Goal: Information Seeking & Learning: Check status

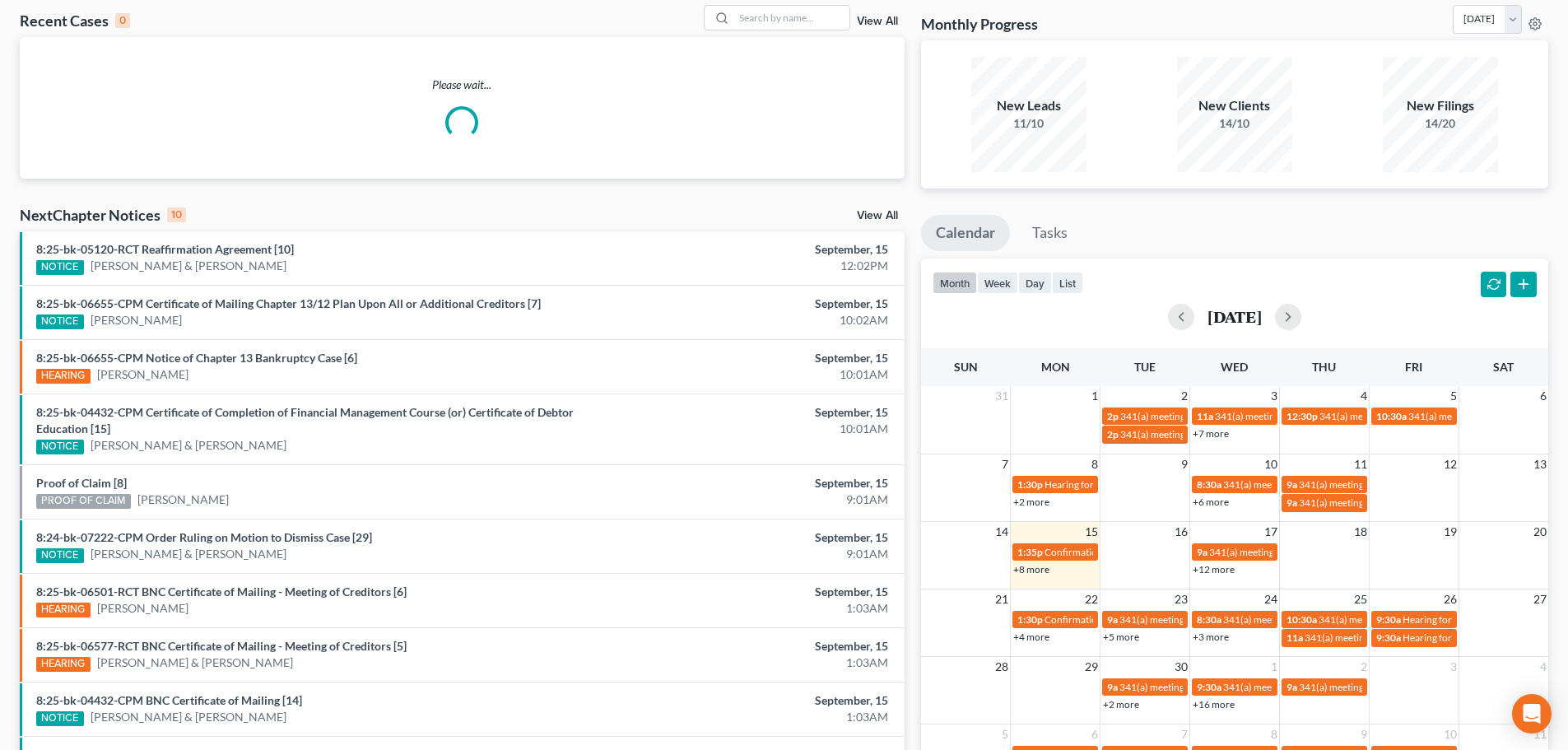
scroll to position [82, 0]
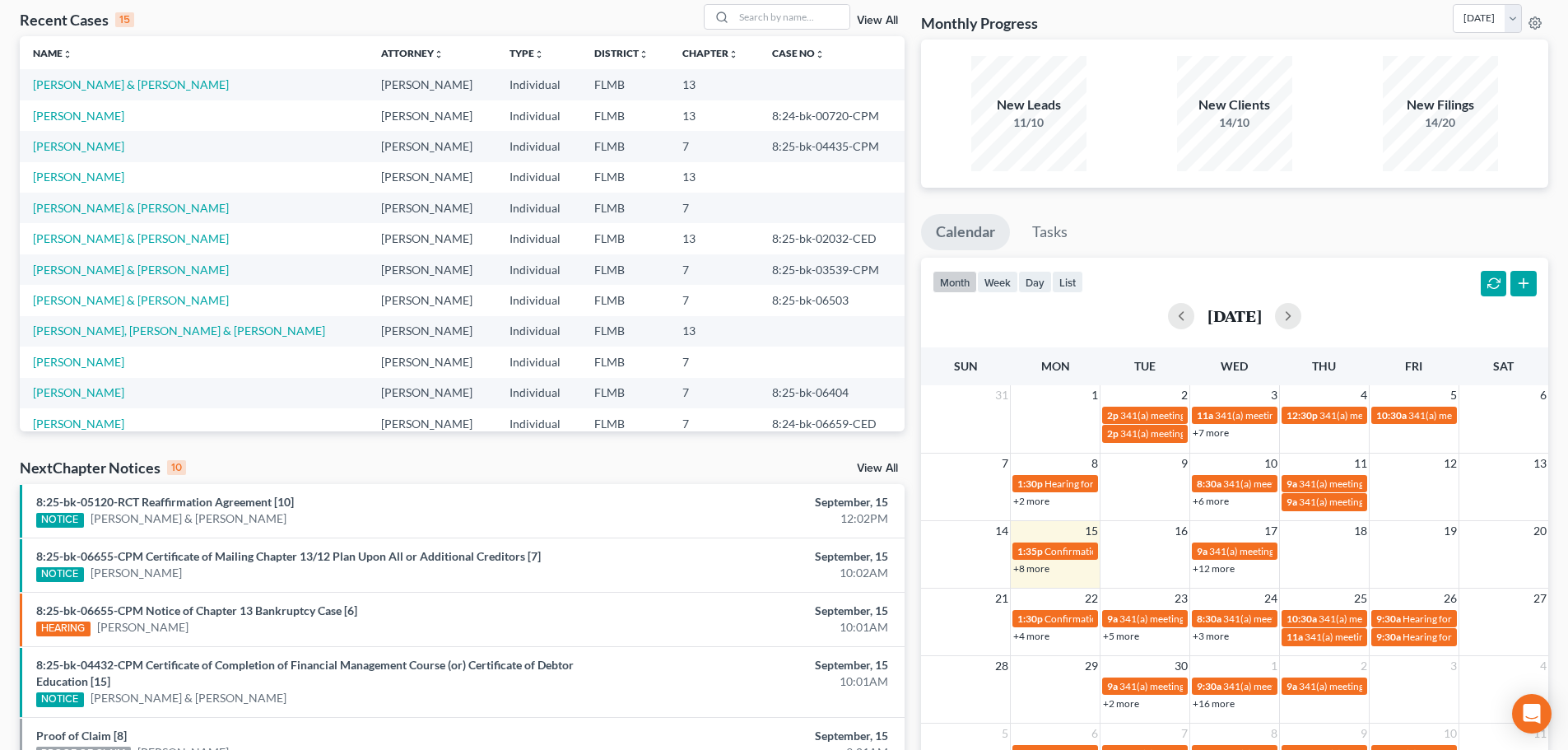
click at [1023, 641] on link "+4 more" at bounding box center [1032, 636] width 36 height 12
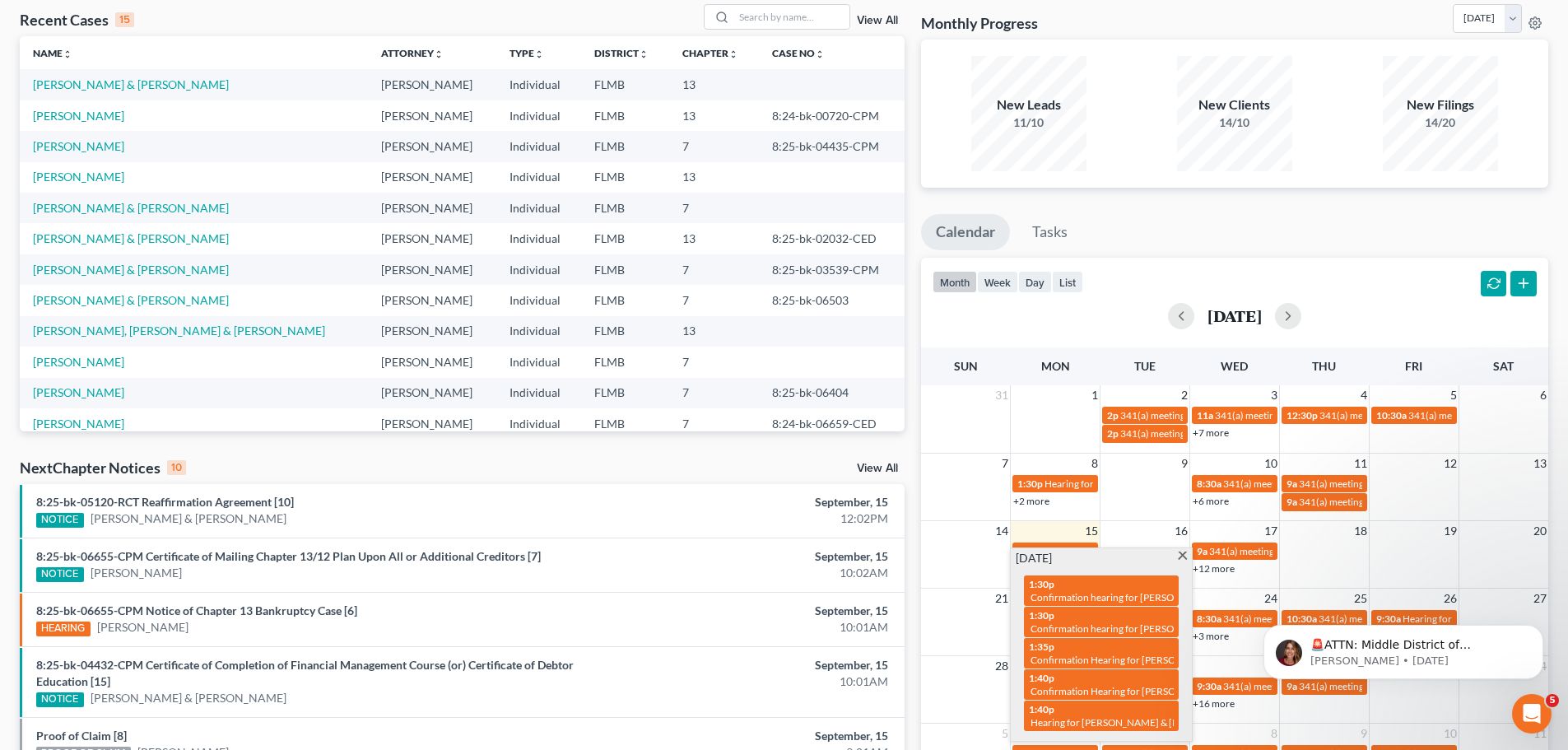
scroll to position [0, 0]
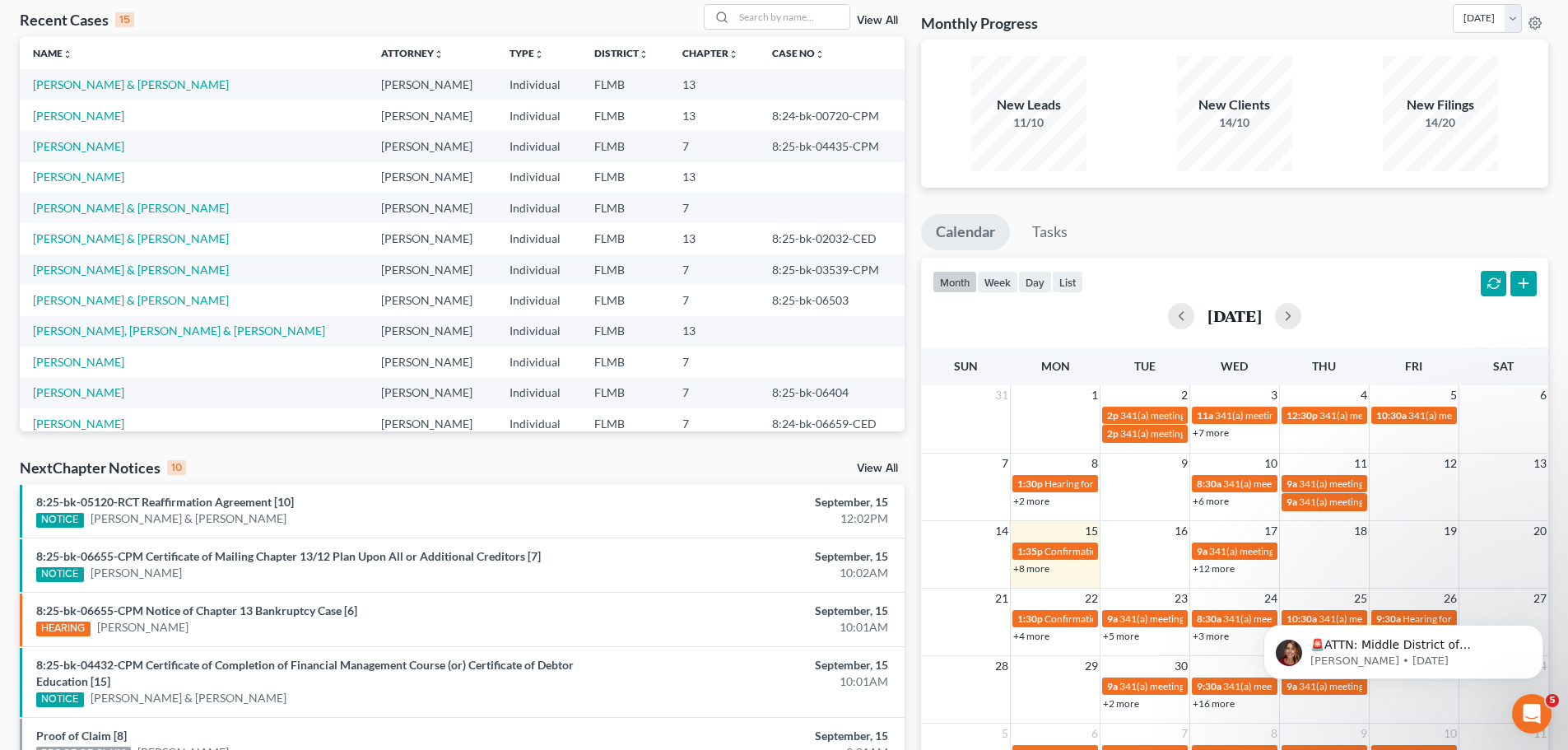
click at [1123, 317] on div "[DATE]" at bounding box center [1234, 316] width 604 height 26
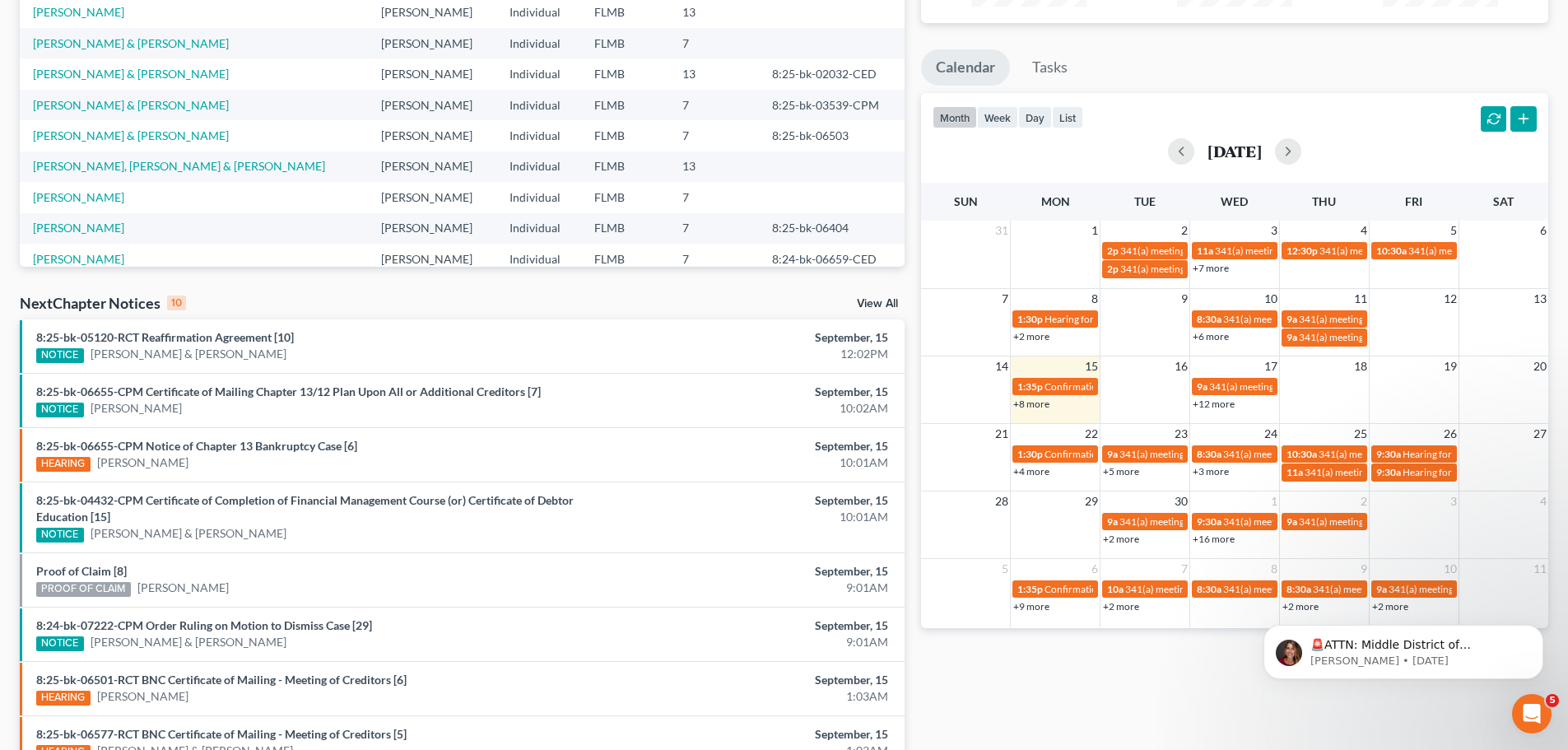
click at [1115, 467] on link "+5 more" at bounding box center [1121, 472] width 36 height 12
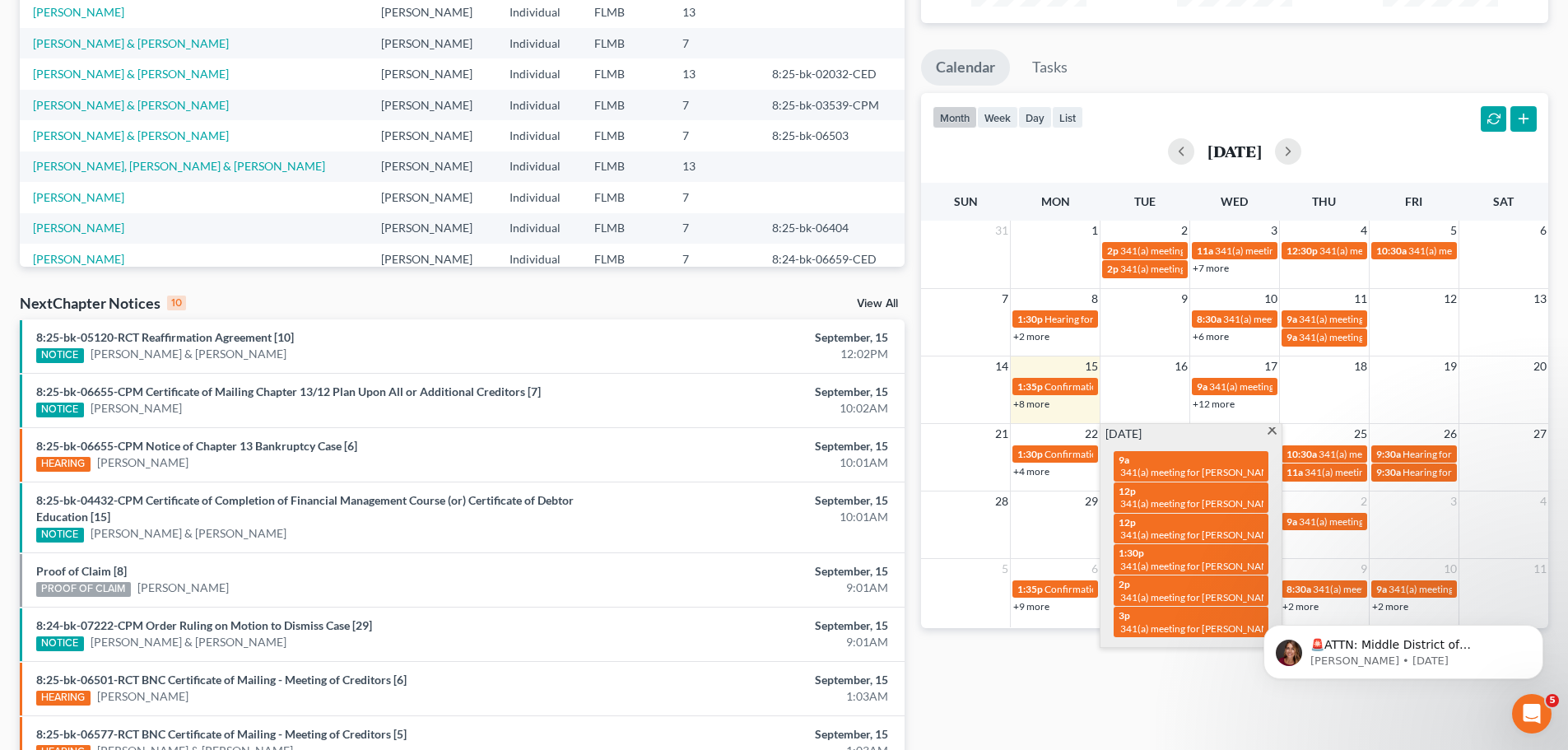
click at [1267, 431] on span at bounding box center [1272, 432] width 12 height 11
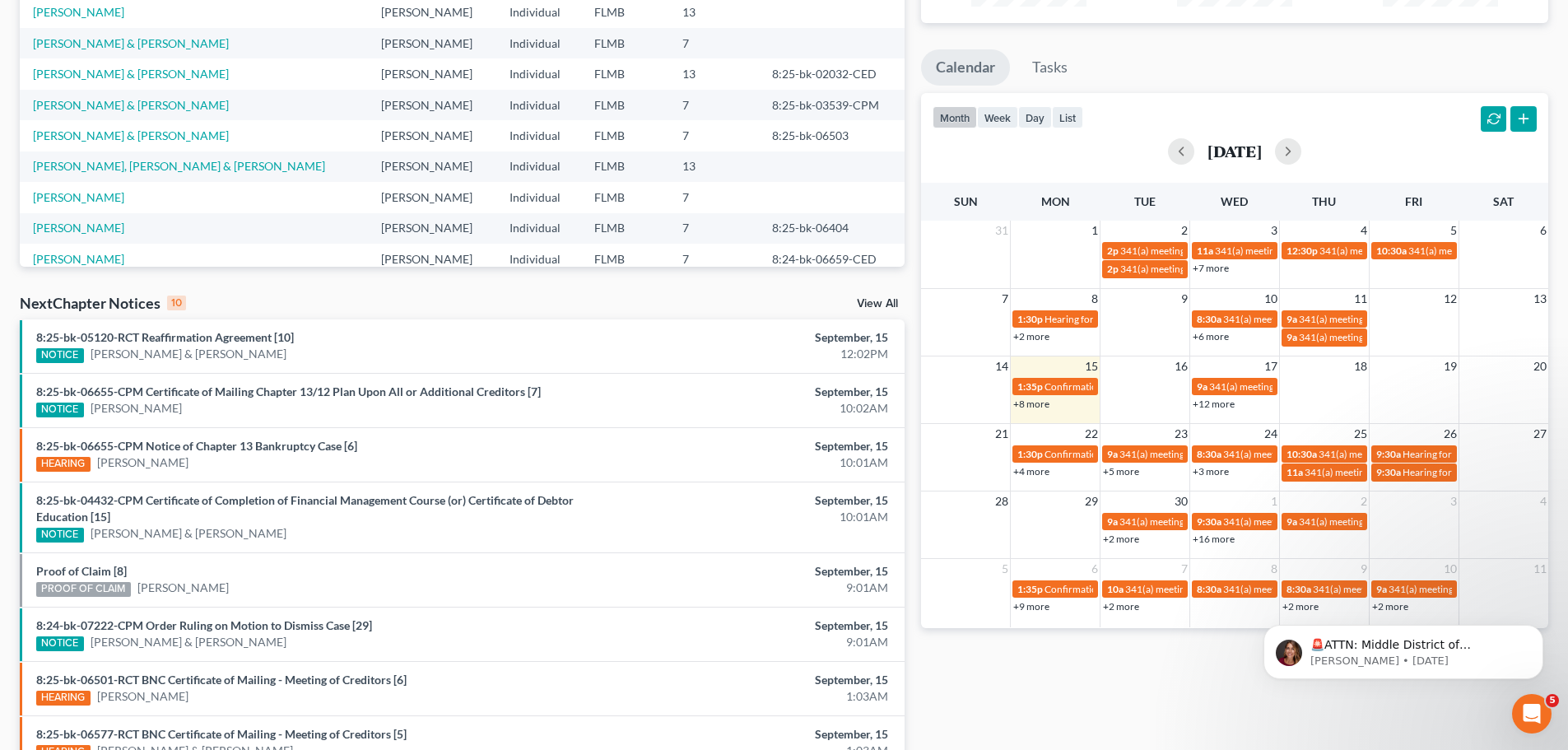
click at [1044, 410] on div "+8 more" at bounding box center [1056, 403] width 89 height 16
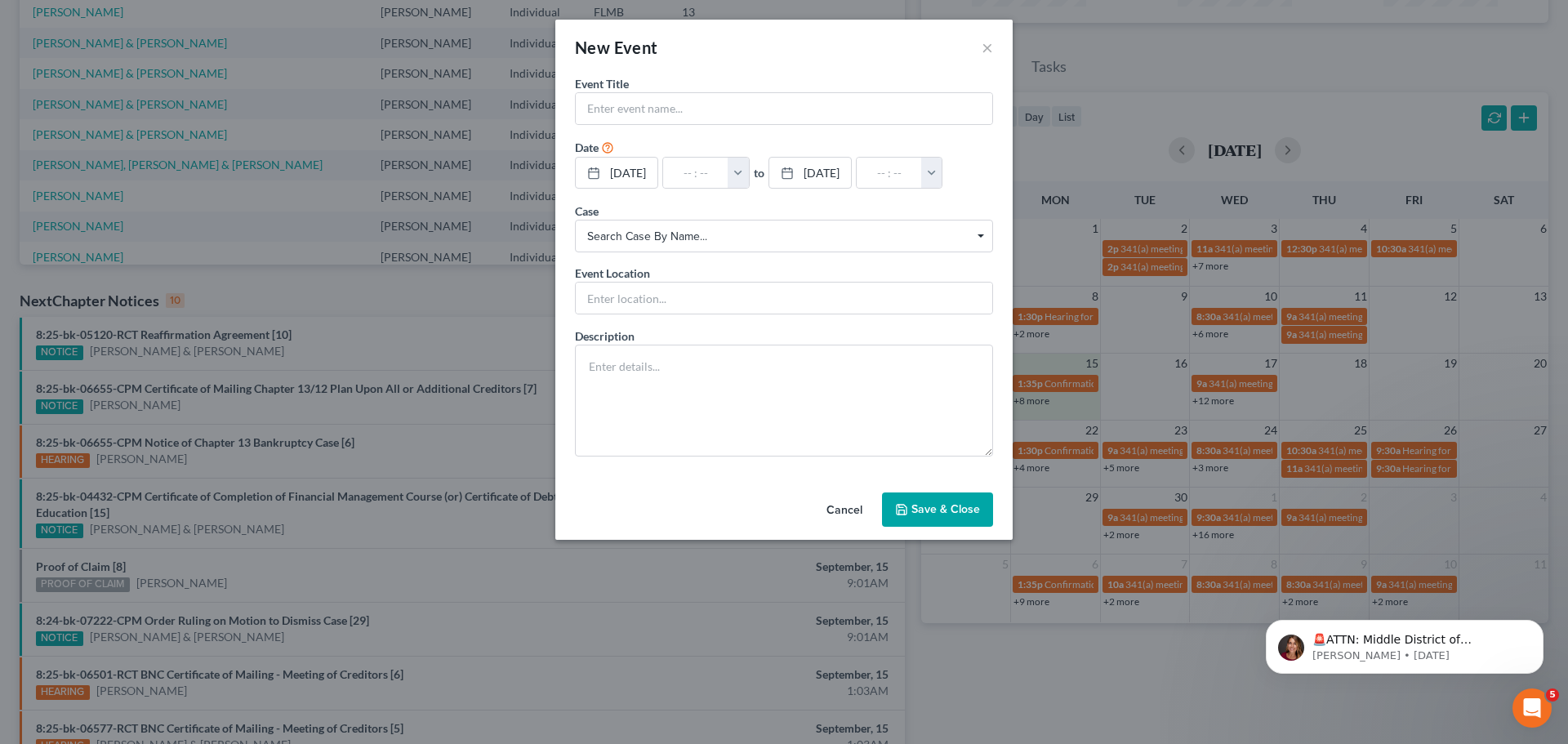
click at [1034, 403] on div "New Event × Event Title * Date [DATE] close Date [DATE] Time 12:00 AM chevron_l…" at bounding box center [784, 372] width 1568 height 744
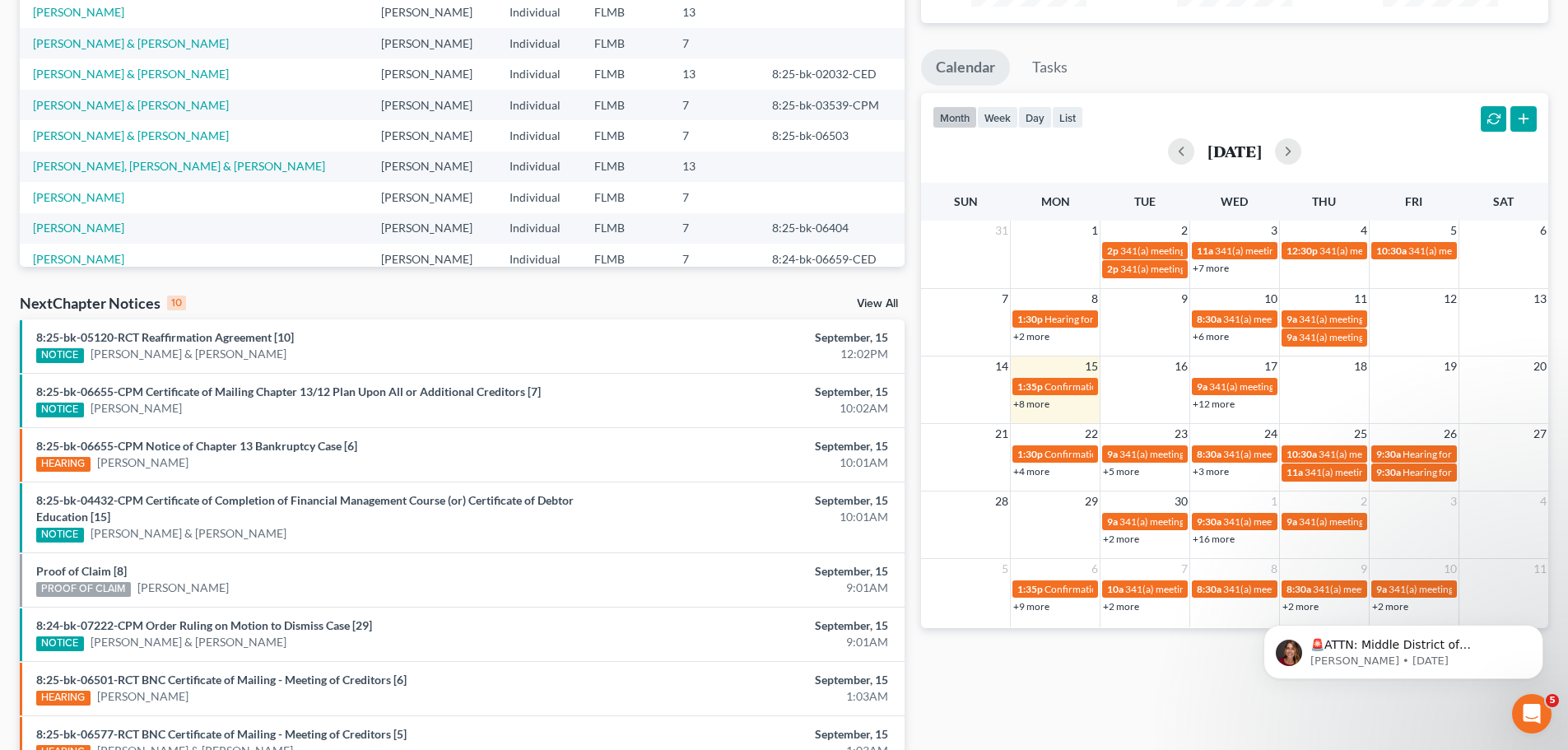
click at [1037, 402] on link "+8 more" at bounding box center [1032, 404] width 36 height 12
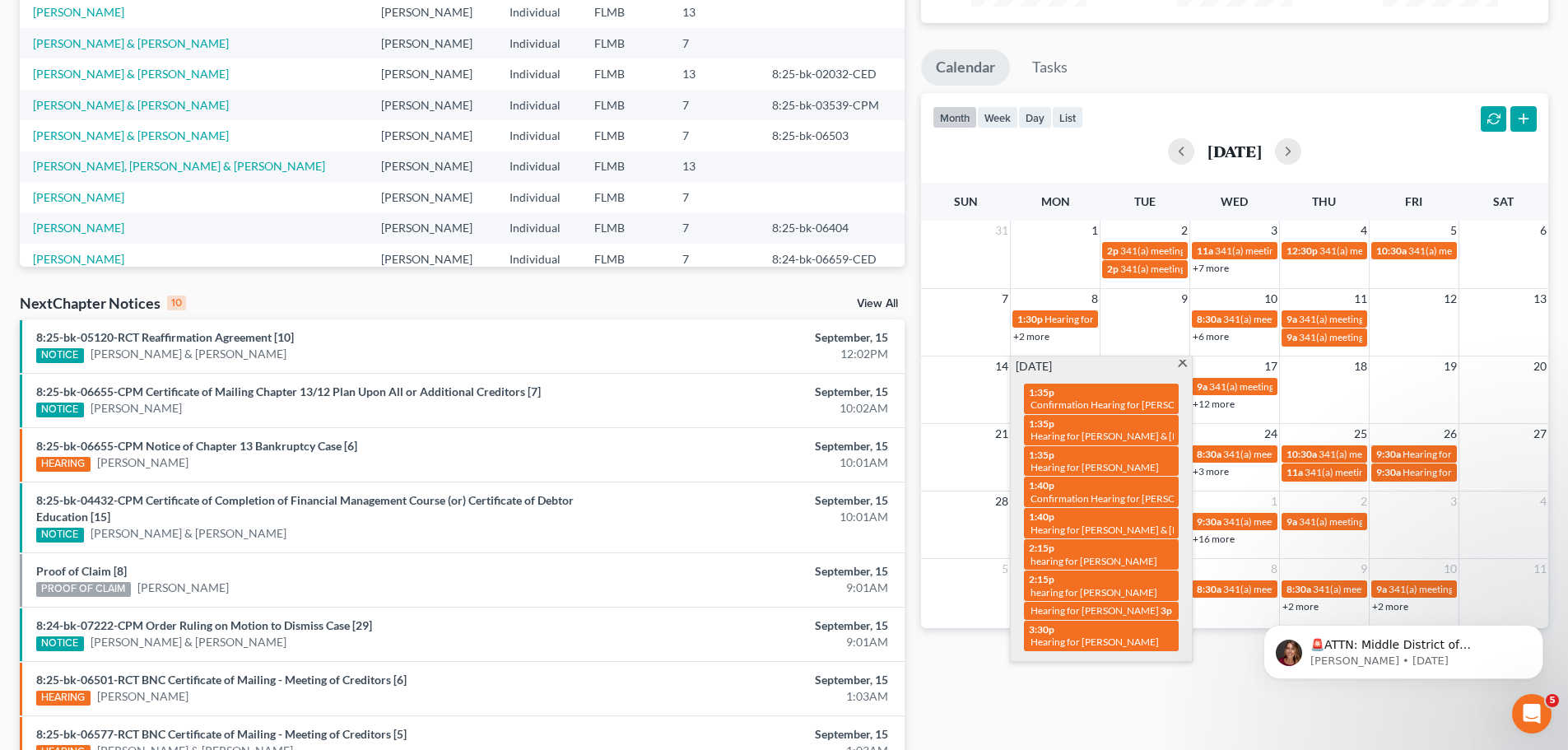
click at [1120, 706] on div "Monthly Progress Bankruptcy Bankruptcy [DATE] [DATE] [DATE] [DATE] [DATE] [DATE…" at bounding box center [1235, 372] width 644 height 1065
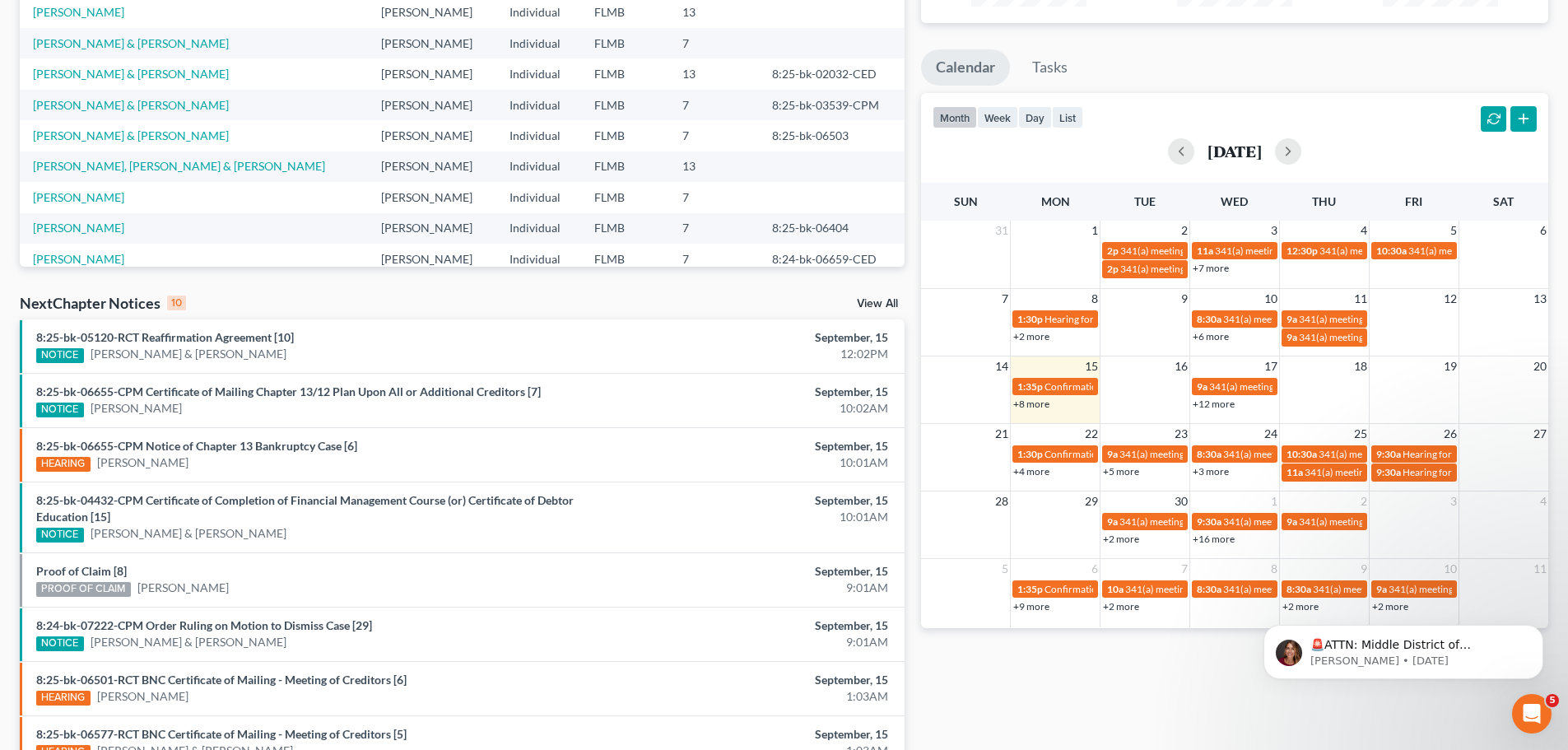
click at [1220, 399] on link "+12 more" at bounding box center [1214, 404] width 42 height 12
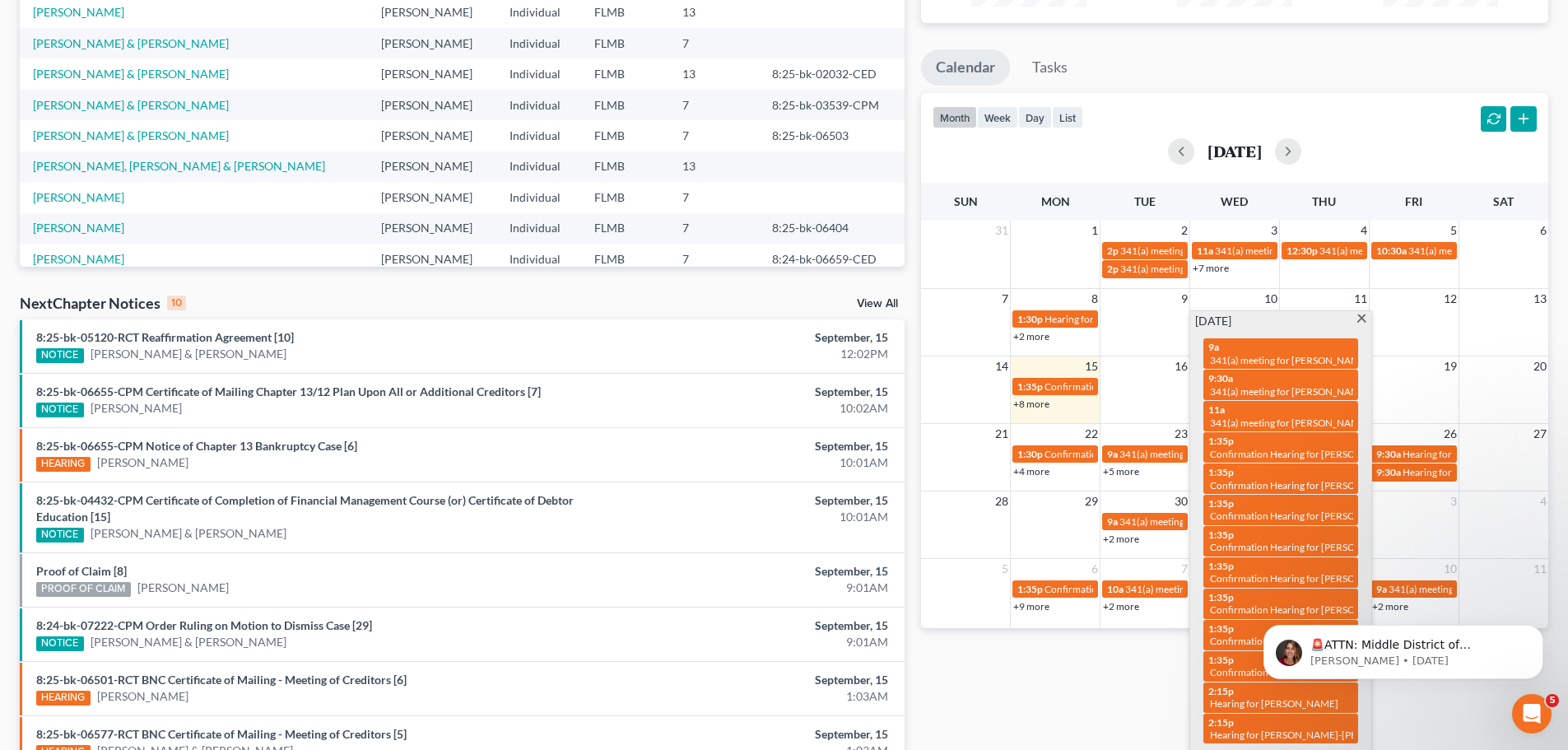
click at [1088, 708] on div "Monthly Progress Bankruptcy Bankruptcy [DATE] [DATE] [DATE] [DATE] [DATE] [DATE…" at bounding box center [1235, 372] width 644 height 1065
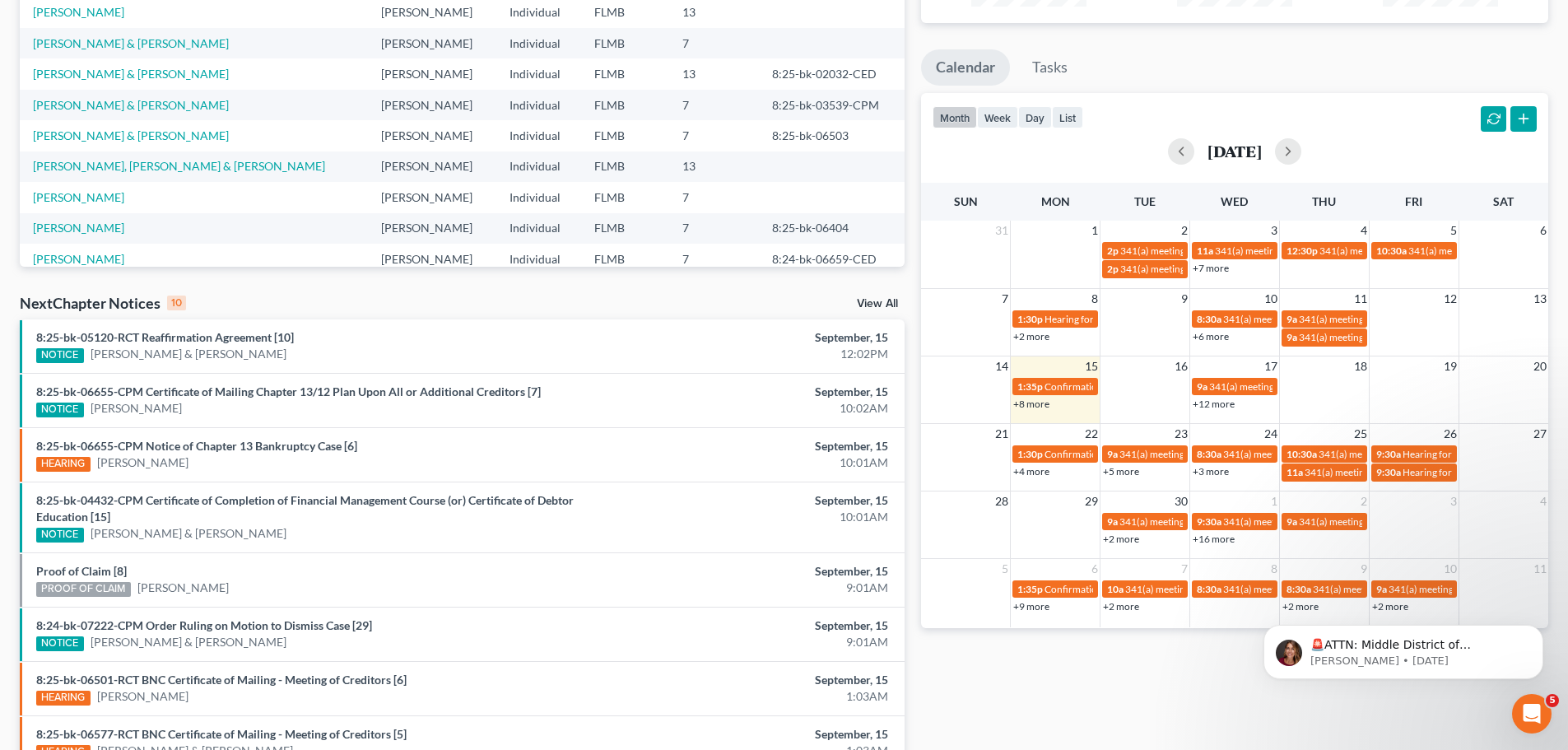
click at [1044, 469] on link "+4 more" at bounding box center [1032, 472] width 36 height 12
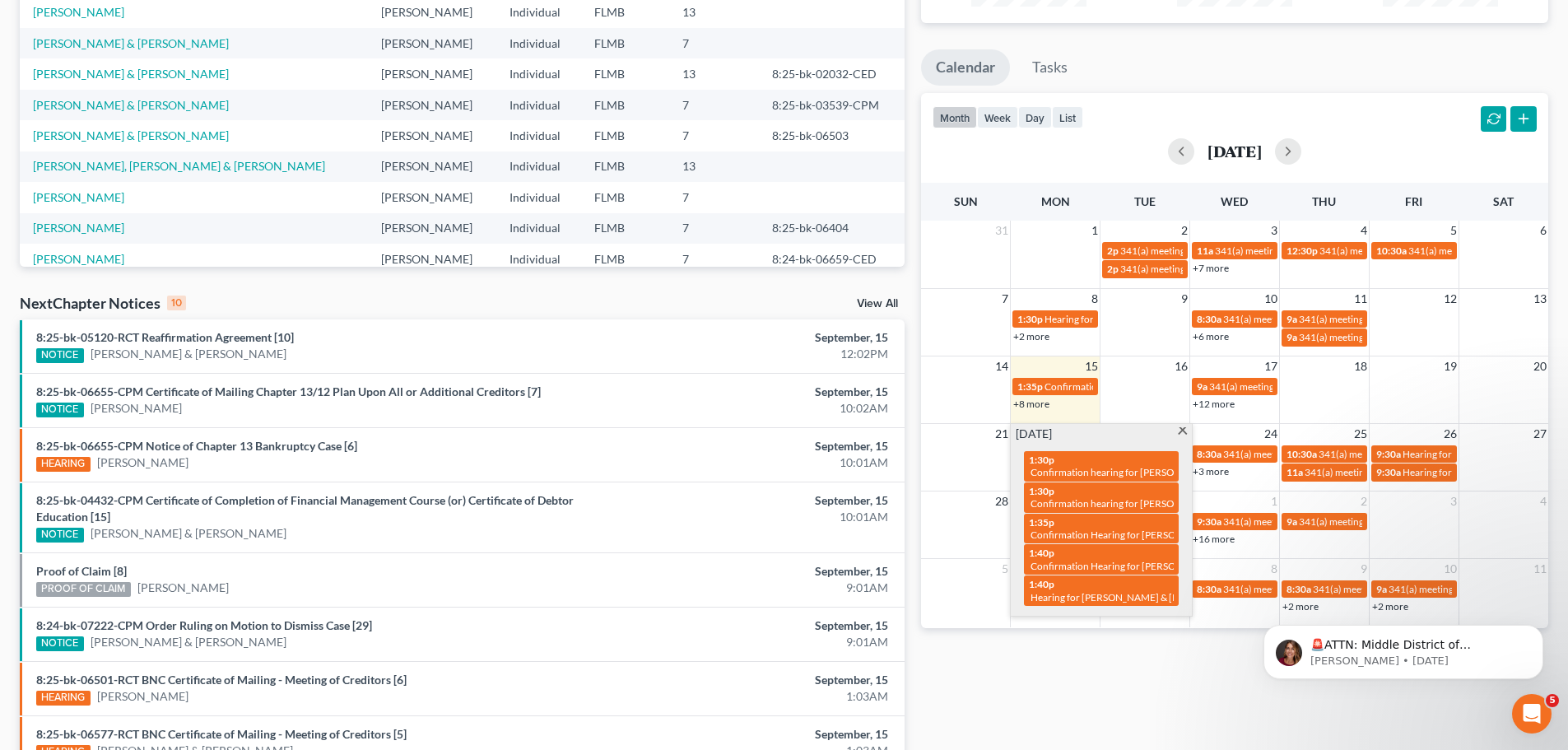
click at [1056, 658] on div "Monthly Progress Bankruptcy Bankruptcy [DATE] [DATE] [DATE] [DATE] [DATE] [DATE…" at bounding box center [1235, 372] width 644 height 1065
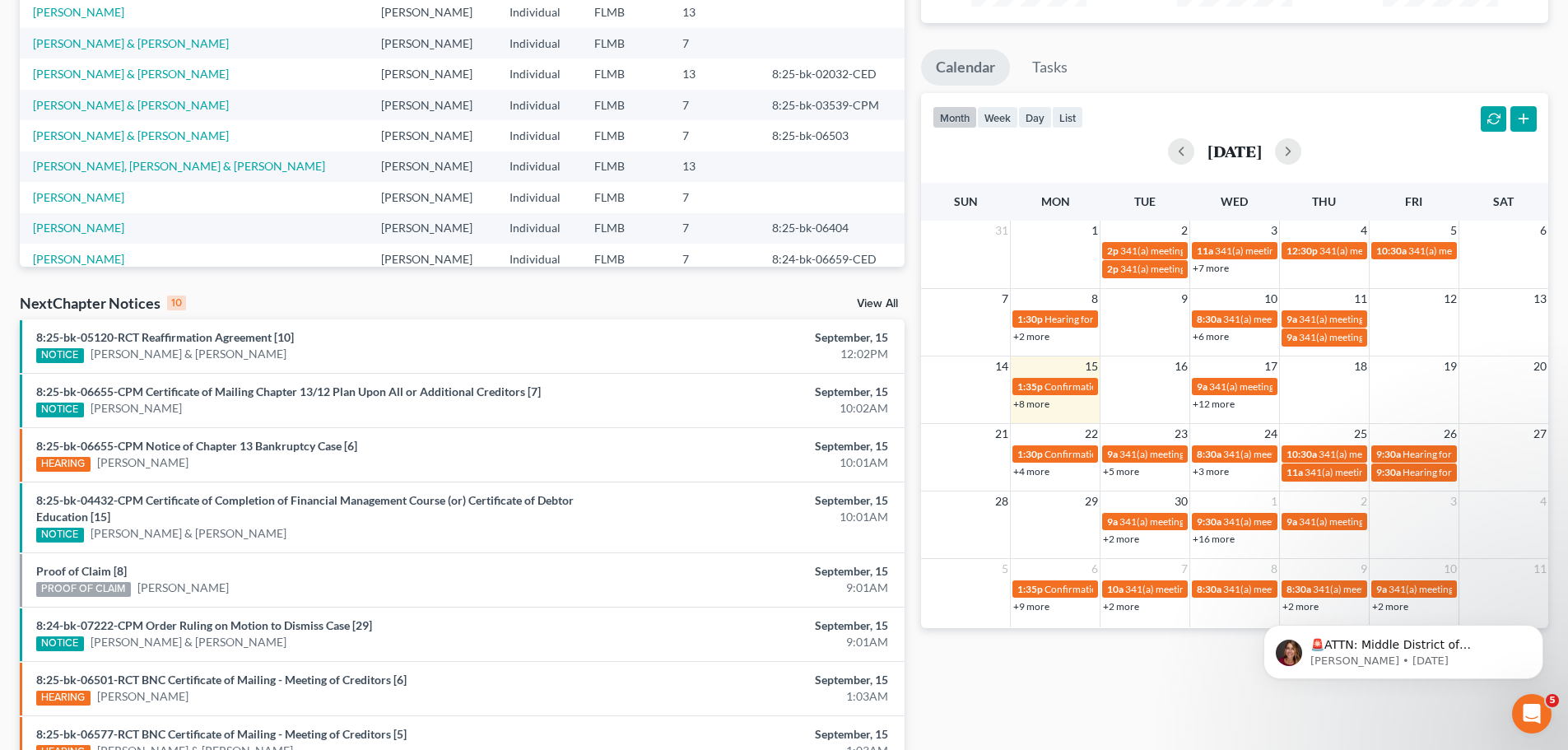
click at [1049, 472] on link "+4 more" at bounding box center [1032, 472] width 36 height 12
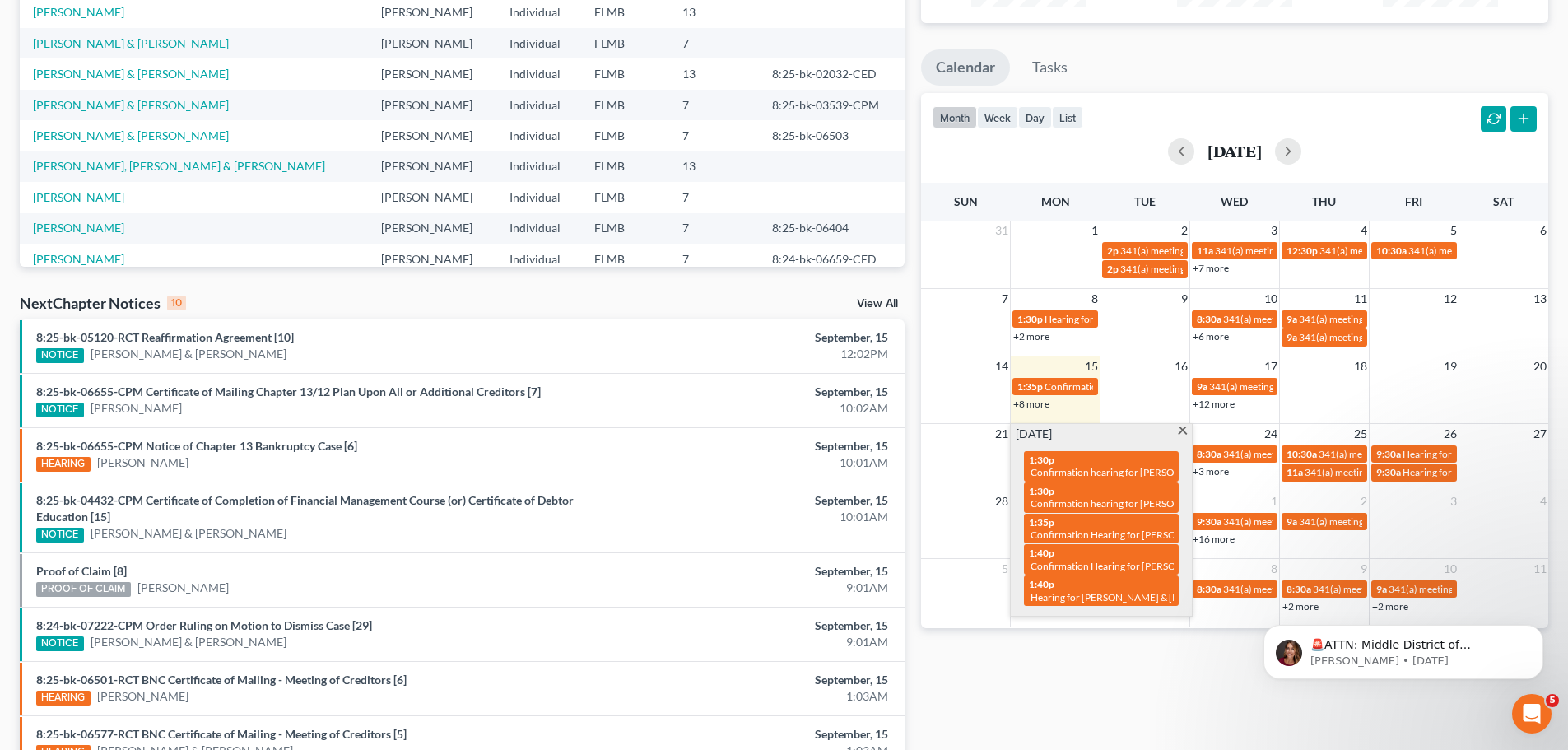
click at [1177, 436] on span at bounding box center [1182, 432] width 12 height 11
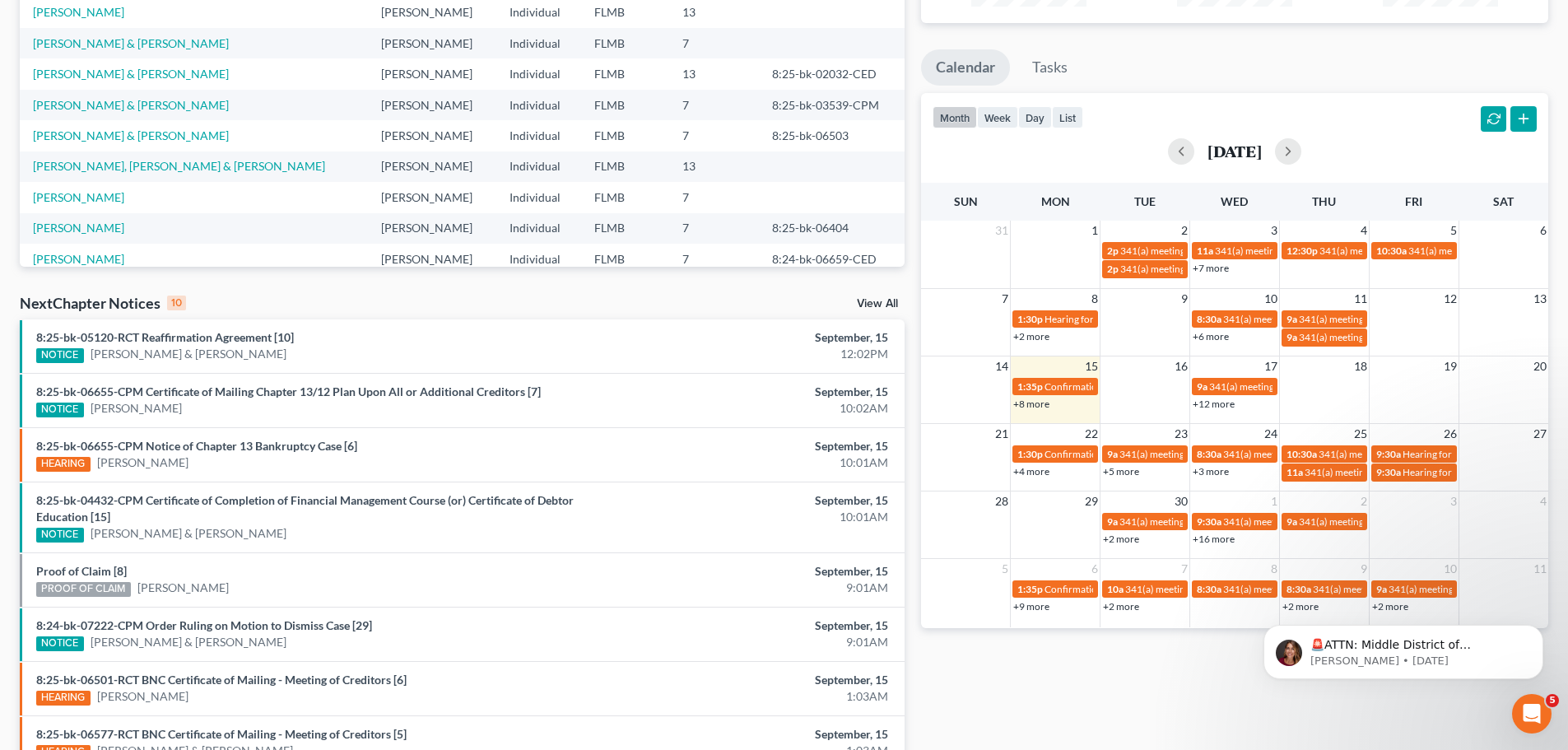
click at [1126, 468] on link "+5 more" at bounding box center [1121, 472] width 36 height 12
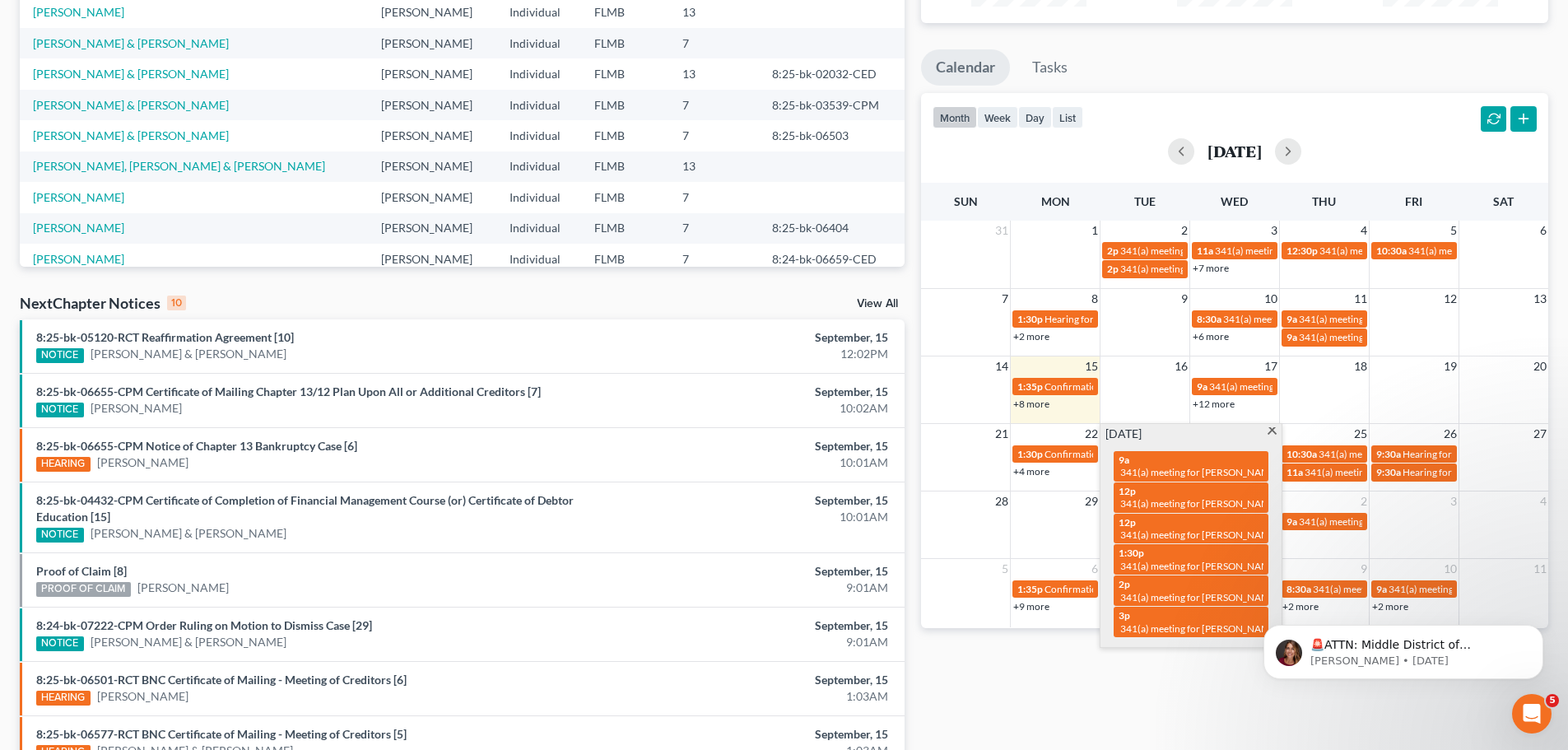
click at [1177, 639] on div "9a 341(a) meeting for [PERSON_NAME] 12p 341(a) meeting for [PERSON_NAME] 12p 34…" at bounding box center [1191, 544] width 174 height 204
click at [1272, 431] on span at bounding box center [1272, 432] width 12 height 11
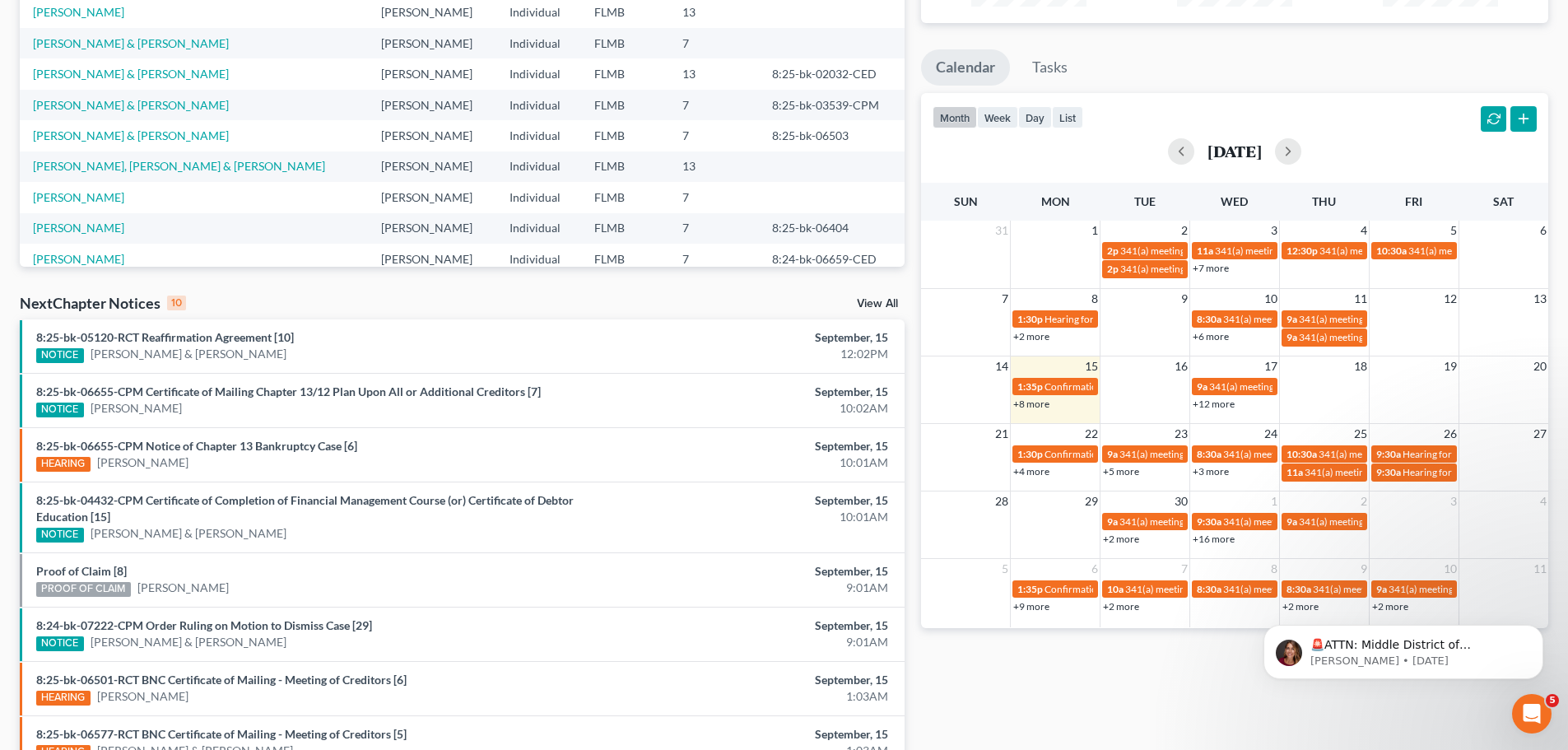
click at [1213, 479] on div "+3 more" at bounding box center [1235, 471] width 89 height 16
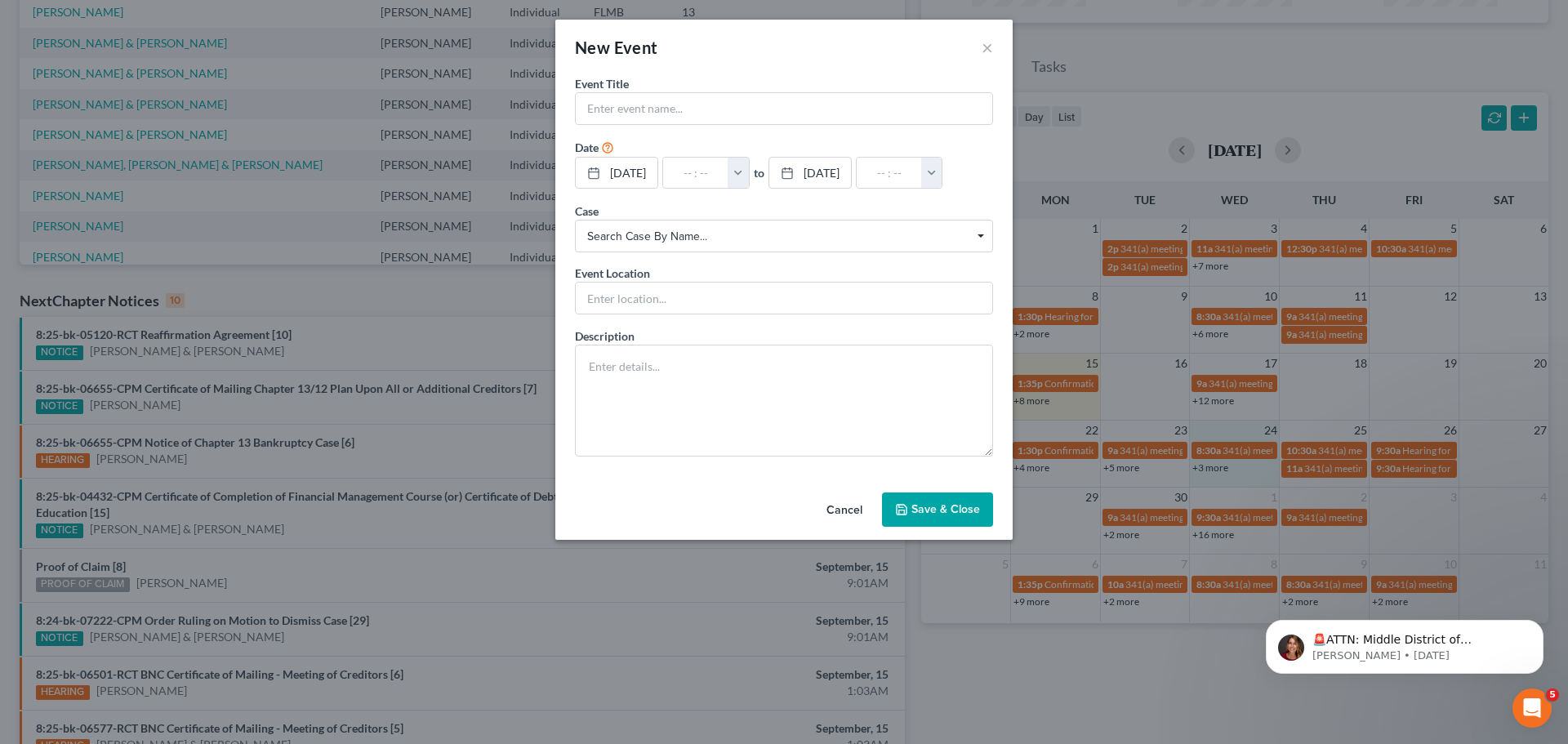
click at [1202, 469] on div "New Event × Event Title * Date [DATE] close Date [DATE] Time 12:00 AM chevron_l…" at bounding box center [784, 372] width 1568 height 744
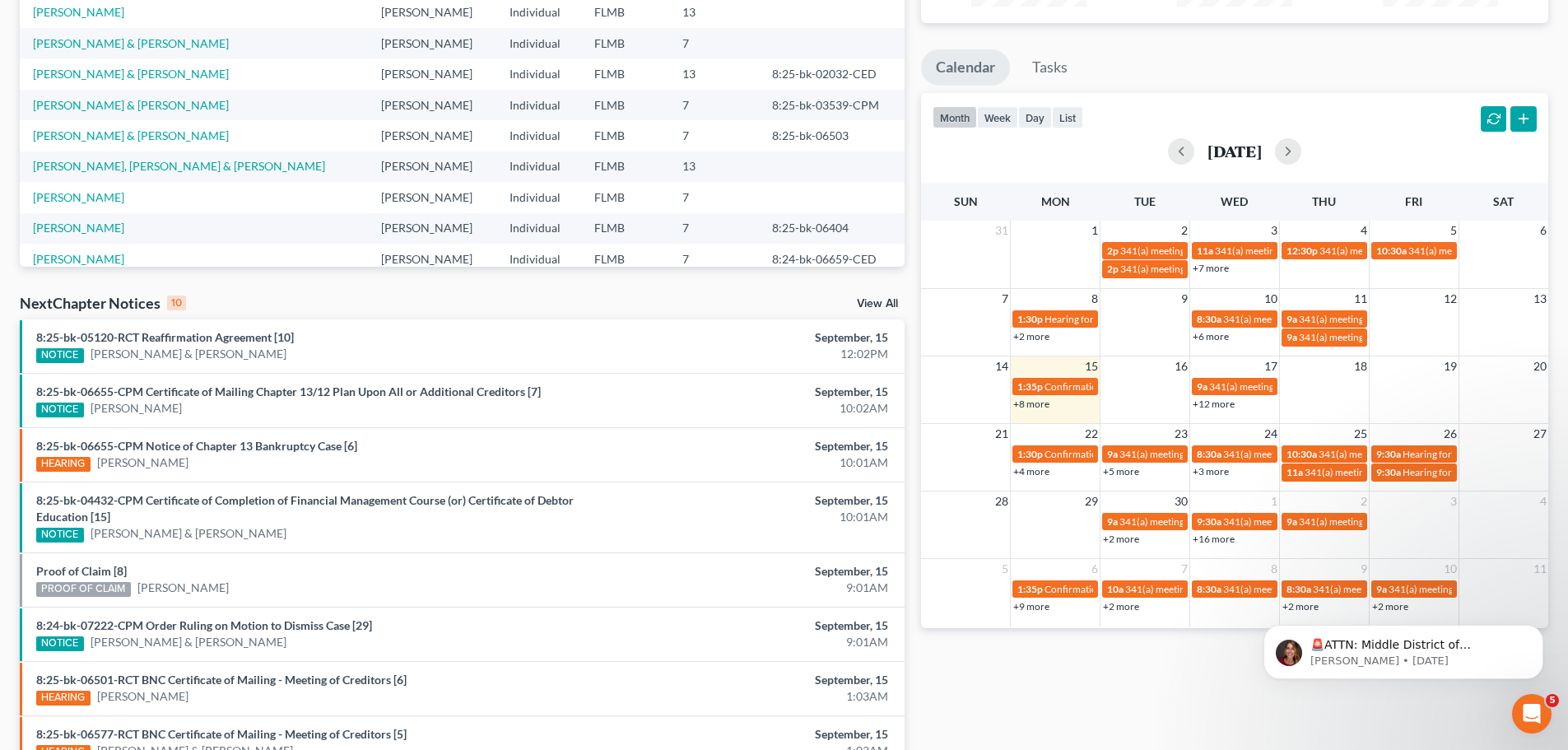
click at [1216, 472] on link "+3 more" at bounding box center [1211, 472] width 36 height 12
click at [1245, 661] on div "Monthly Progress Bankruptcy Bankruptcy [DATE] [DATE] [DATE] [DATE] [DATE] [DATE…" at bounding box center [1235, 372] width 644 height 1065
click at [1040, 471] on link "+4 more" at bounding box center [1032, 472] width 36 height 12
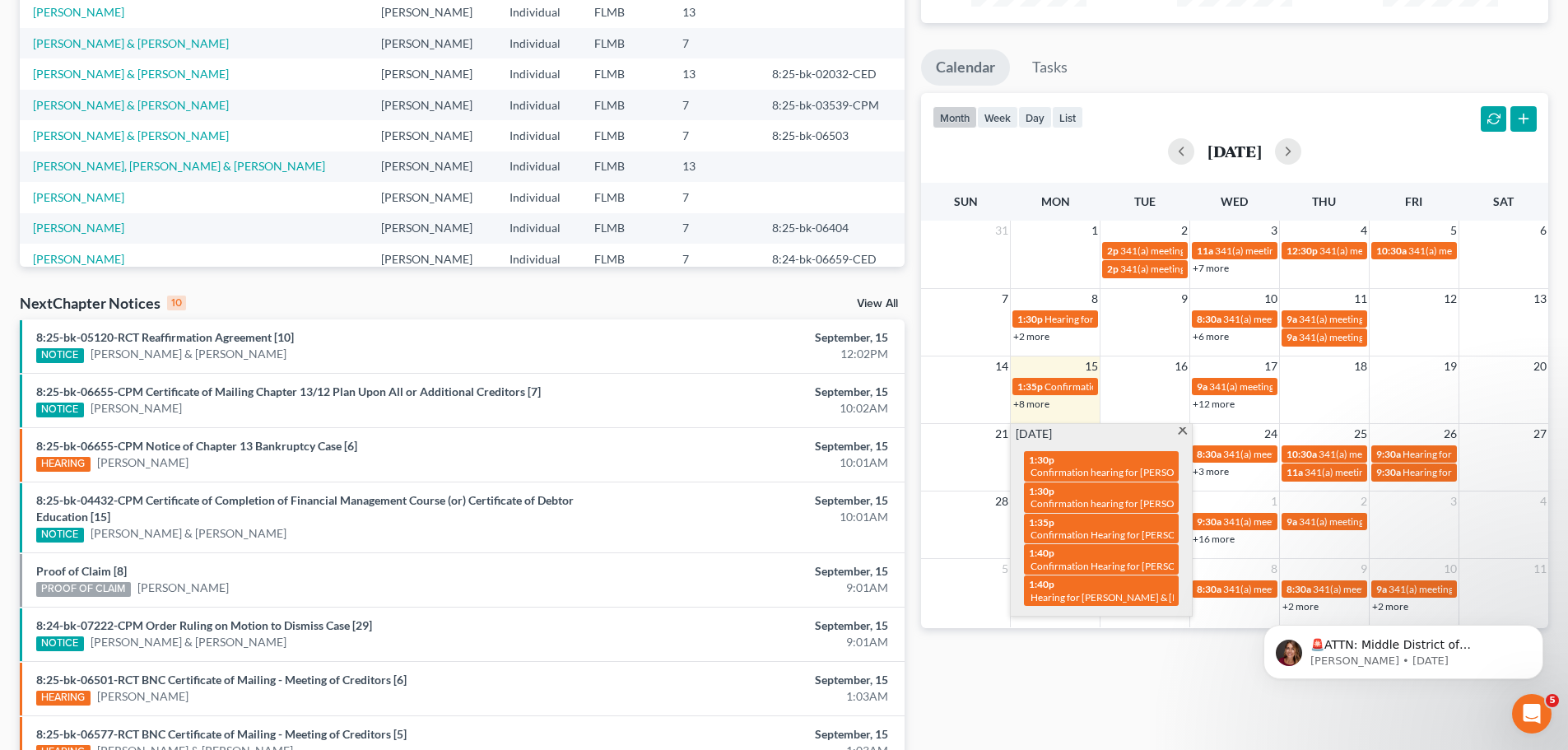
click at [994, 647] on div "Monthly Progress Bankruptcy Bankruptcy [DATE] [DATE] [DATE] [DATE] [DATE] [DATE…" at bounding box center [1235, 372] width 644 height 1065
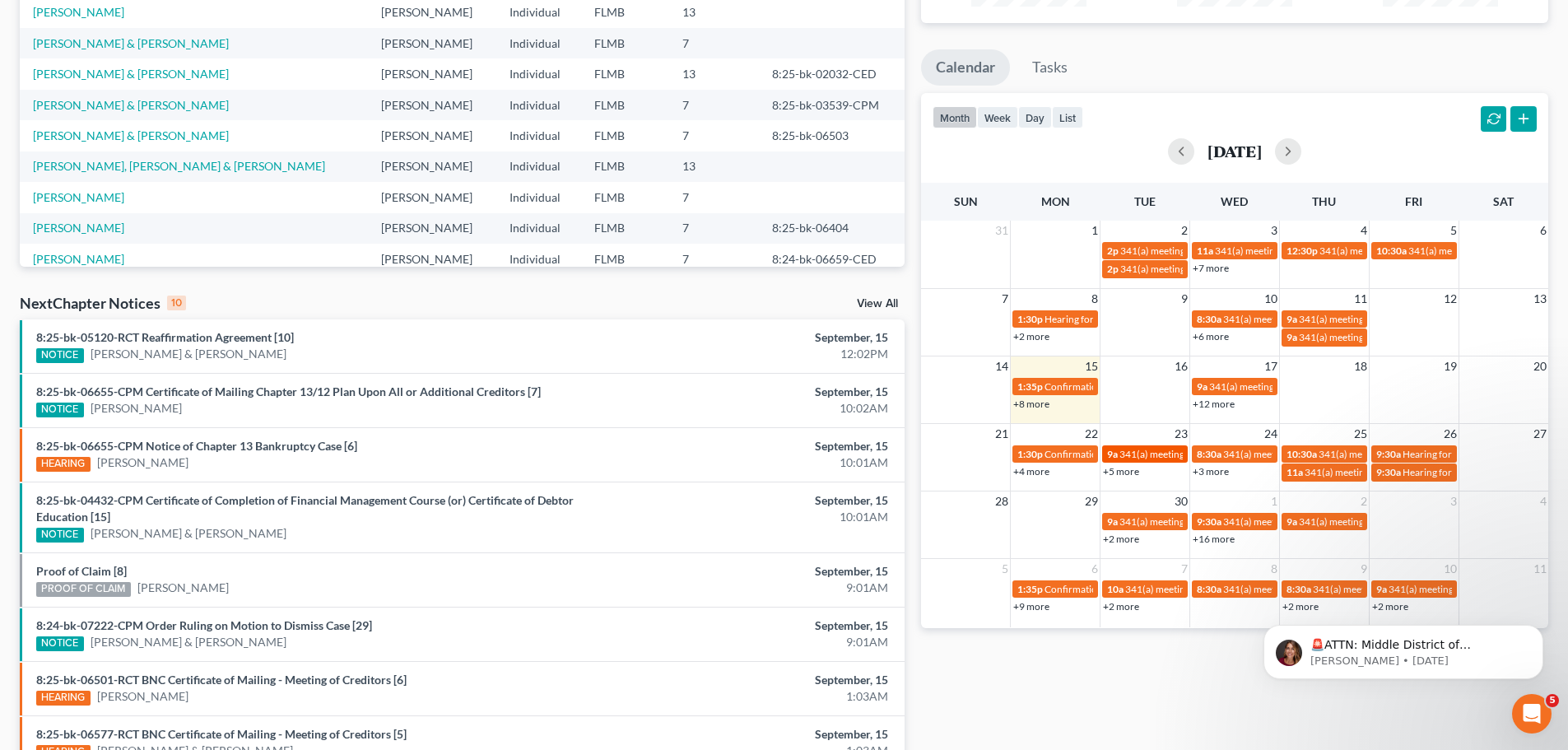
click at [1115, 463] on link "9a 341(a) meeting for [PERSON_NAME]" at bounding box center [1145, 454] width 85 height 17
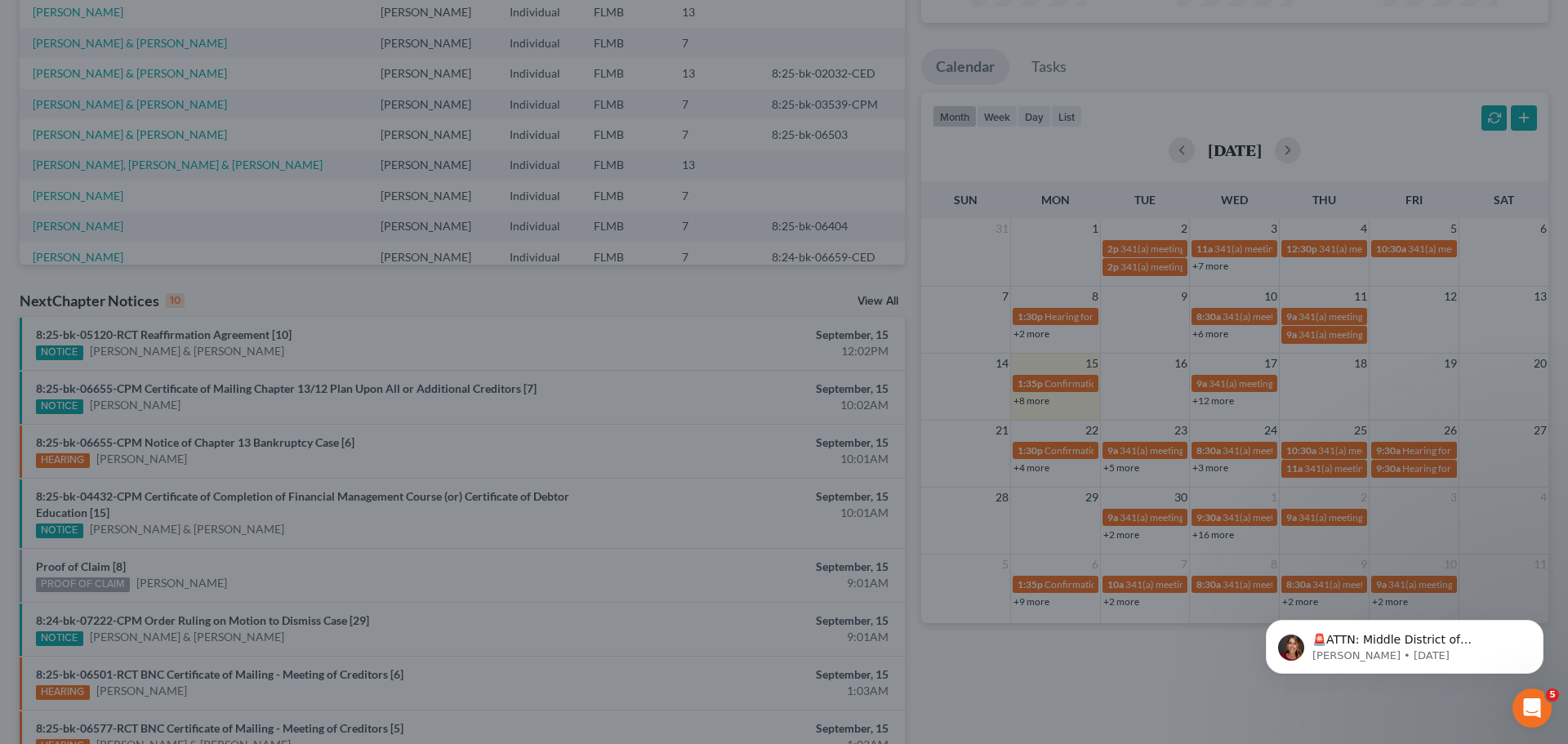
click at [1110, 465] on div "Edit Event × Event Title * 341(a) meeting for [PERSON_NAME] Date [DATE] close D…" at bounding box center [784, 372] width 1568 height 744
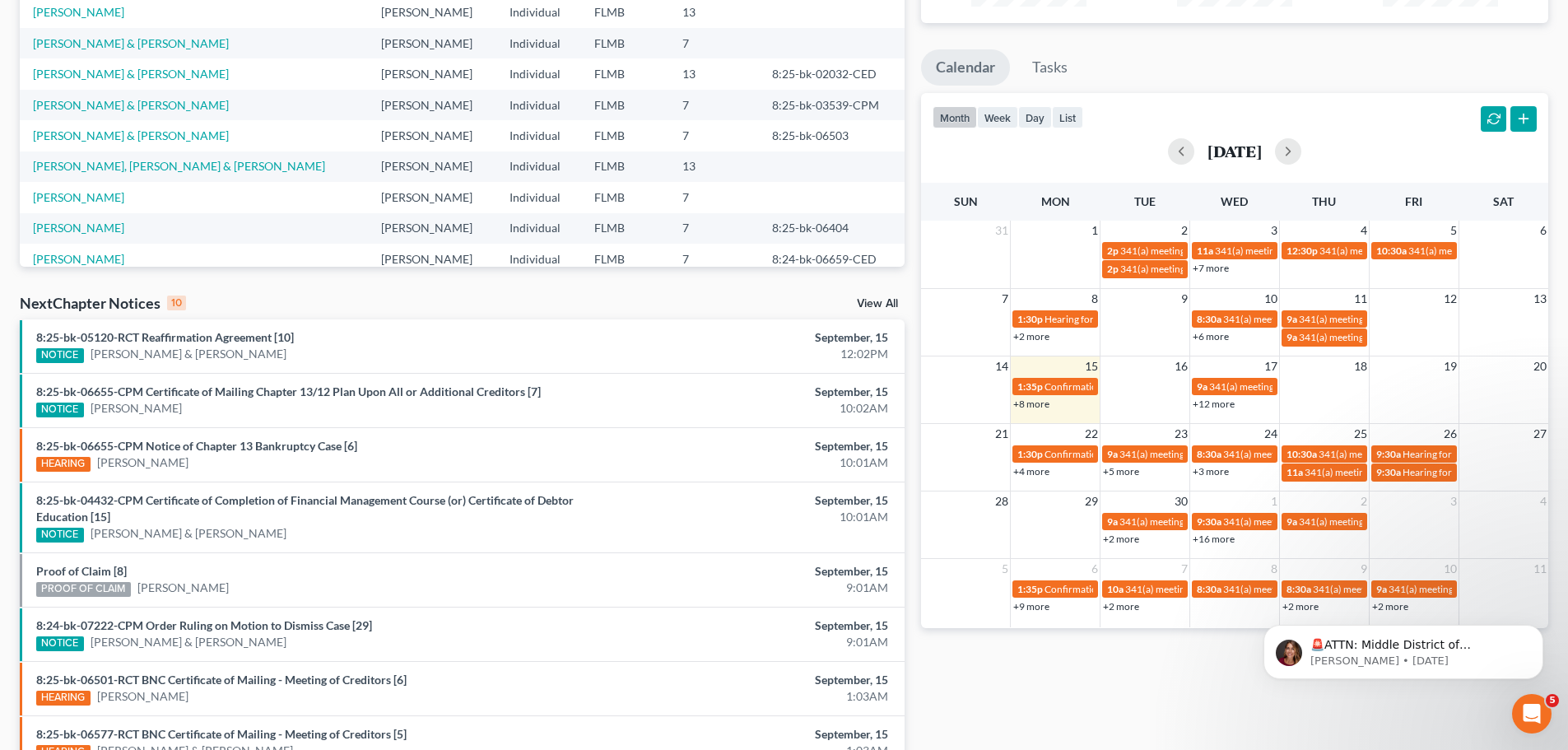
click at [1120, 474] on link "+5 more" at bounding box center [1121, 472] width 36 height 12
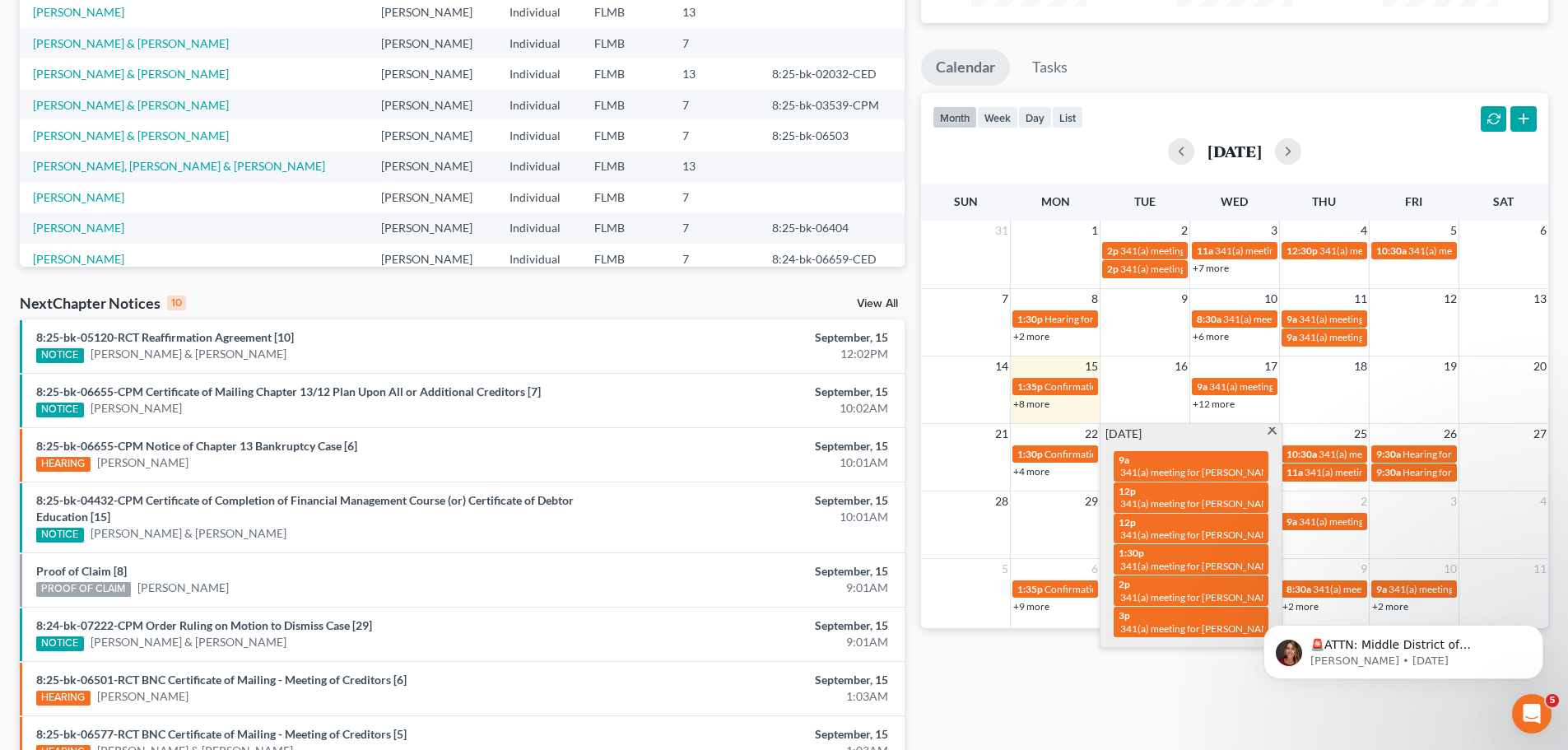
click at [1087, 649] on div "Monthly Progress Bankruptcy Bankruptcy [DATE] [DATE] [DATE] [DATE] [DATE] [DATE…" at bounding box center [1235, 372] width 644 height 1065
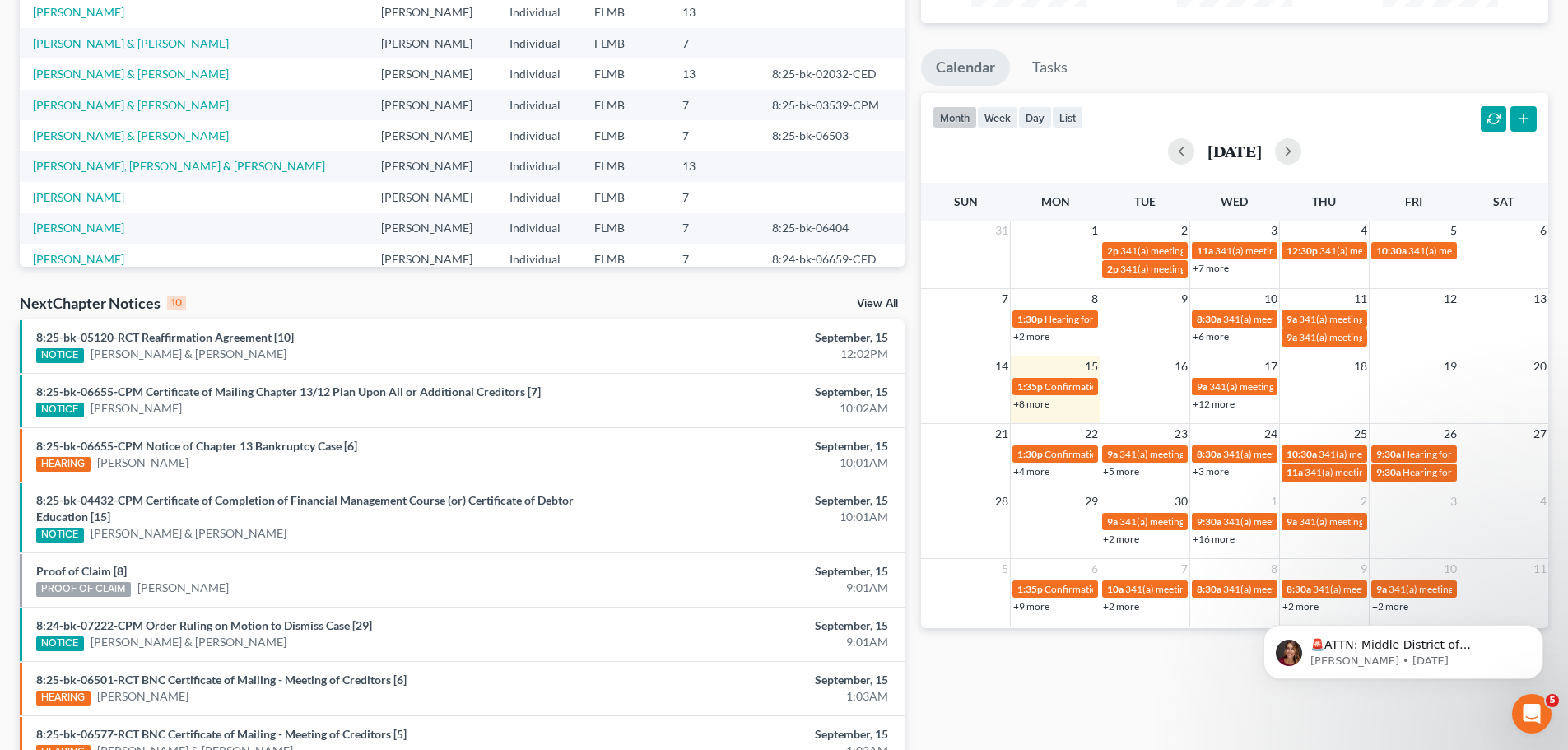
click at [1126, 470] on link "+5 more" at bounding box center [1121, 472] width 36 height 12
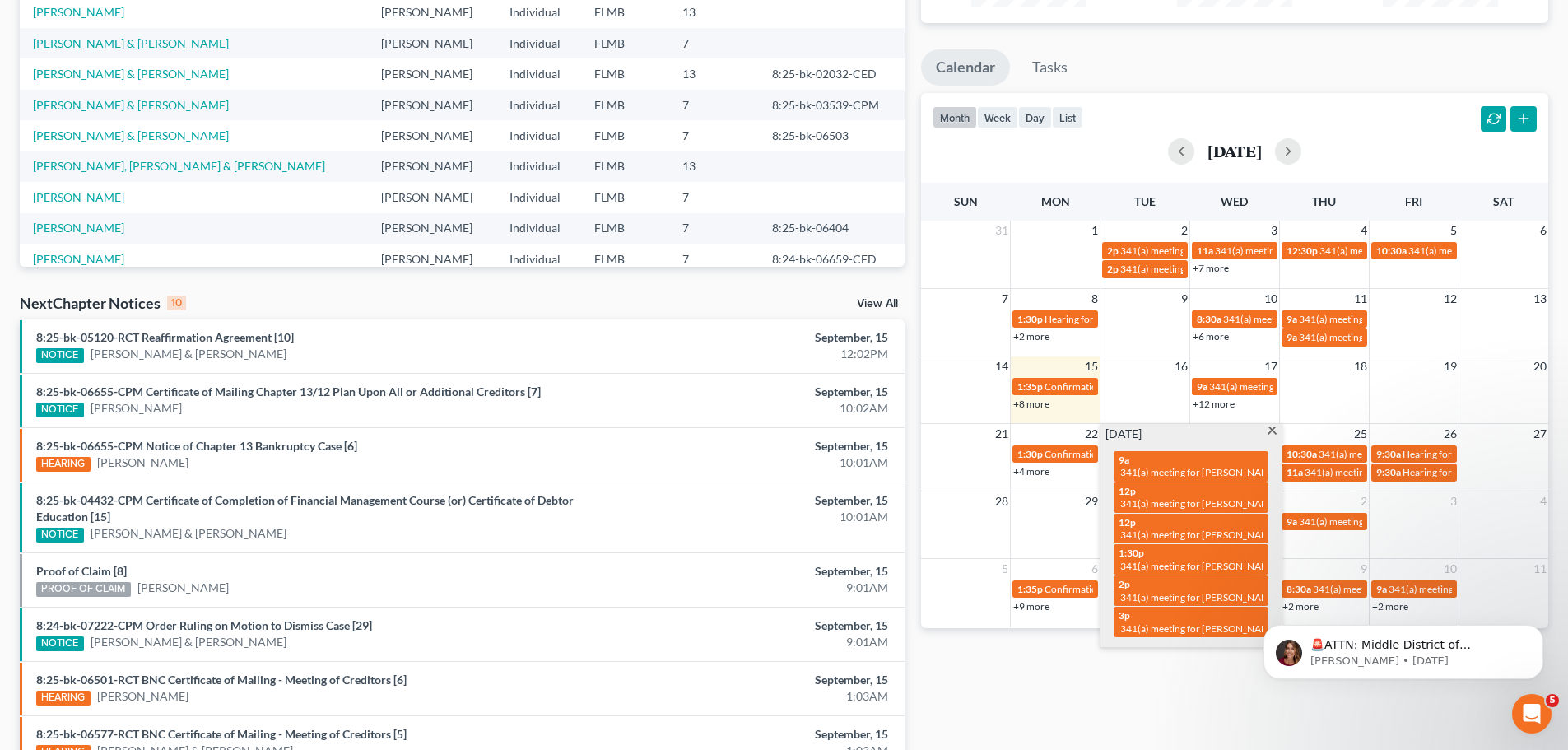
click at [1039, 663] on div "Monthly Progress Bankruptcy Bankruptcy [DATE] [DATE] [DATE] [DATE] [DATE] [DATE…" at bounding box center [1235, 372] width 644 height 1065
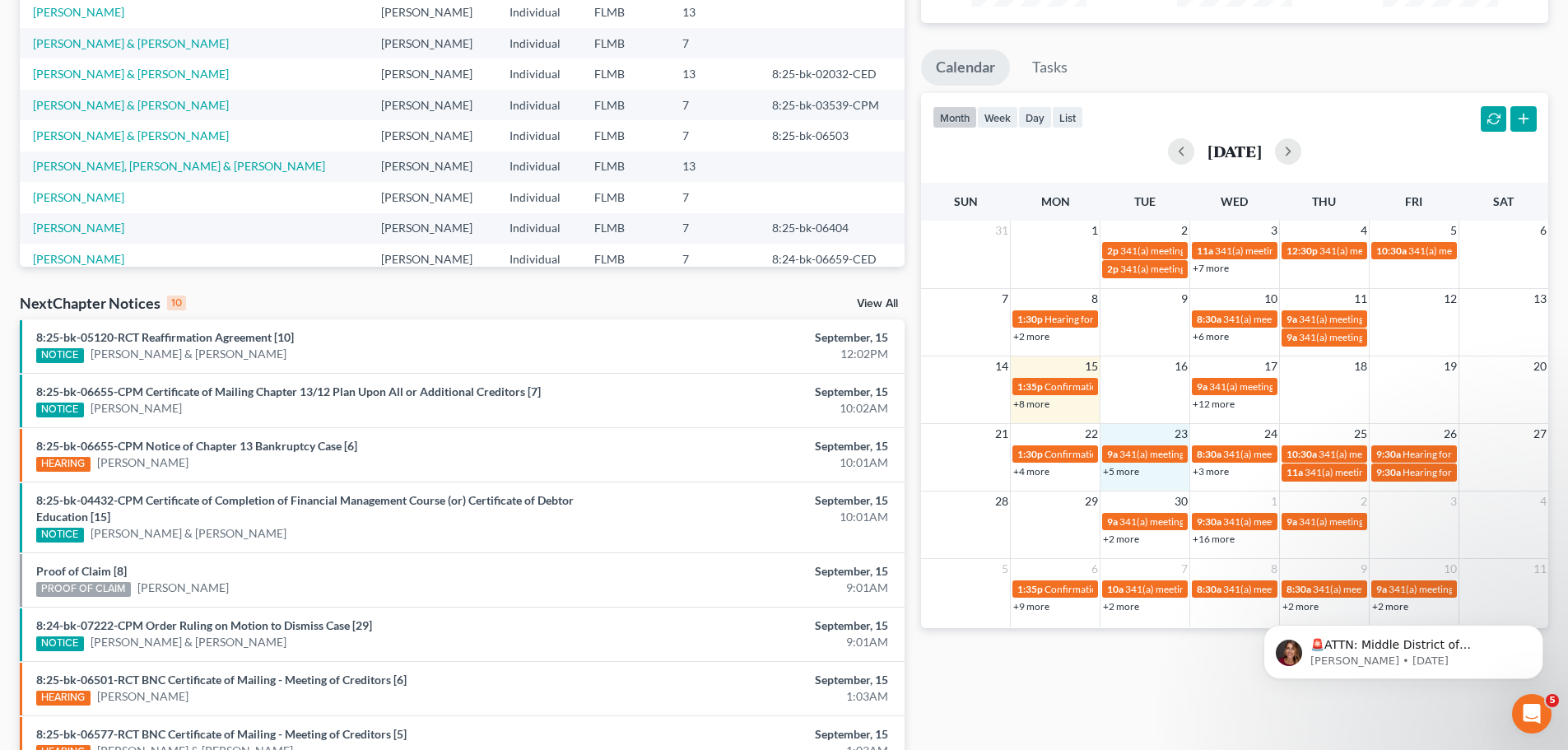
click at [1123, 478] on div "+5 more" at bounding box center [1145, 471] width 89 height 16
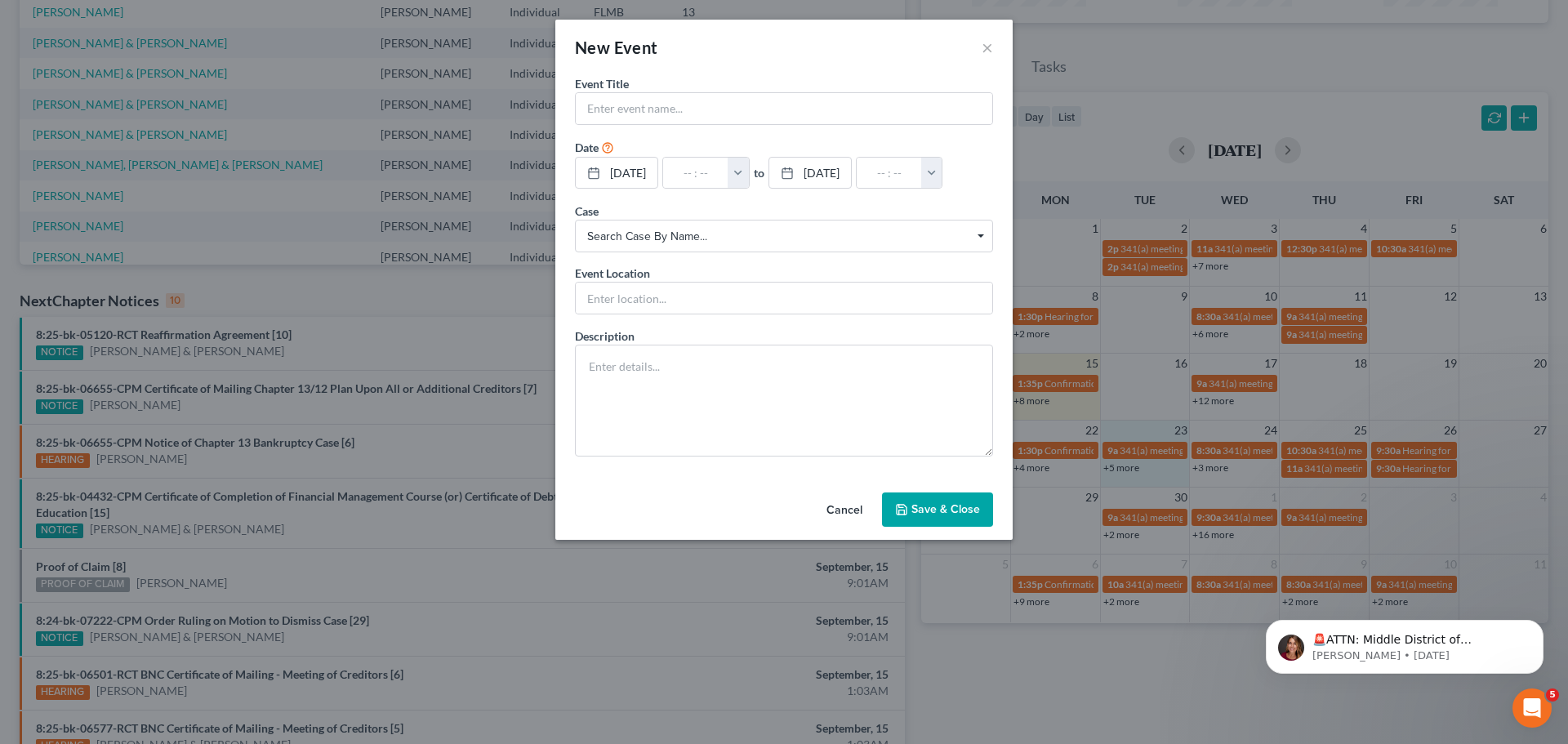
click at [1114, 471] on div "New Event × Event Title * Date [DATE] close Date [DATE] Time 12:00 AM chevron_l…" at bounding box center [784, 372] width 1568 height 744
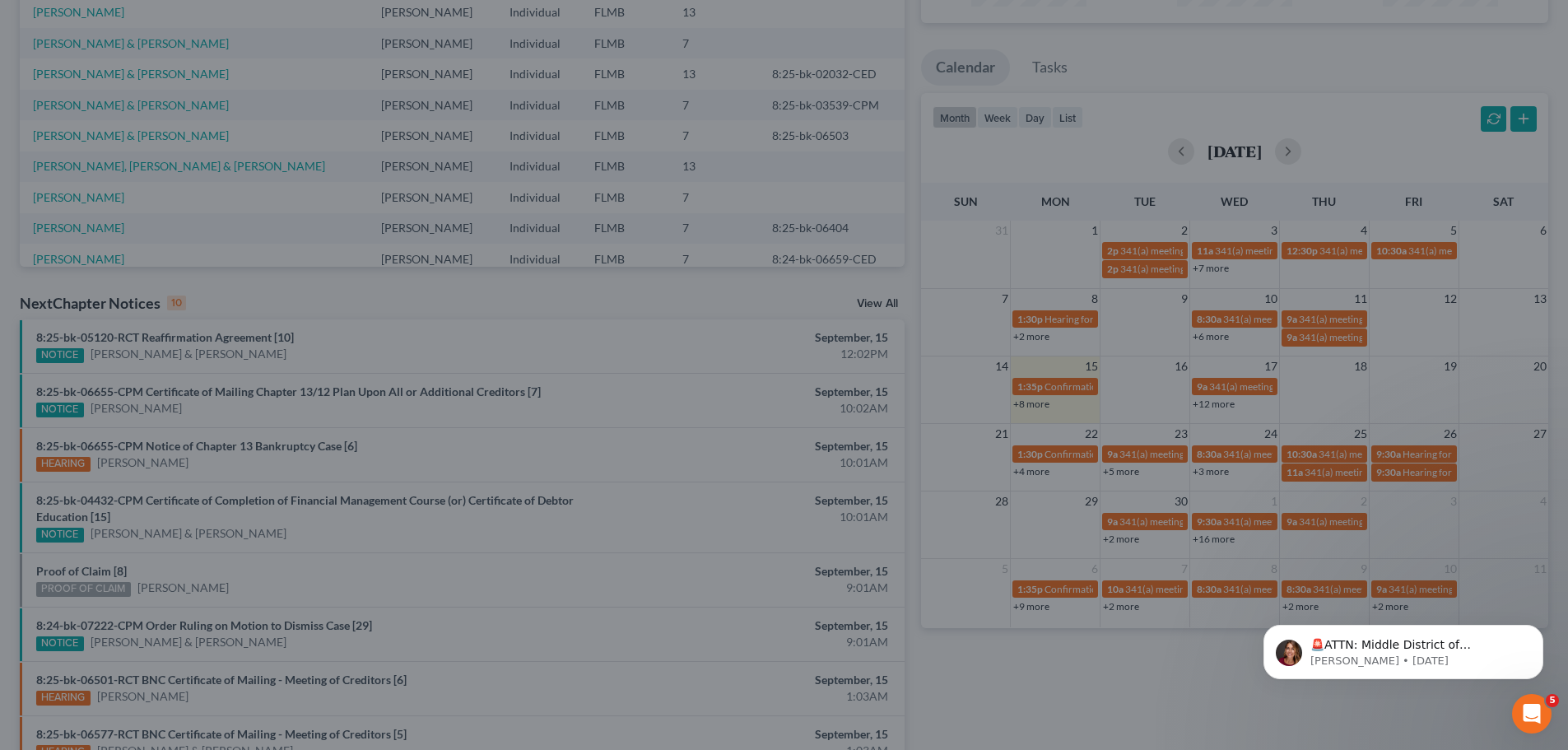
click at [1125, 471] on link "+5 more" at bounding box center [1121, 472] width 36 height 12
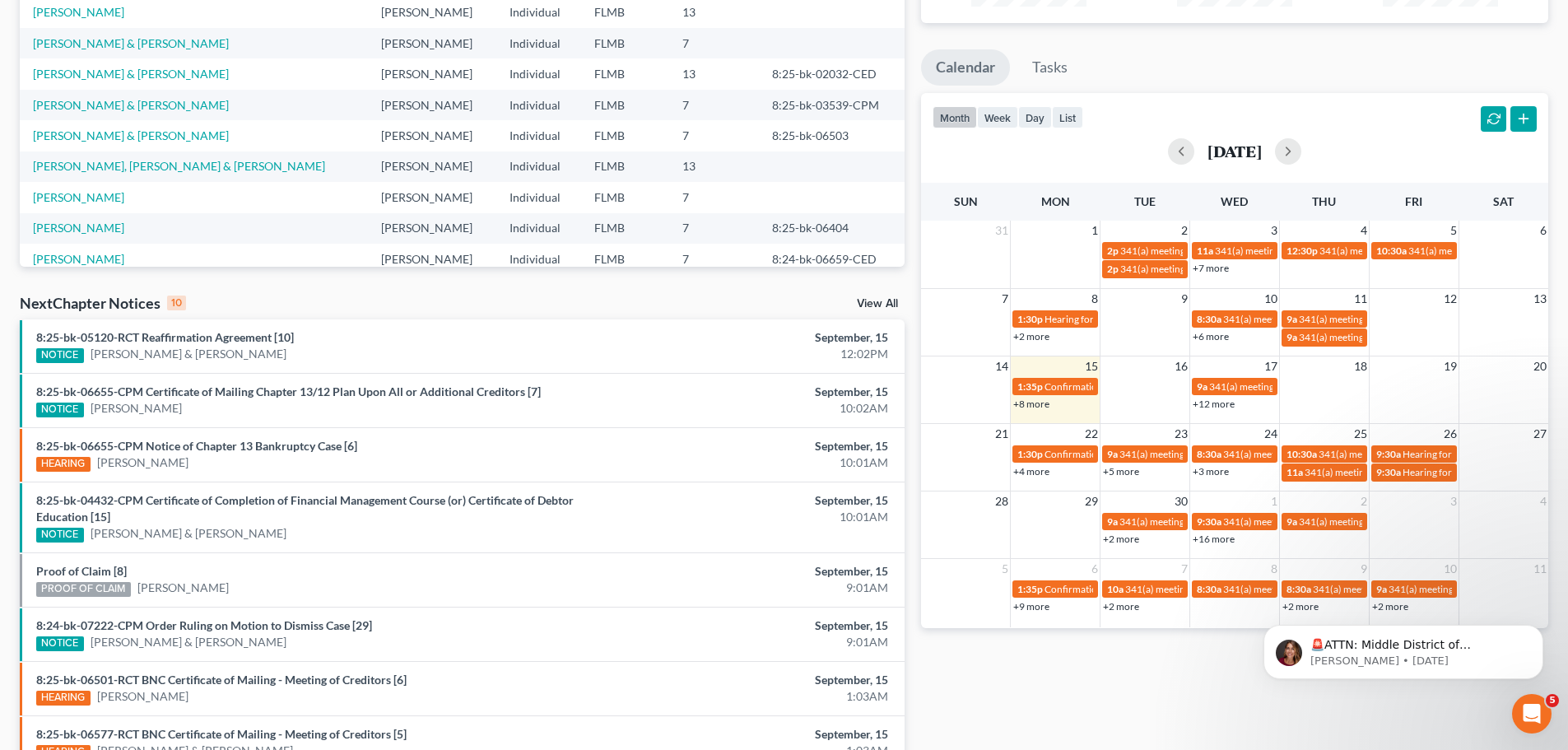
click at [1076, 688] on div "Monthly Progress Bankruptcy Bankruptcy [DATE] [DATE] [DATE] [DATE] [DATE] [DATE…" at bounding box center [1235, 372] width 644 height 1065
click at [1043, 476] on link "+4 more" at bounding box center [1032, 472] width 36 height 12
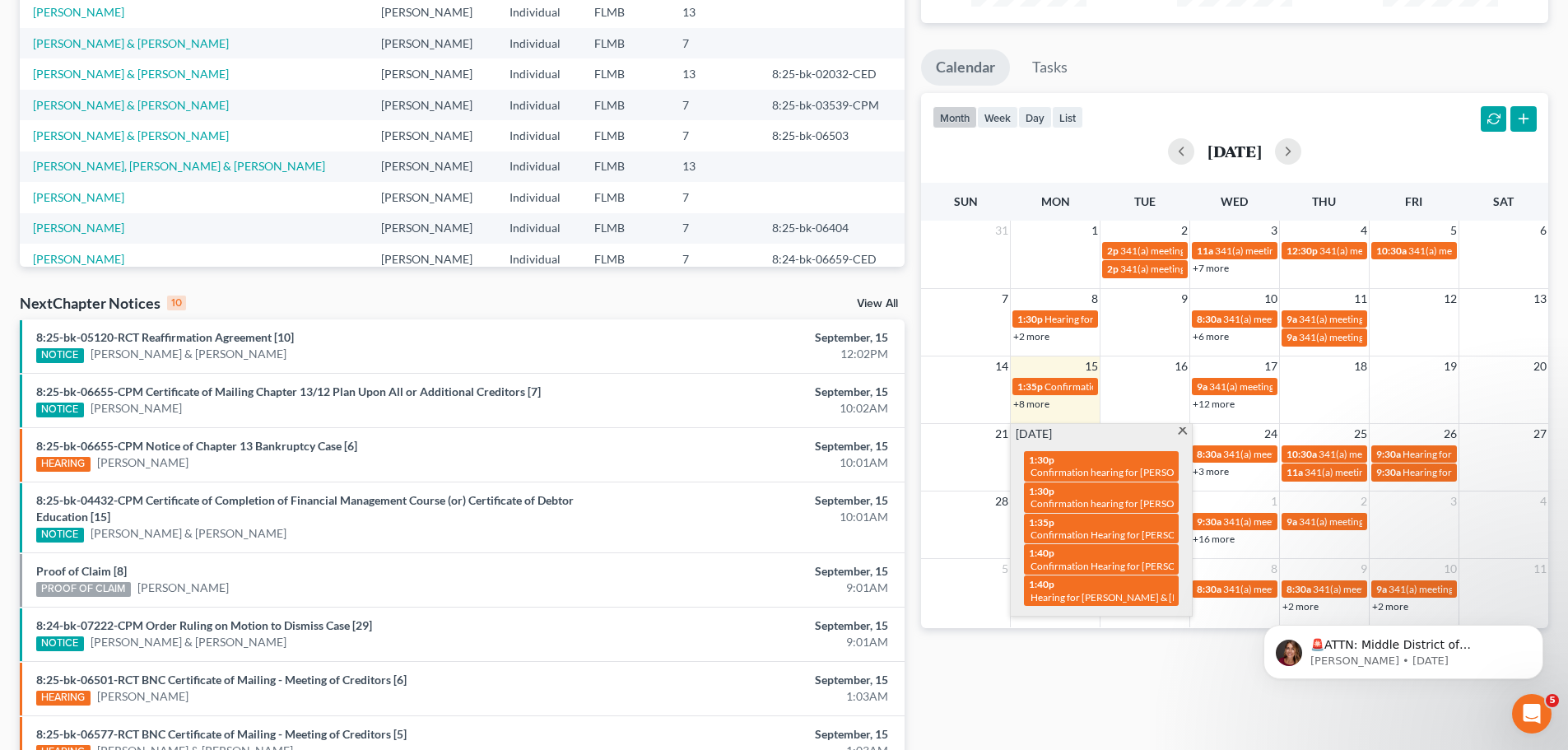
click at [1017, 626] on div "5 6 7 8 9 10 11 1:35p Confirmation Hearing for [PERSON_NAME] 10a 341(a) meeting…" at bounding box center [1235, 592] width 627 height 69
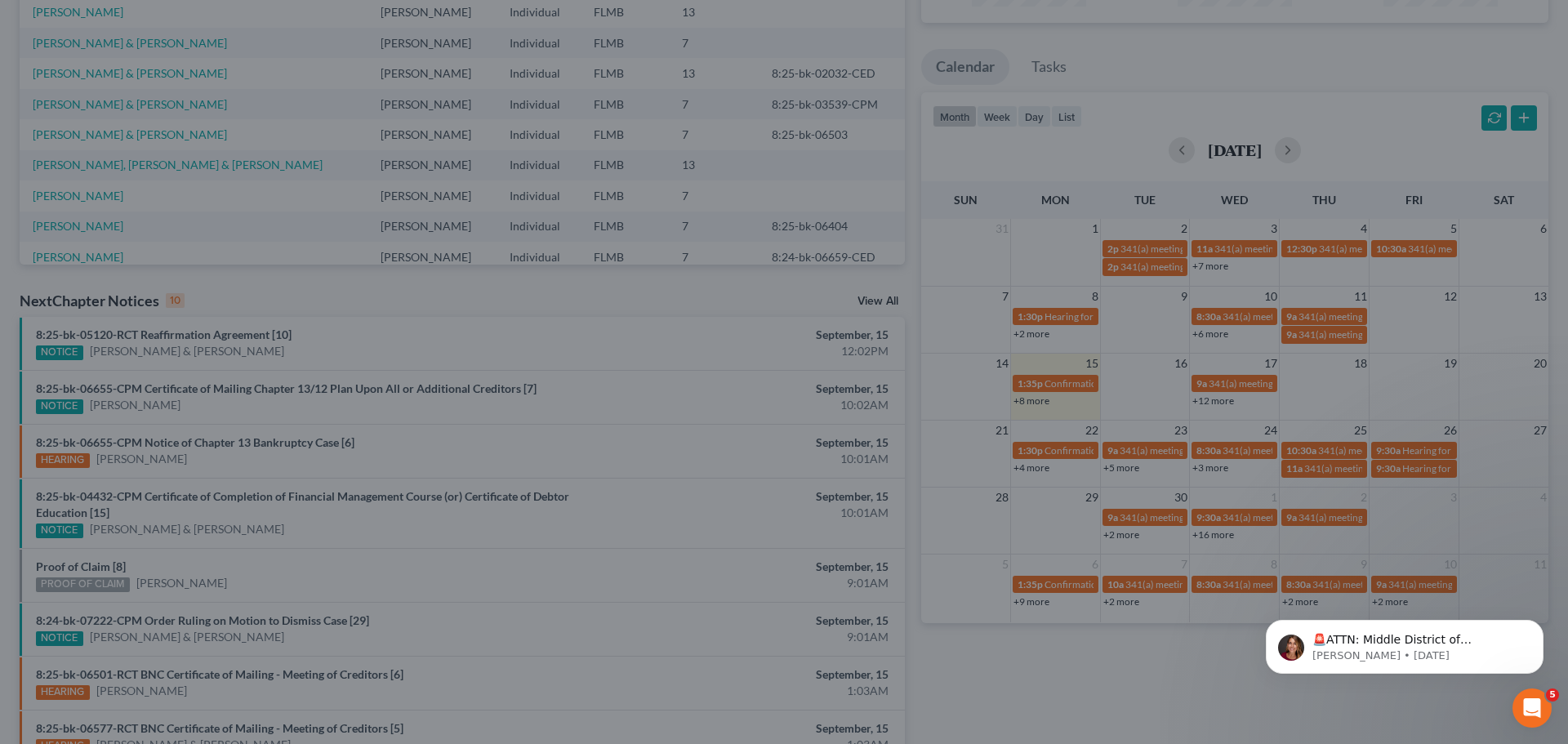
click at [1009, 621] on div "New Event × Event Title * Date [DATE] close Date [DATE] Time 12:00 AM chevron_l…" at bounding box center [784, 372] width 1568 height 744
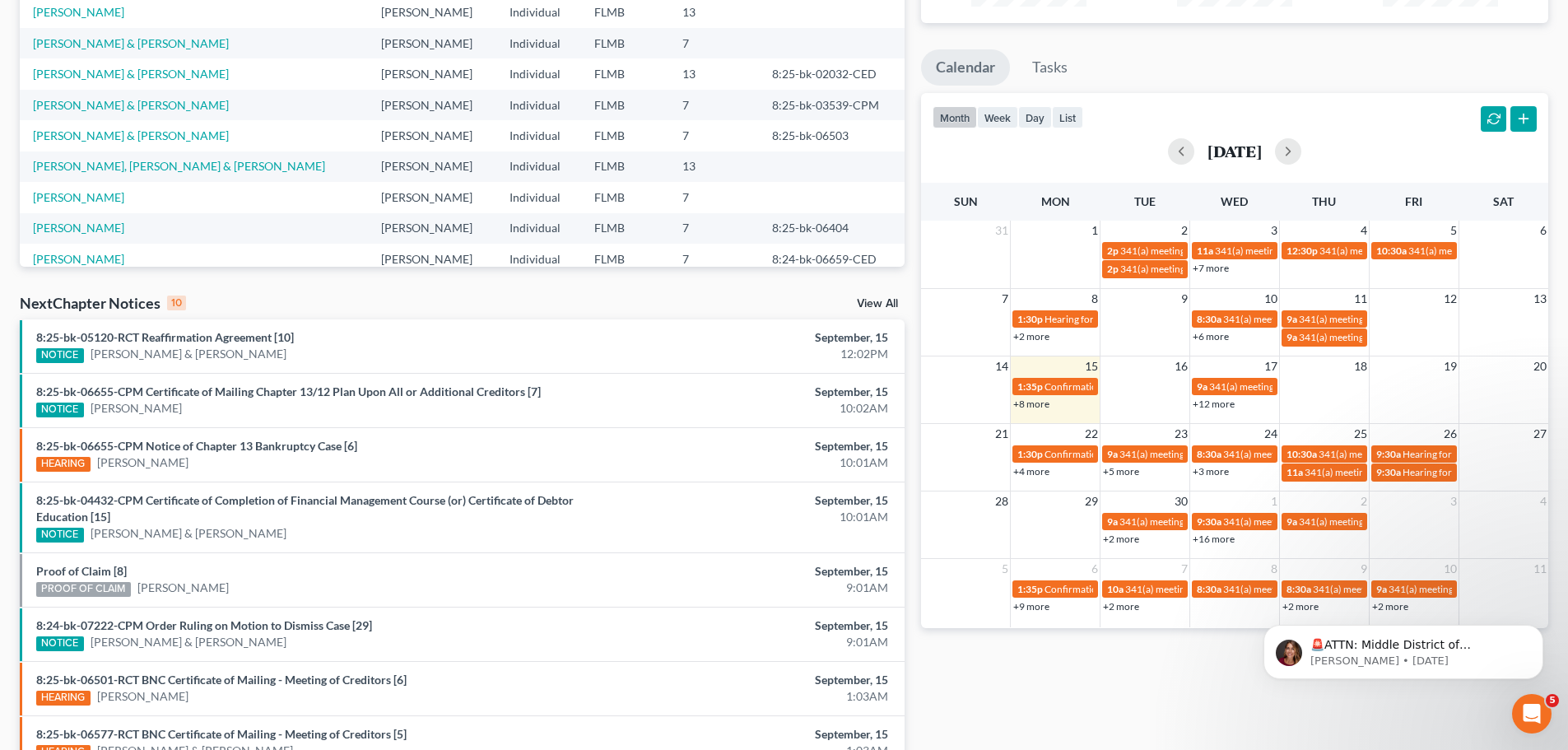
click at [1115, 469] on link "+5 more" at bounding box center [1121, 472] width 36 height 12
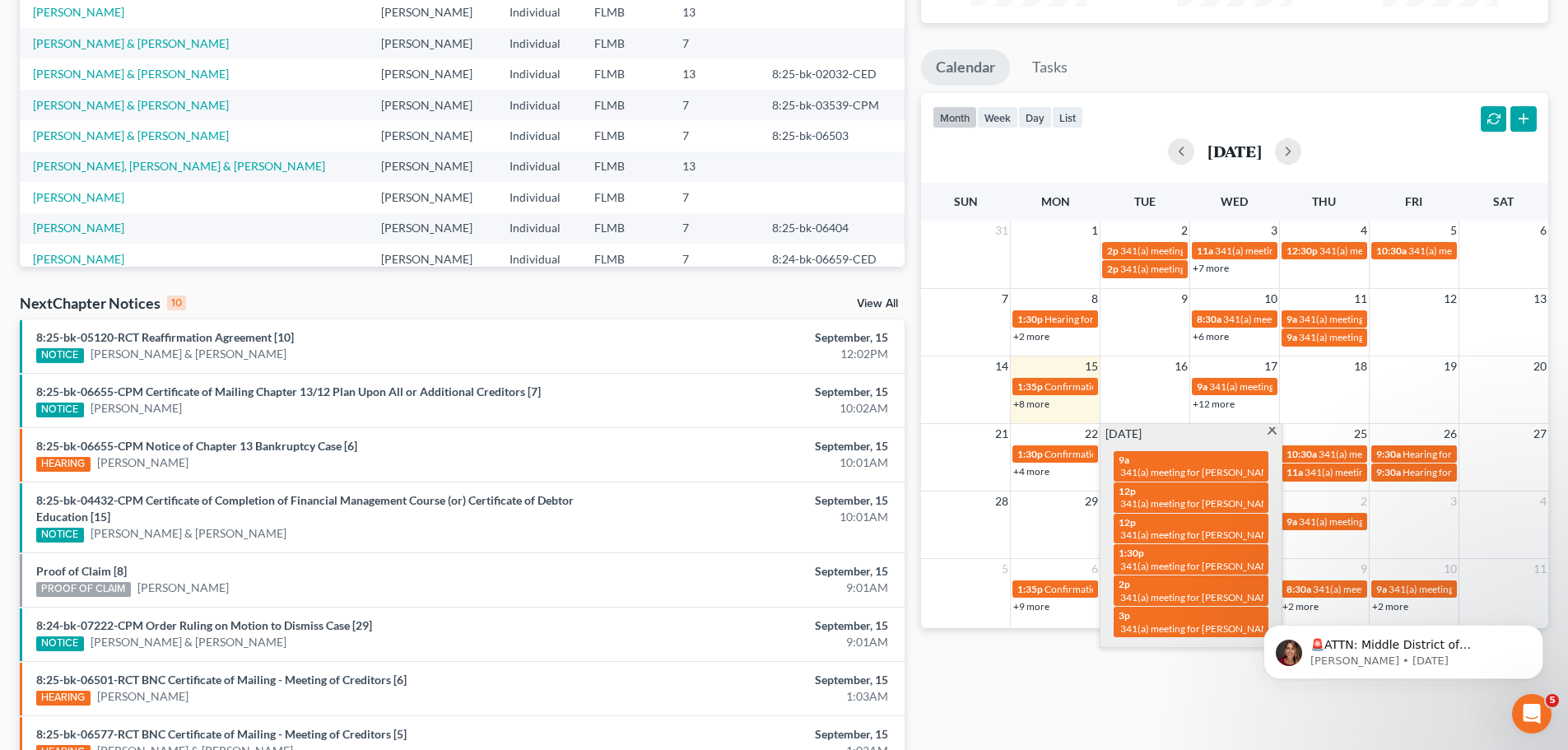
click at [1115, 651] on div "Monthly Progress Bankruptcy Bankruptcy [DATE] [DATE] [DATE] [DATE] [DATE] [DATE…" at bounding box center [1235, 372] width 644 height 1065
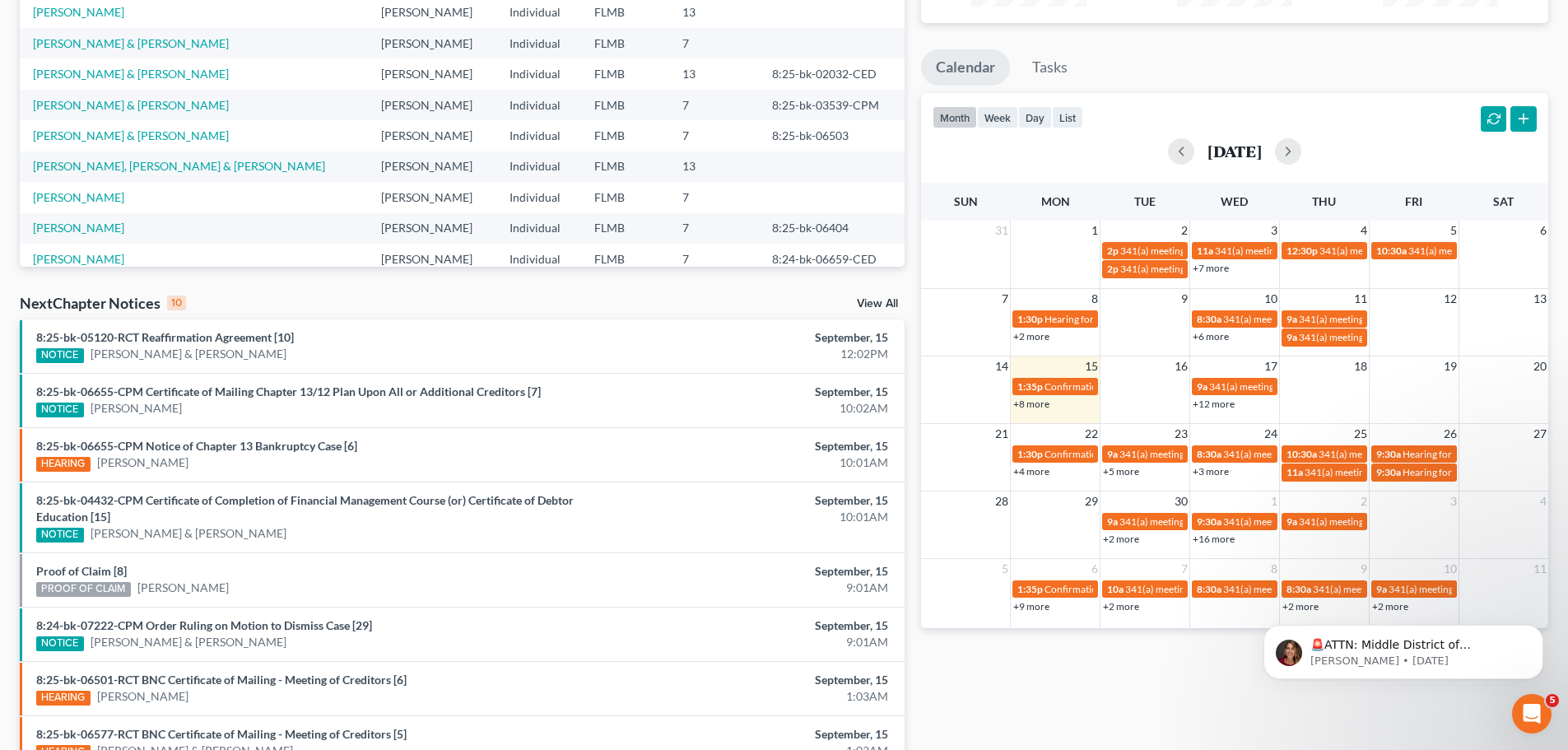
click at [1127, 475] on link "+5 more" at bounding box center [1121, 472] width 36 height 12
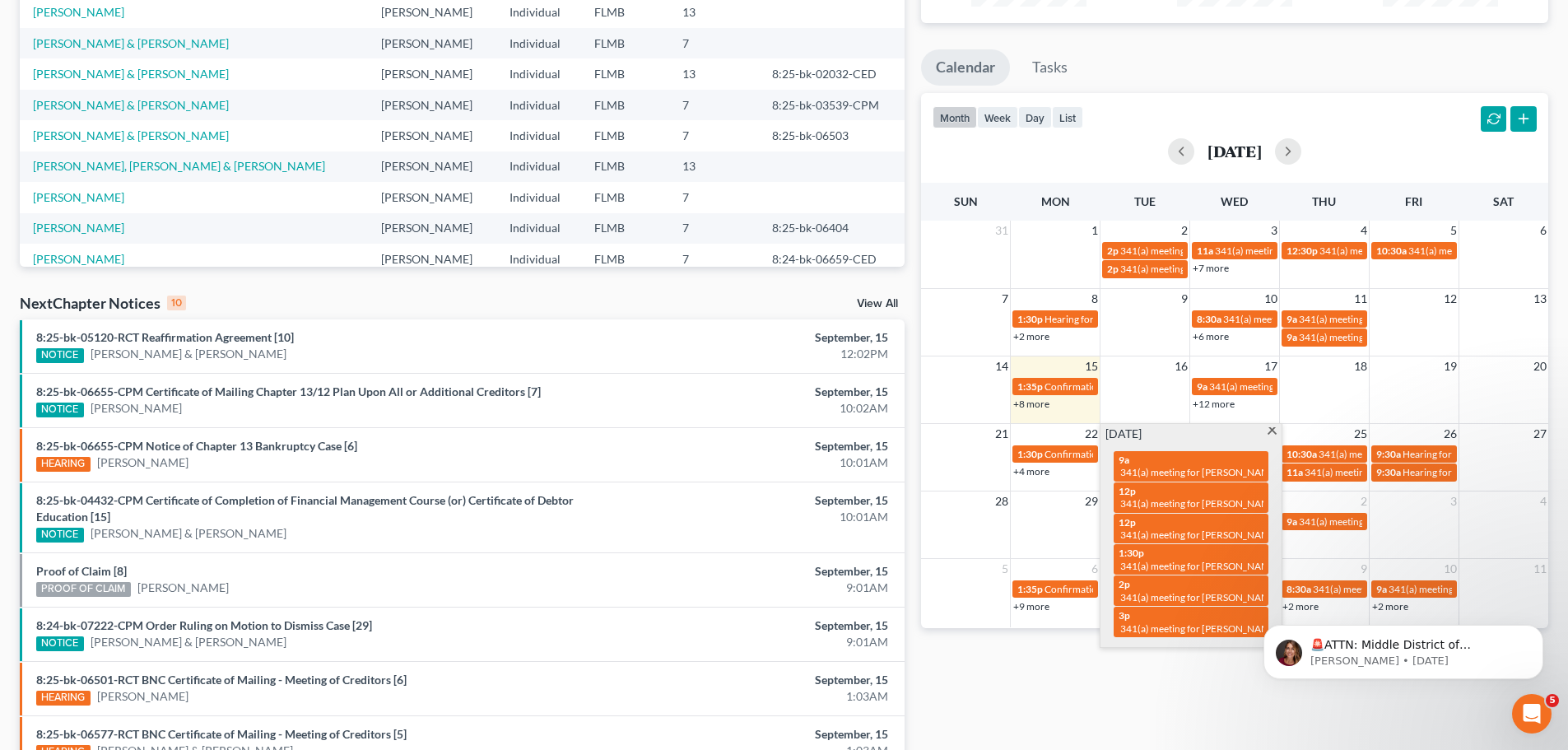
click at [1056, 746] on div "Monthly Progress Bankruptcy Bankruptcy [DATE] [DATE] [DATE] [DATE] [DATE] [DATE…" at bounding box center [1235, 372] width 644 height 1065
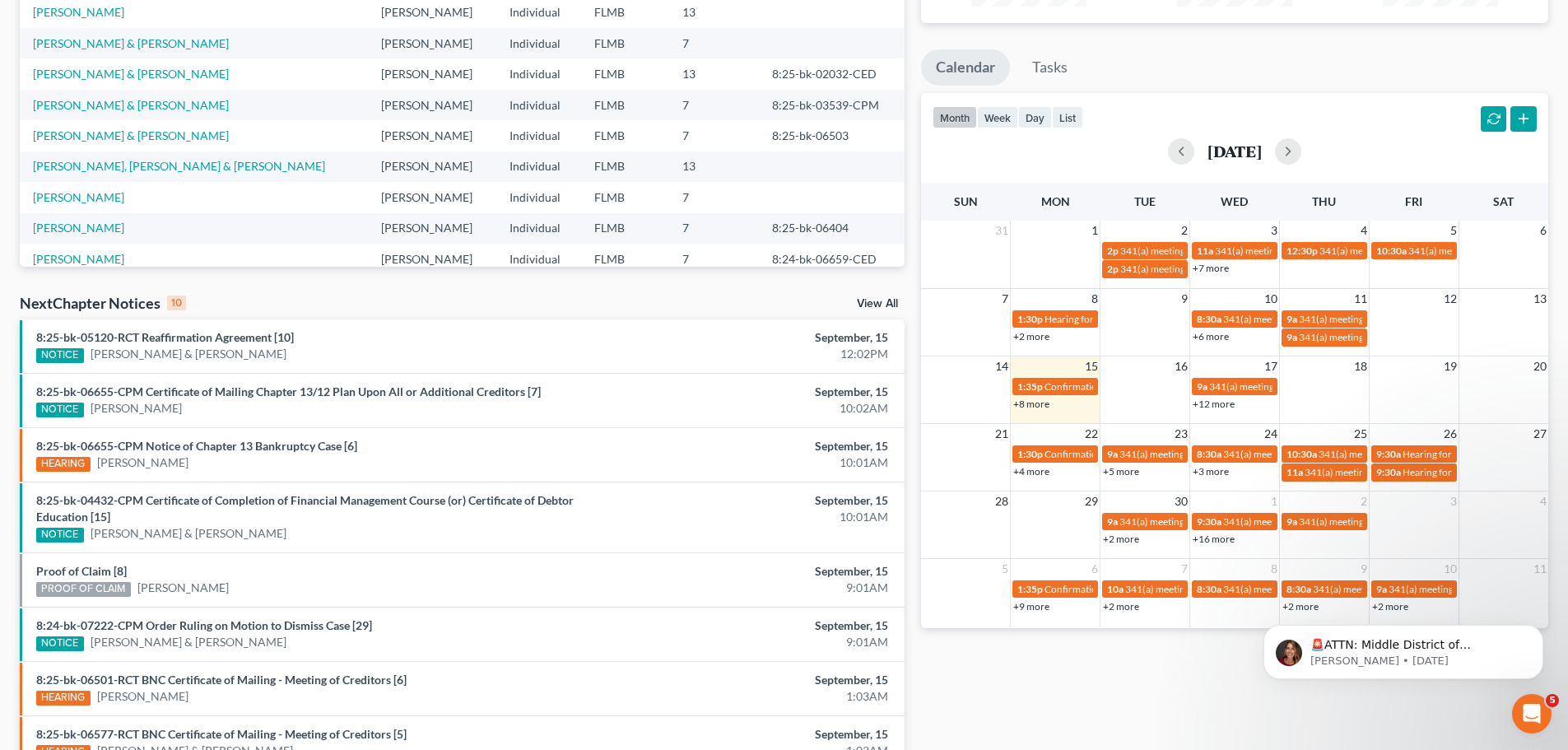
click at [1120, 472] on link "+5 more" at bounding box center [1121, 472] width 36 height 12
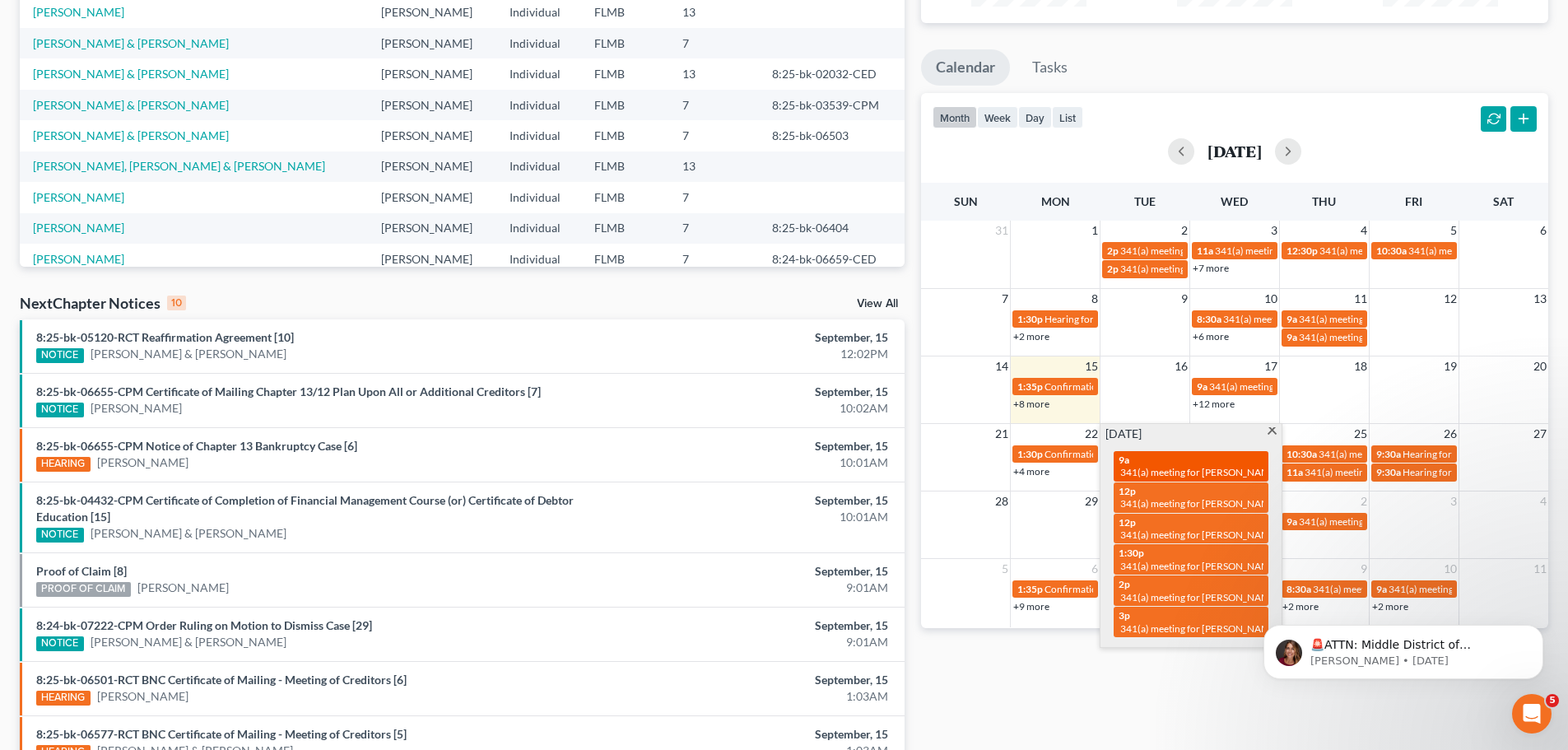
click at [1157, 474] on span "341(a) meeting for [PERSON_NAME]" at bounding box center [1200, 472] width 159 height 12
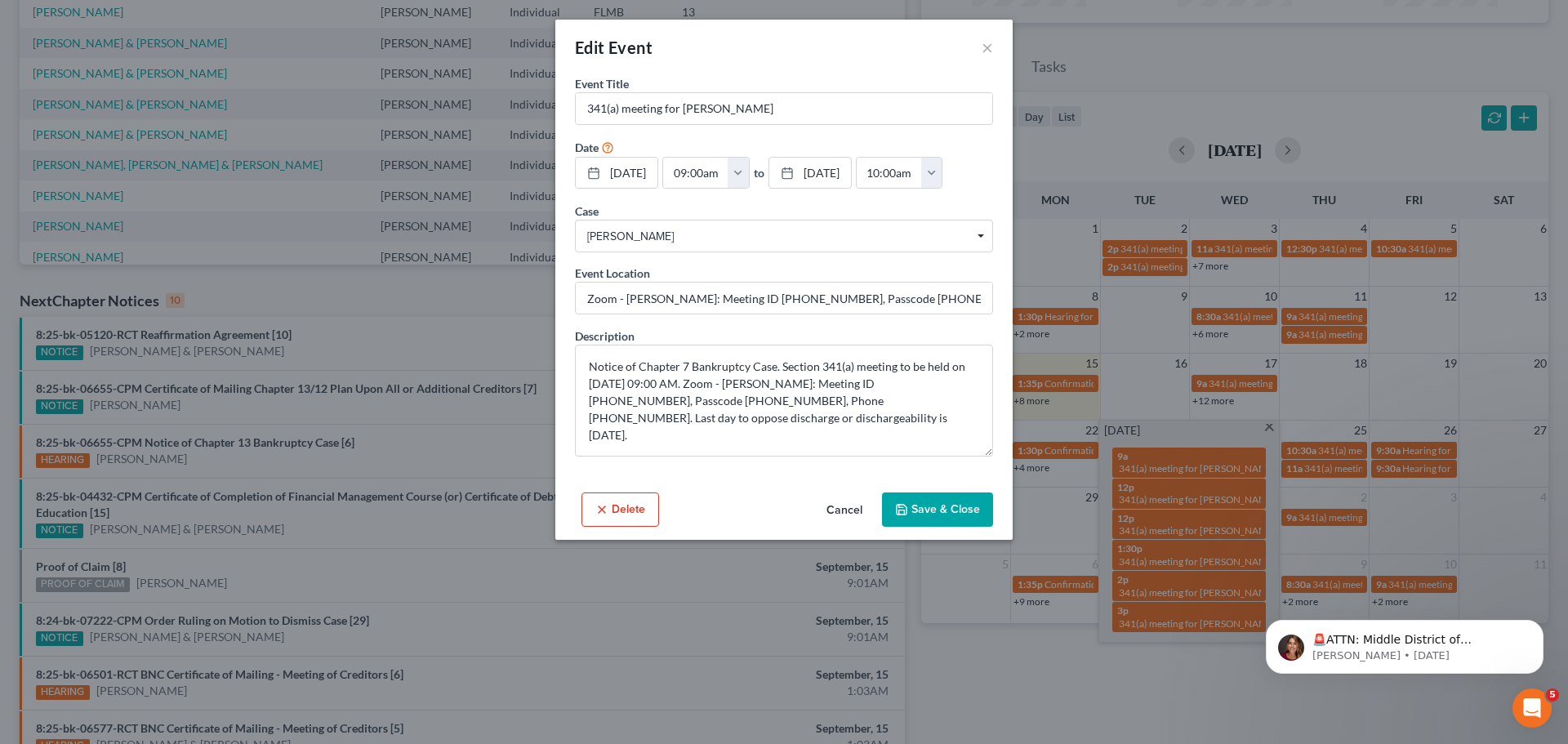
click at [505, 423] on div "Edit Event × Event Title * 341(a) meeting for [PERSON_NAME] Date [DATE] close D…" at bounding box center [784, 372] width 1568 height 744
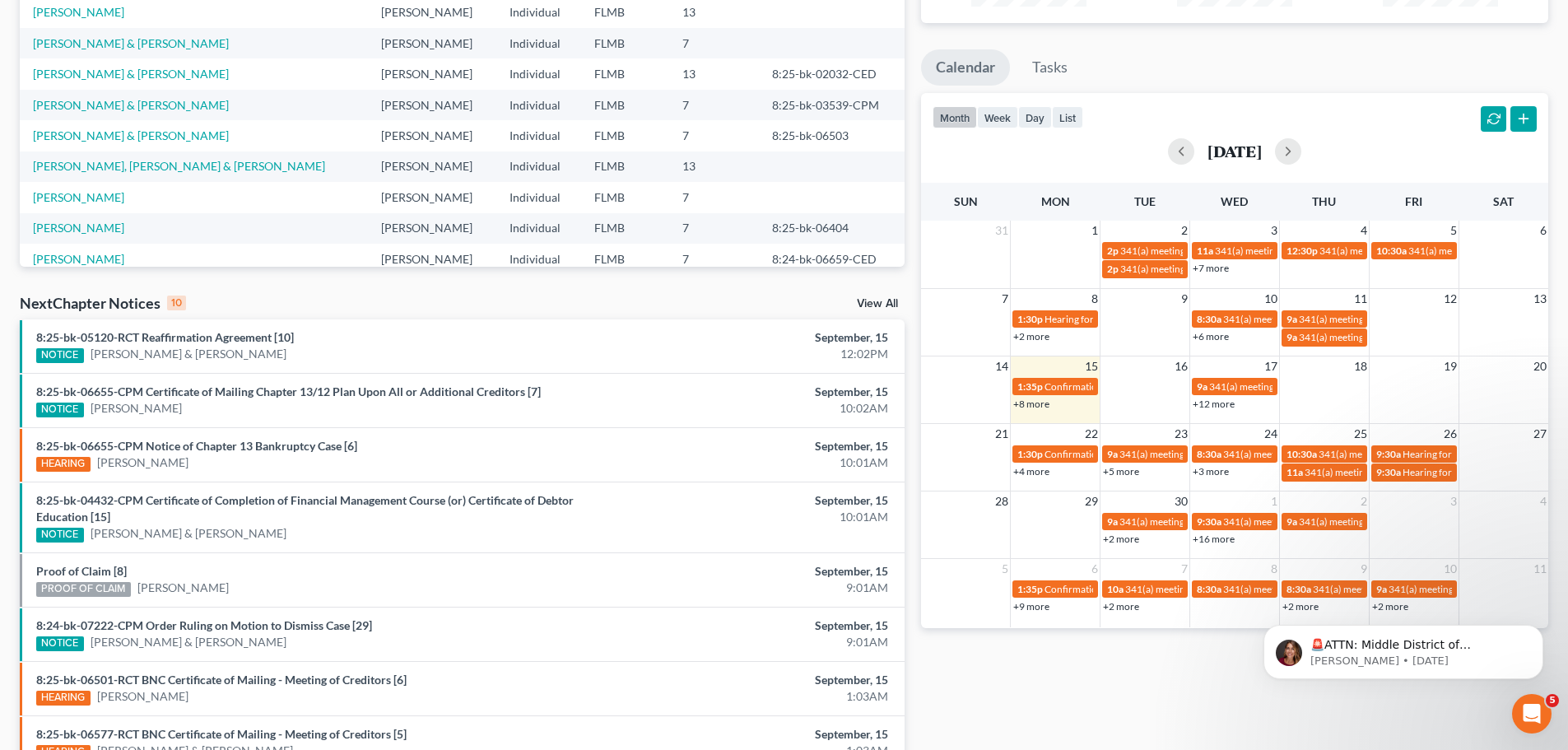
click at [1122, 468] on link "+5 more" at bounding box center [1121, 472] width 36 height 12
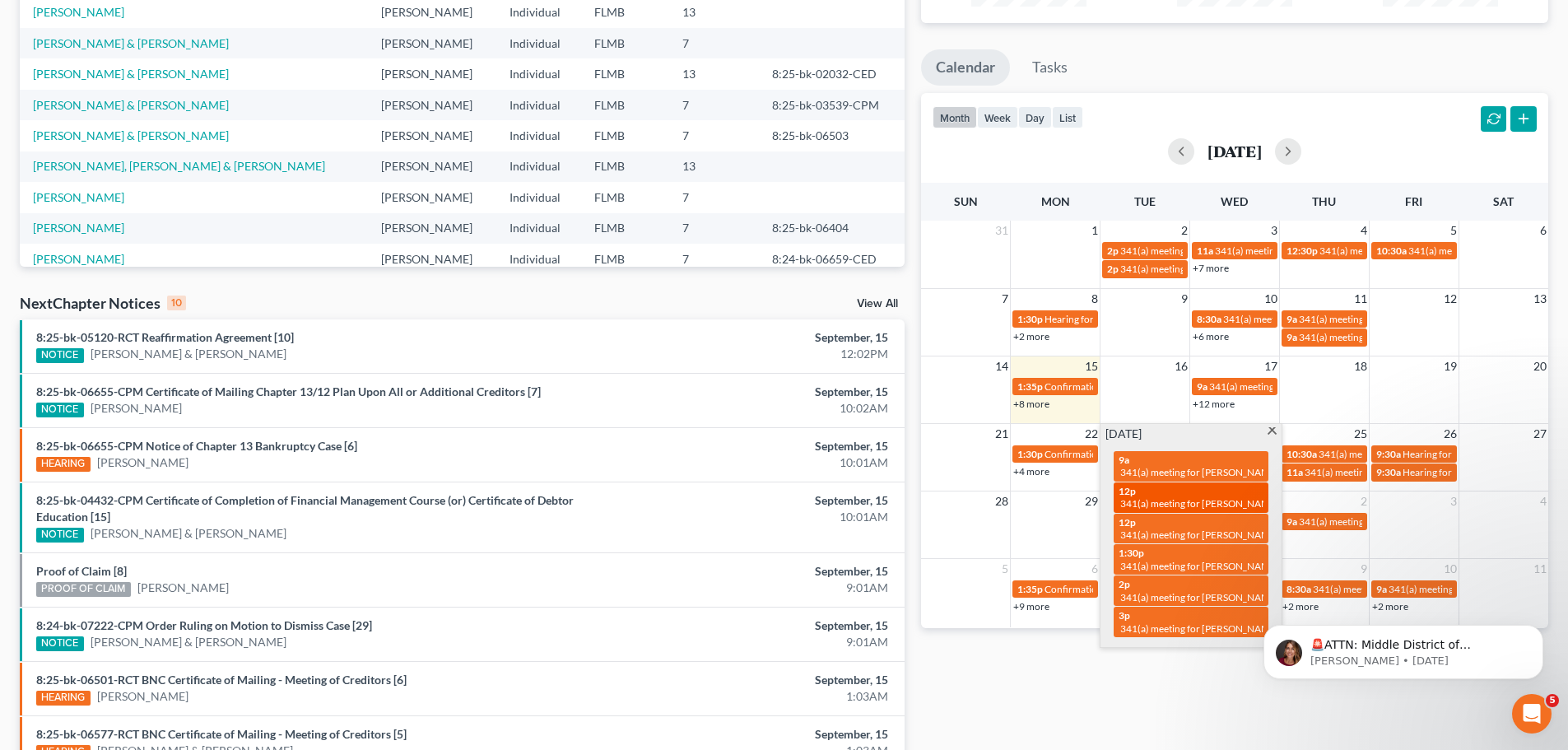
scroll to position [138, 0]
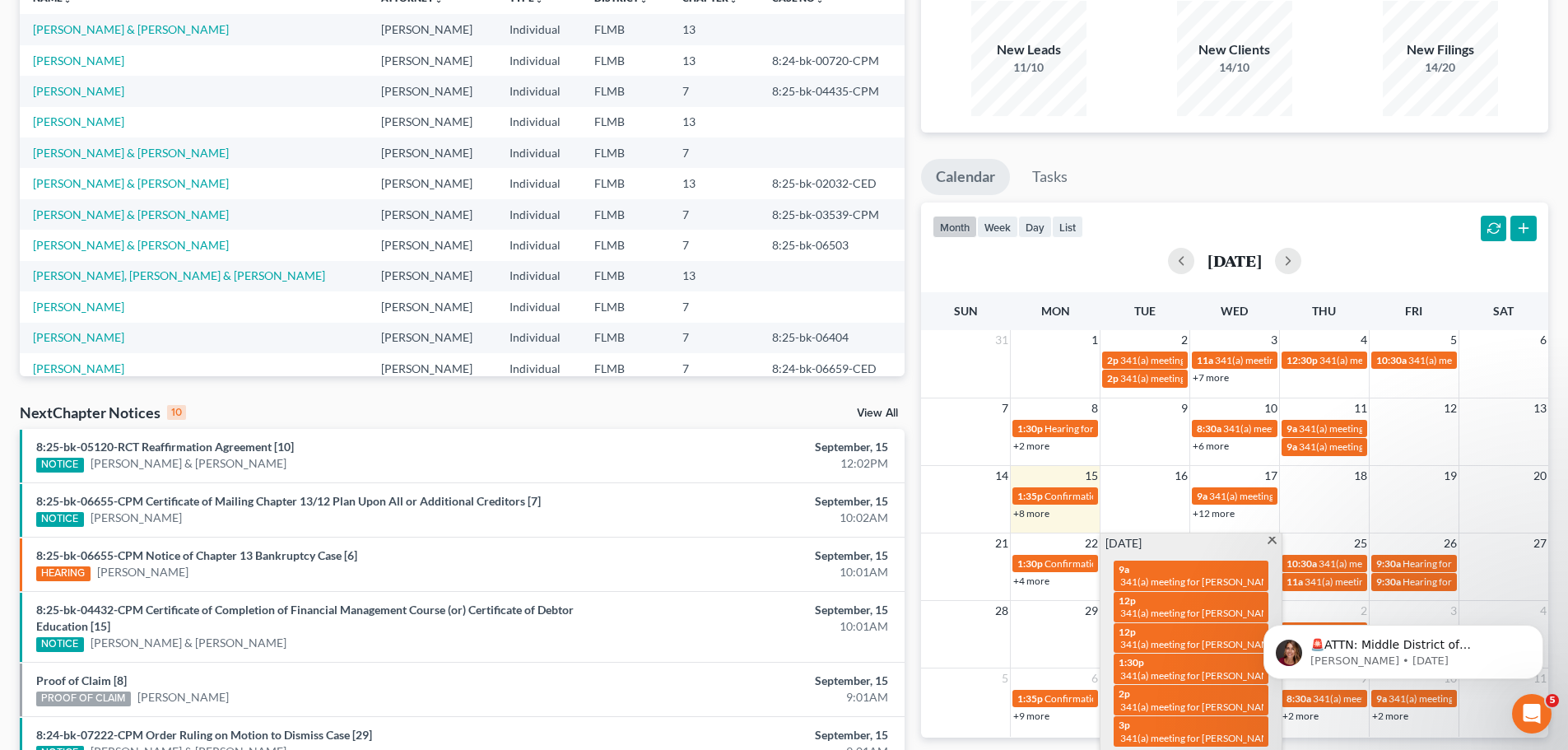
click at [1168, 504] on div "31 1 2 3 4 5 6 2p 341(a) meeting for [PERSON_NAME] & [PERSON_NAME] 11a 341(a) m…" at bounding box center [1235, 534] width 627 height 407
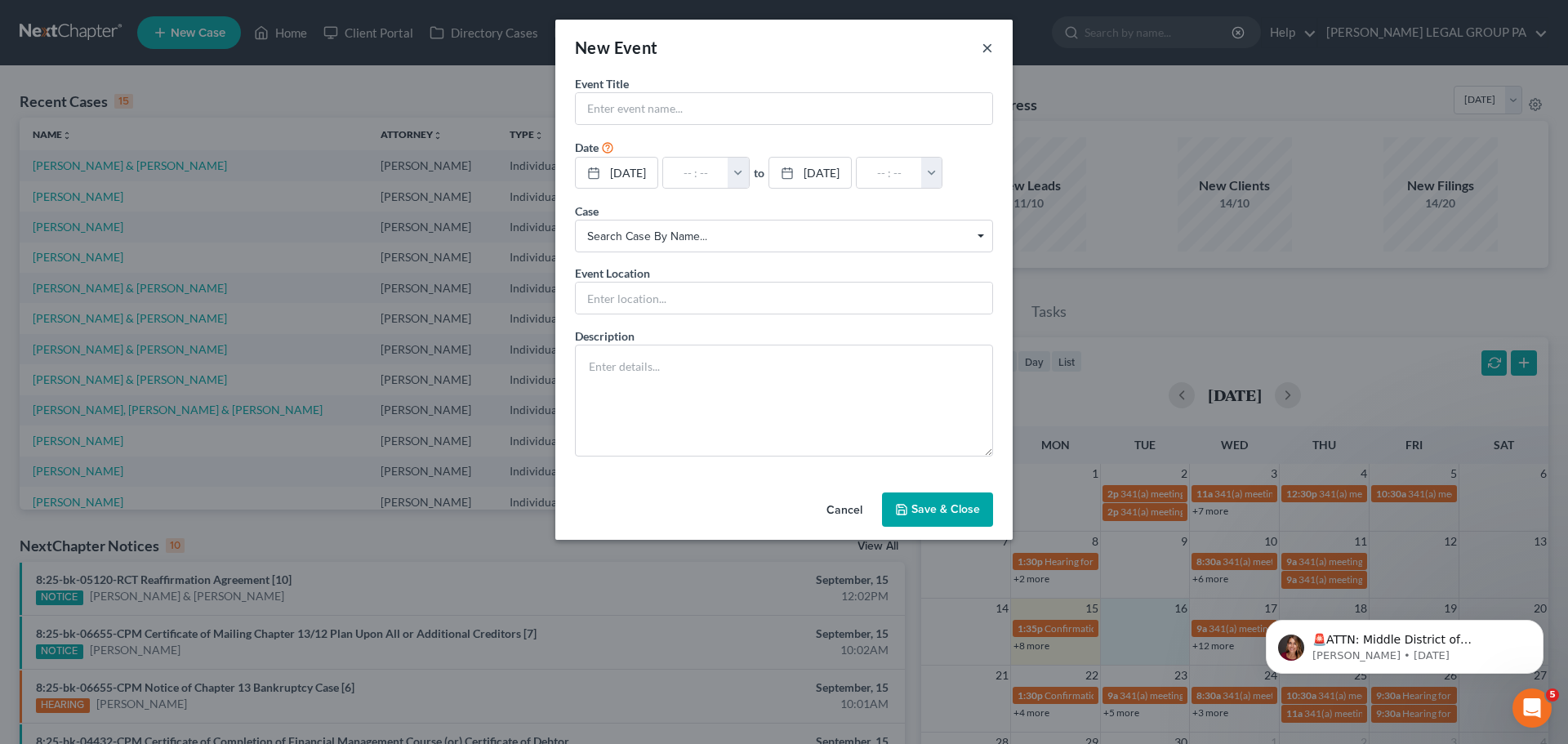
click at [983, 51] on button "×" at bounding box center [987, 47] width 11 height 19
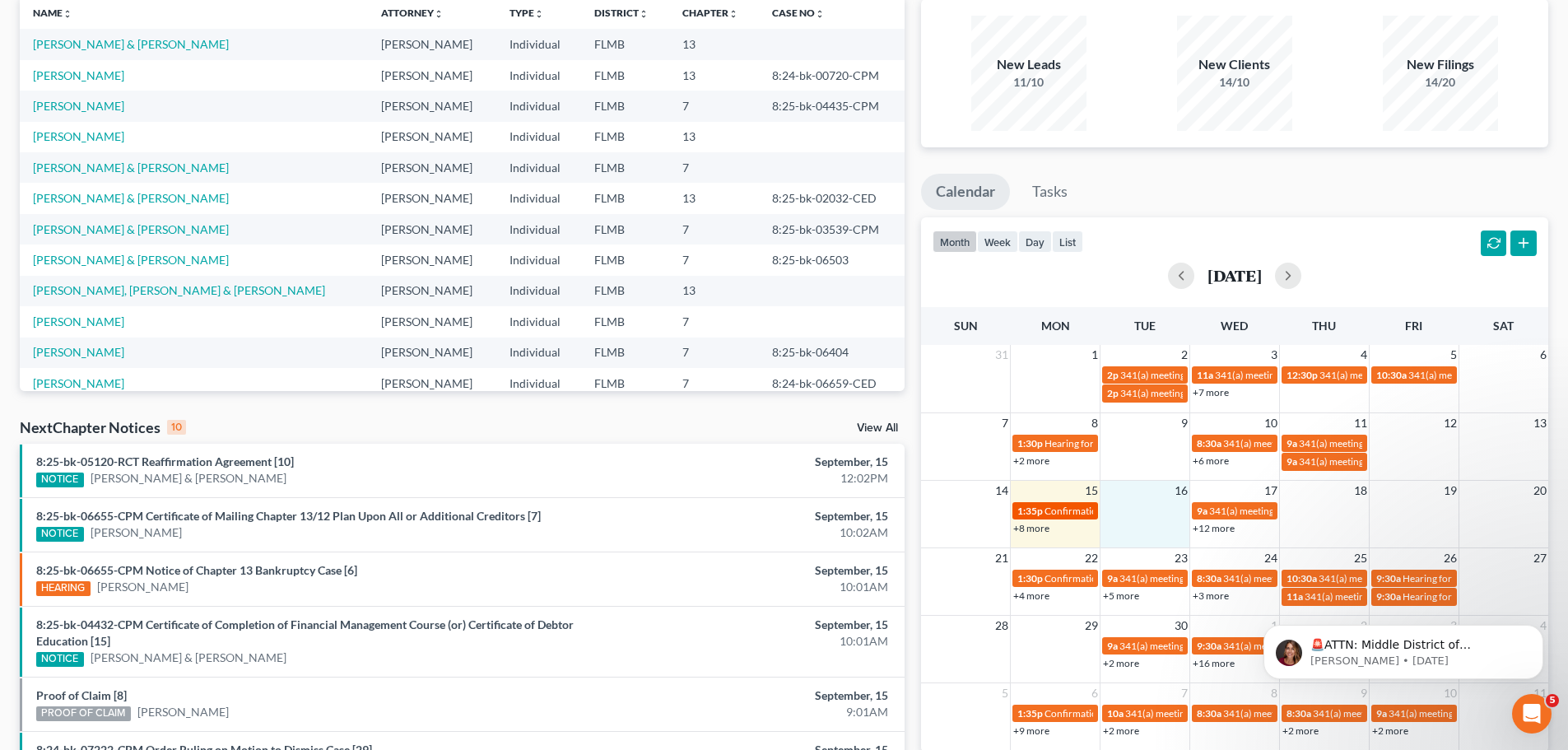
scroll to position [330, 0]
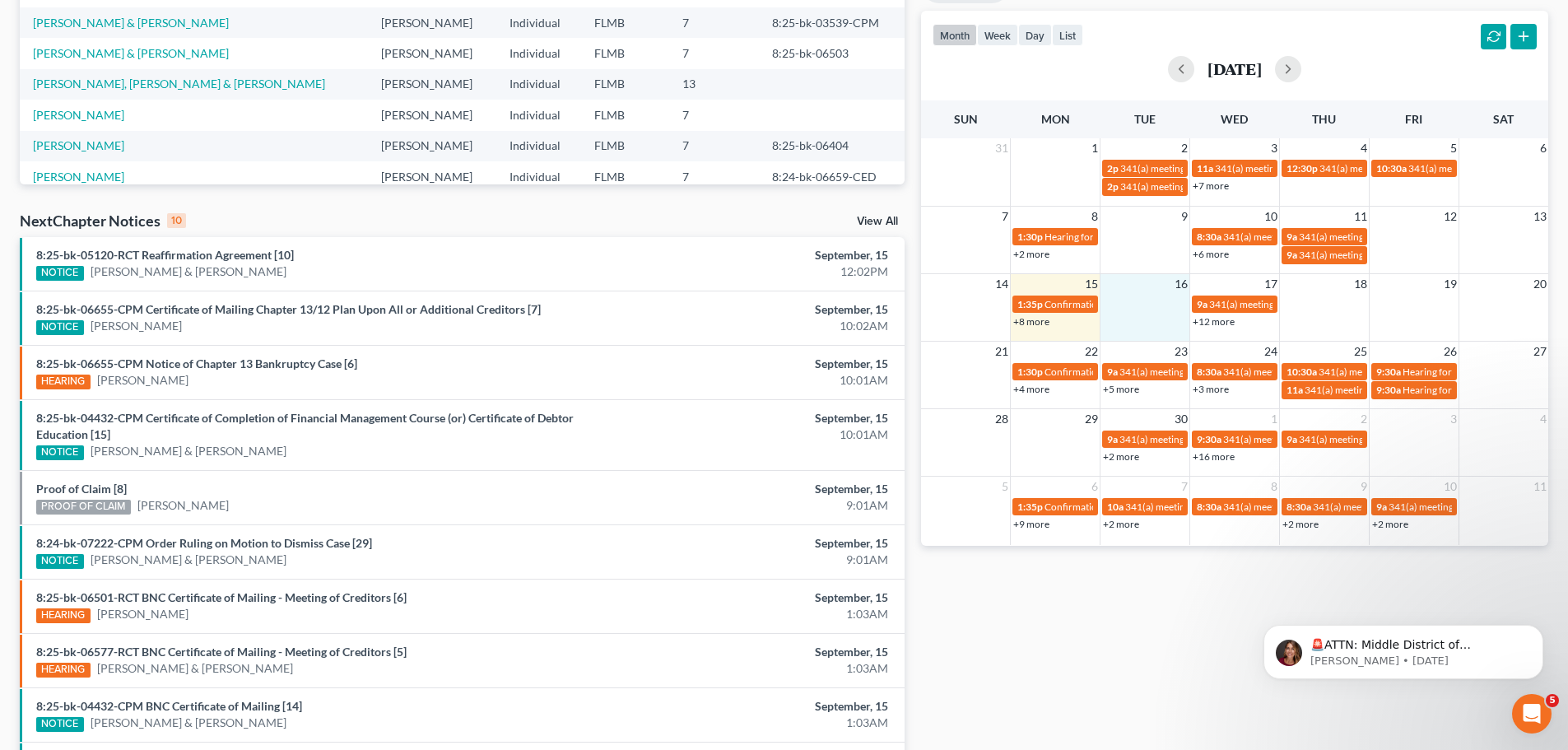
click at [1115, 393] on link "+5 more" at bounding box center [1121, 389] width 36 height 12
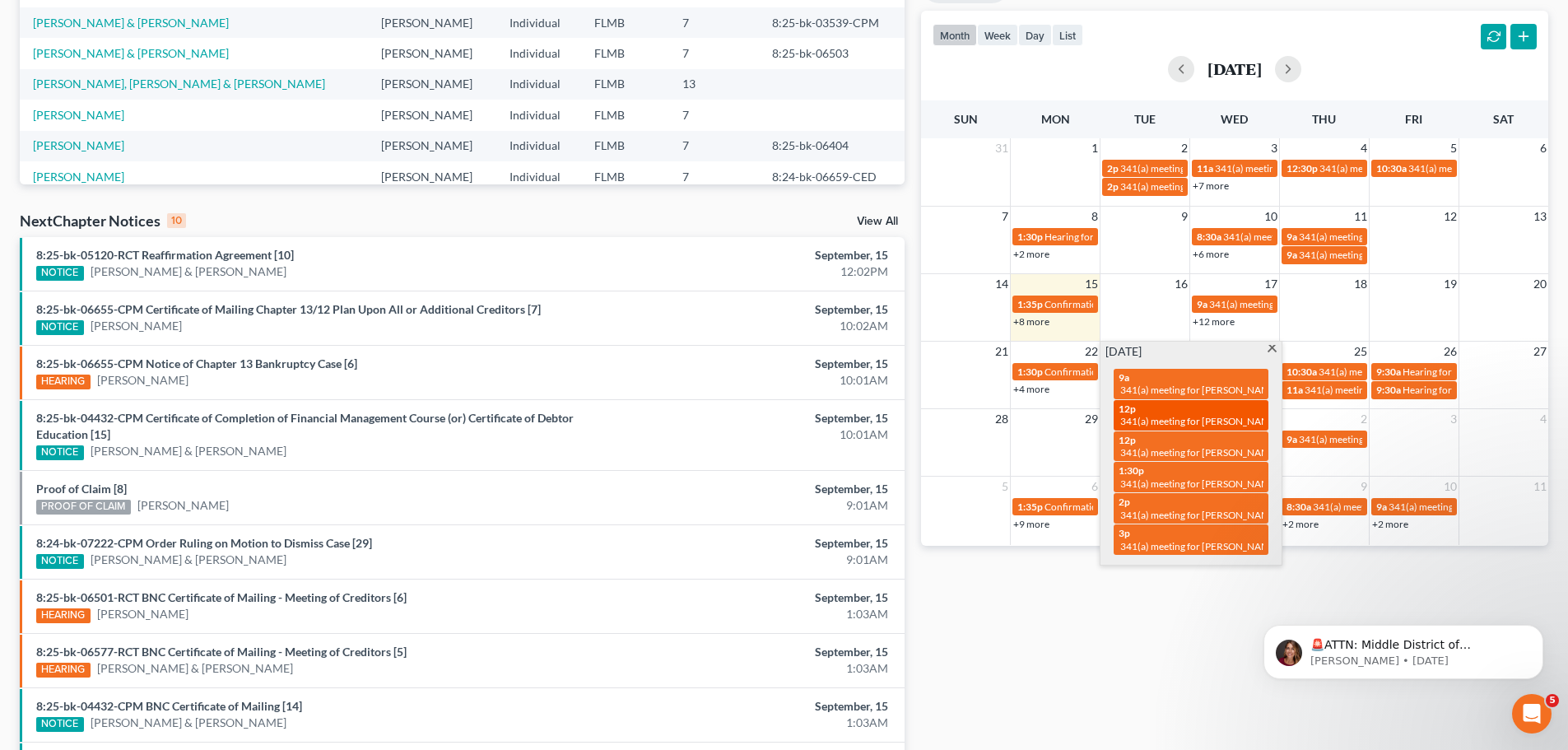
click at [1124, 419] on span "341(a) meeting for [PERSON_NAME]" at bounding box center [1200, 421] width 159 height 12
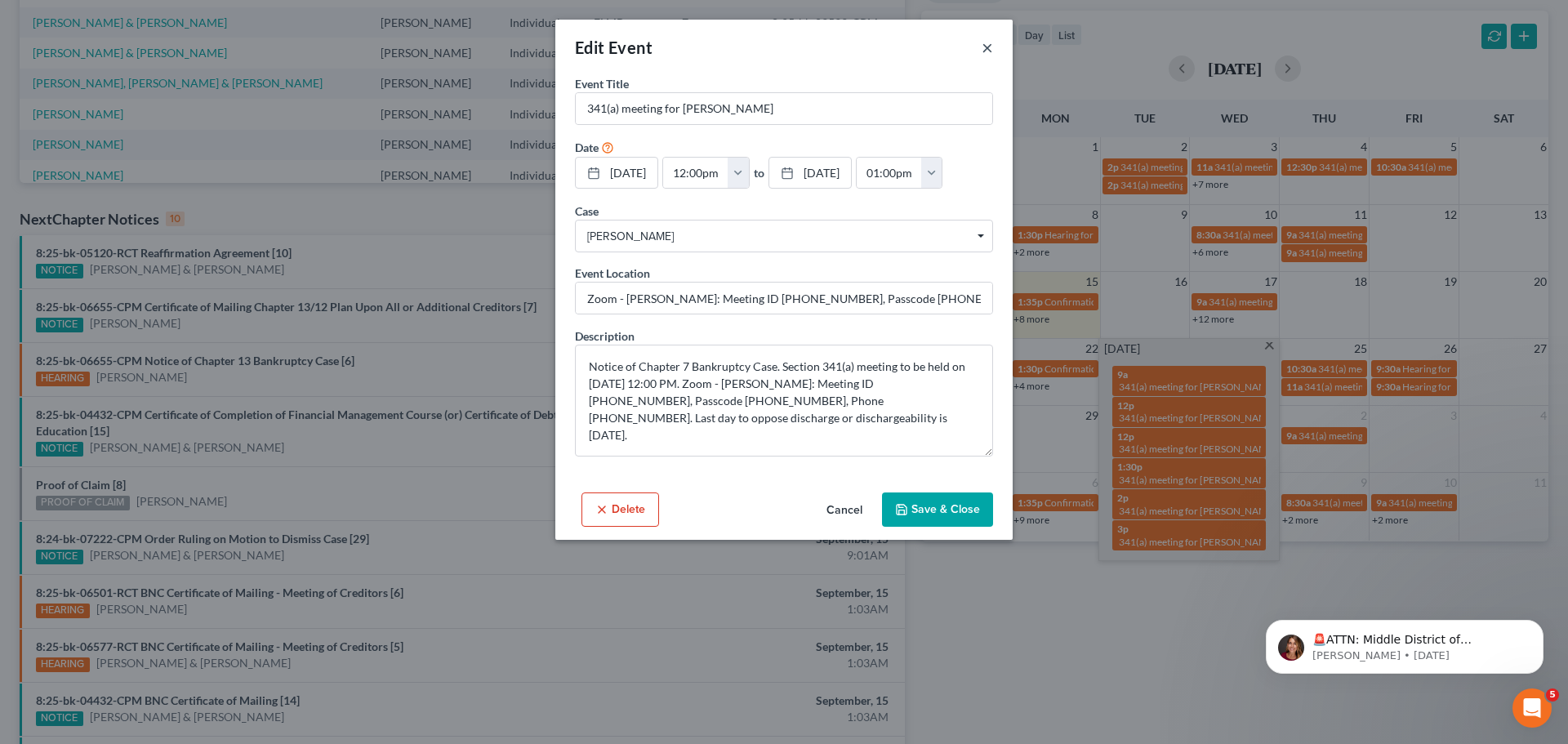
click at [985, 45] on button "×" at bounding box center [987, 47] width 11 height 19
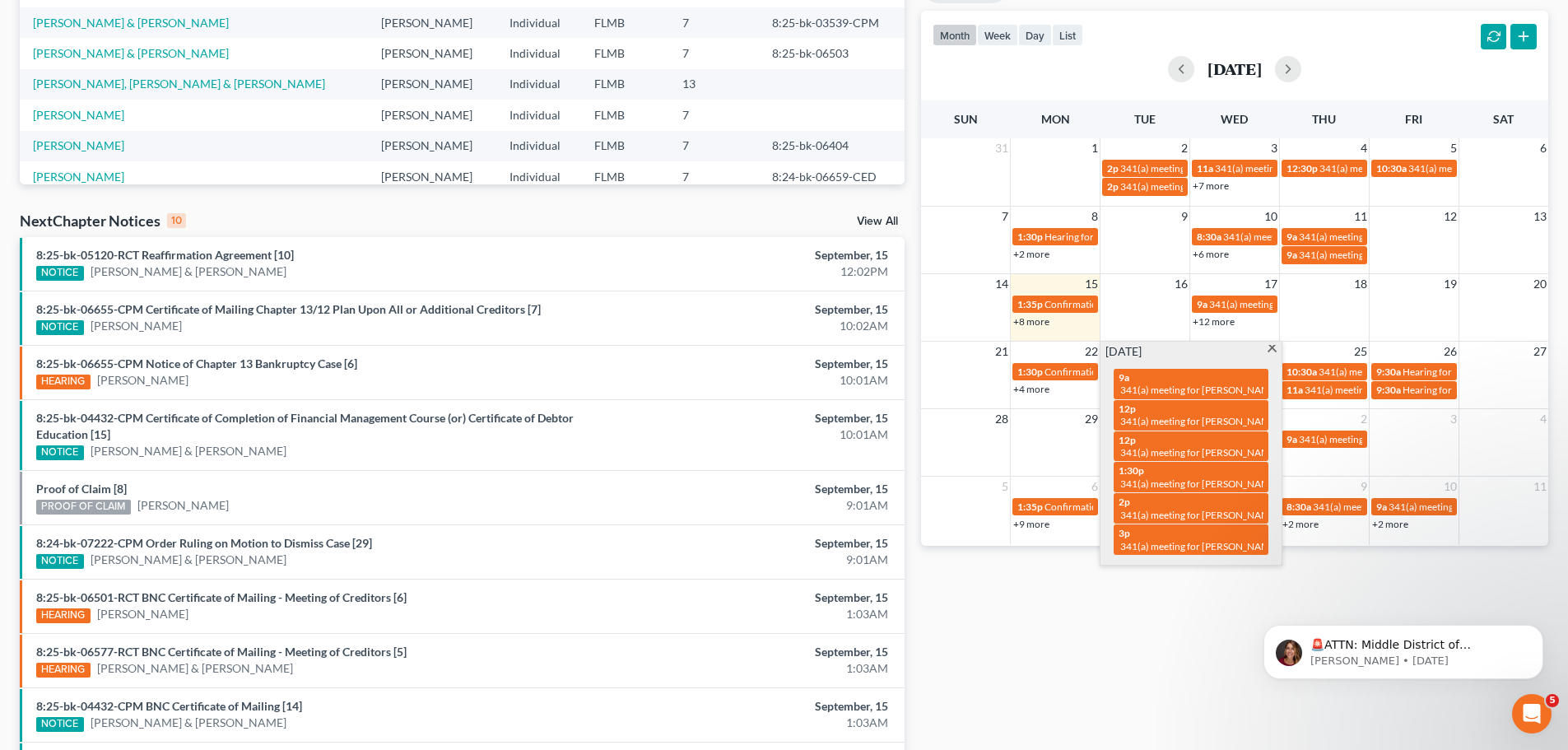
click at [1044, 390] on link "+4 more" at bounding box center [1032, 389] width 36 height 12
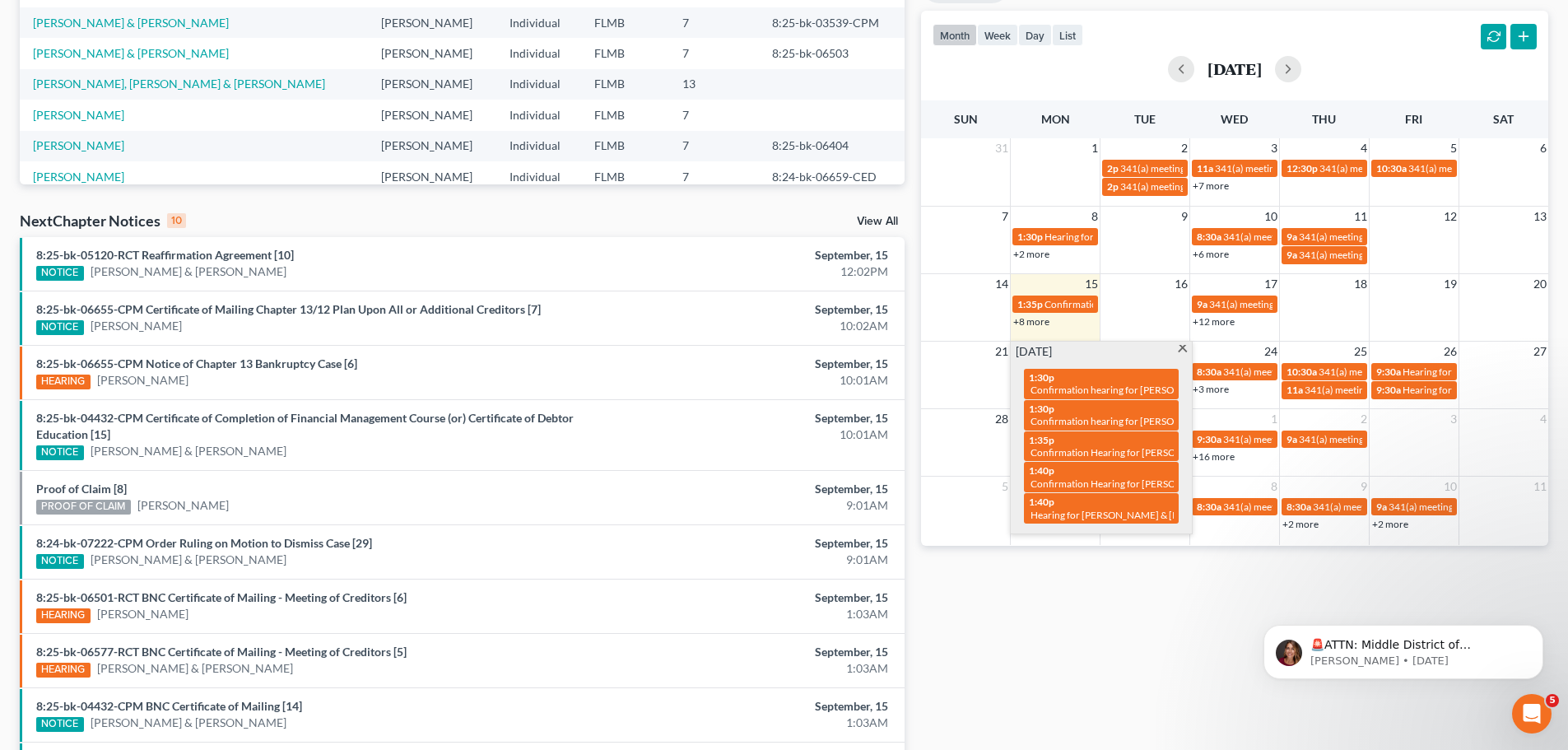
click at [1126, 596] on div "Monthly Progress Bankruptcy Bankruptcy [DATE] [DATE] [DATE] [DATE] [DATE] [DATE…" at bounding box center [1235, 290] width 644 height 1065
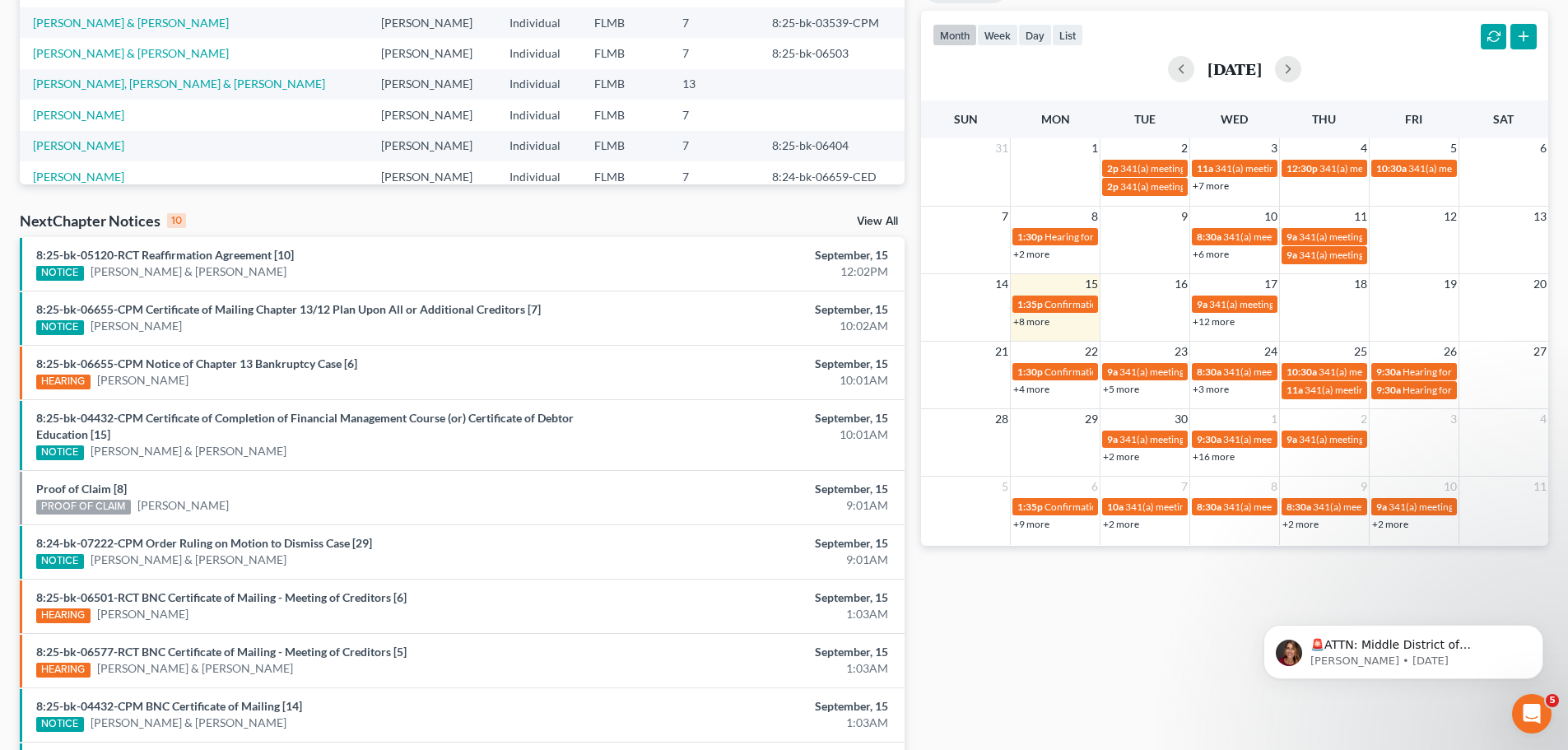
click at [1123, 396] on div "+5 more" at bounding box center [1145, 388] width 89 height 16
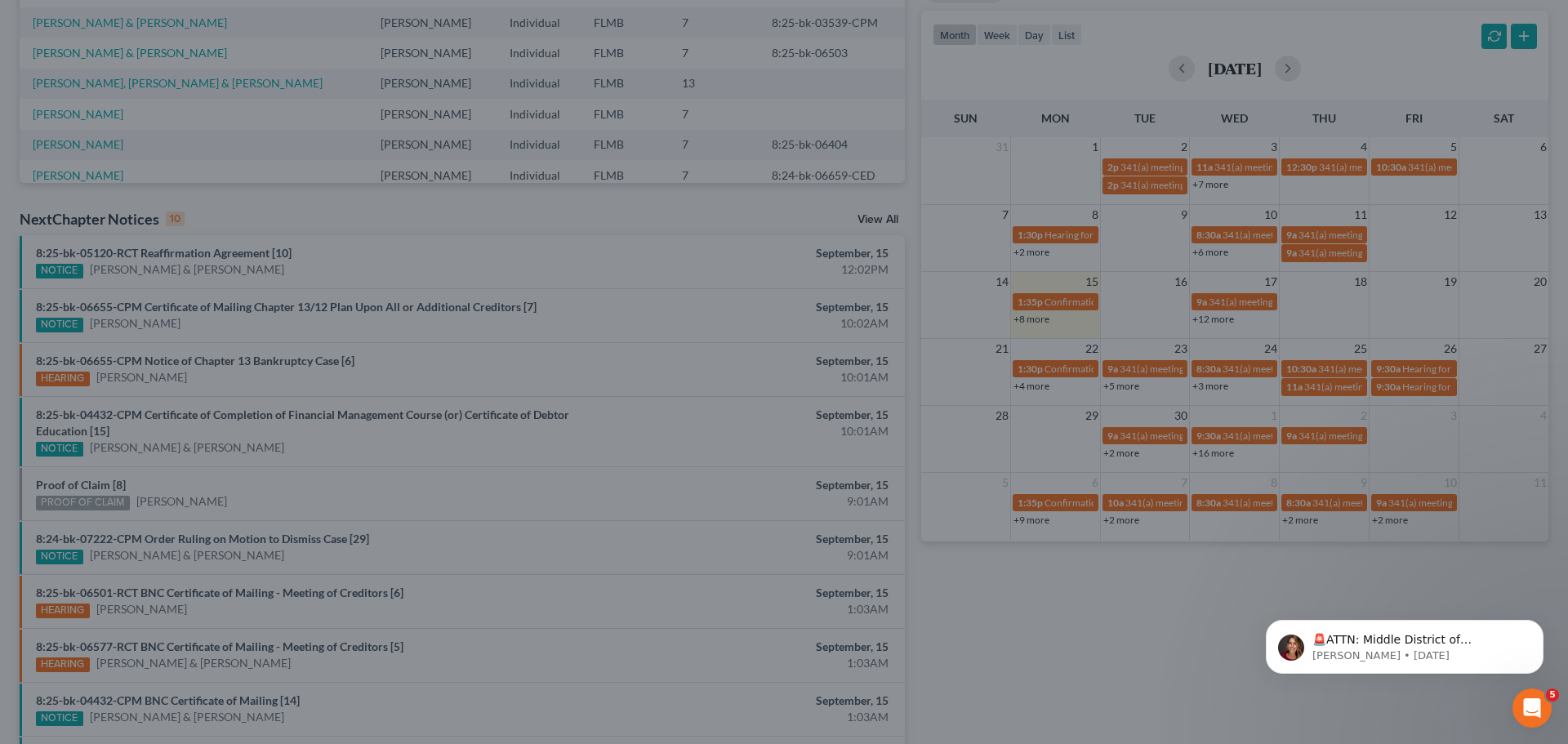
click at [1114, 382] on div "New Event × Event Title * Date [DATE] close Date [DATE] Time 12:00 AM chevron_l…" at bounding box center [784, 372] width 1568 height 744
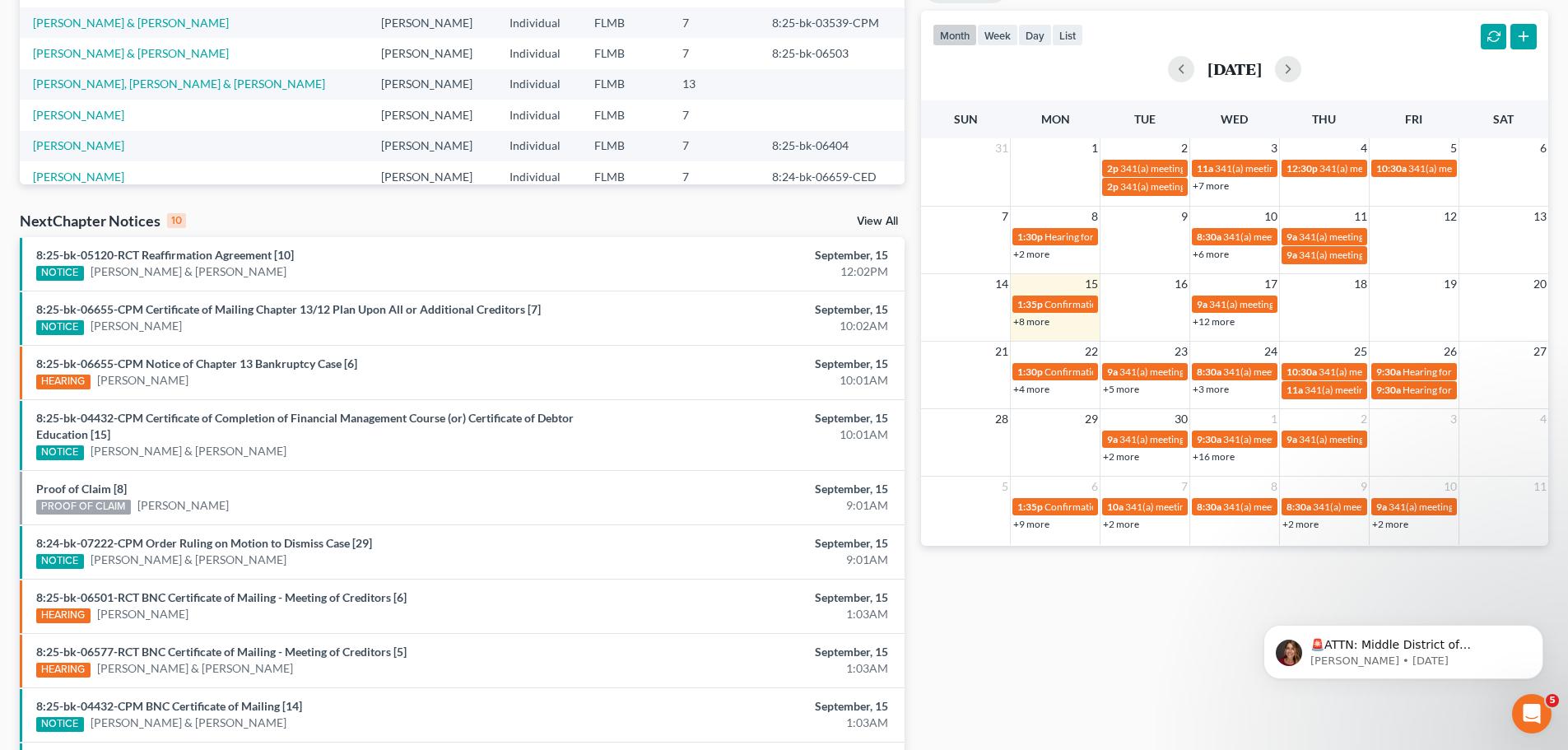
click at [1123, 392] on link "+5 more" at bounding box center [1121, 389] width 36 height 12
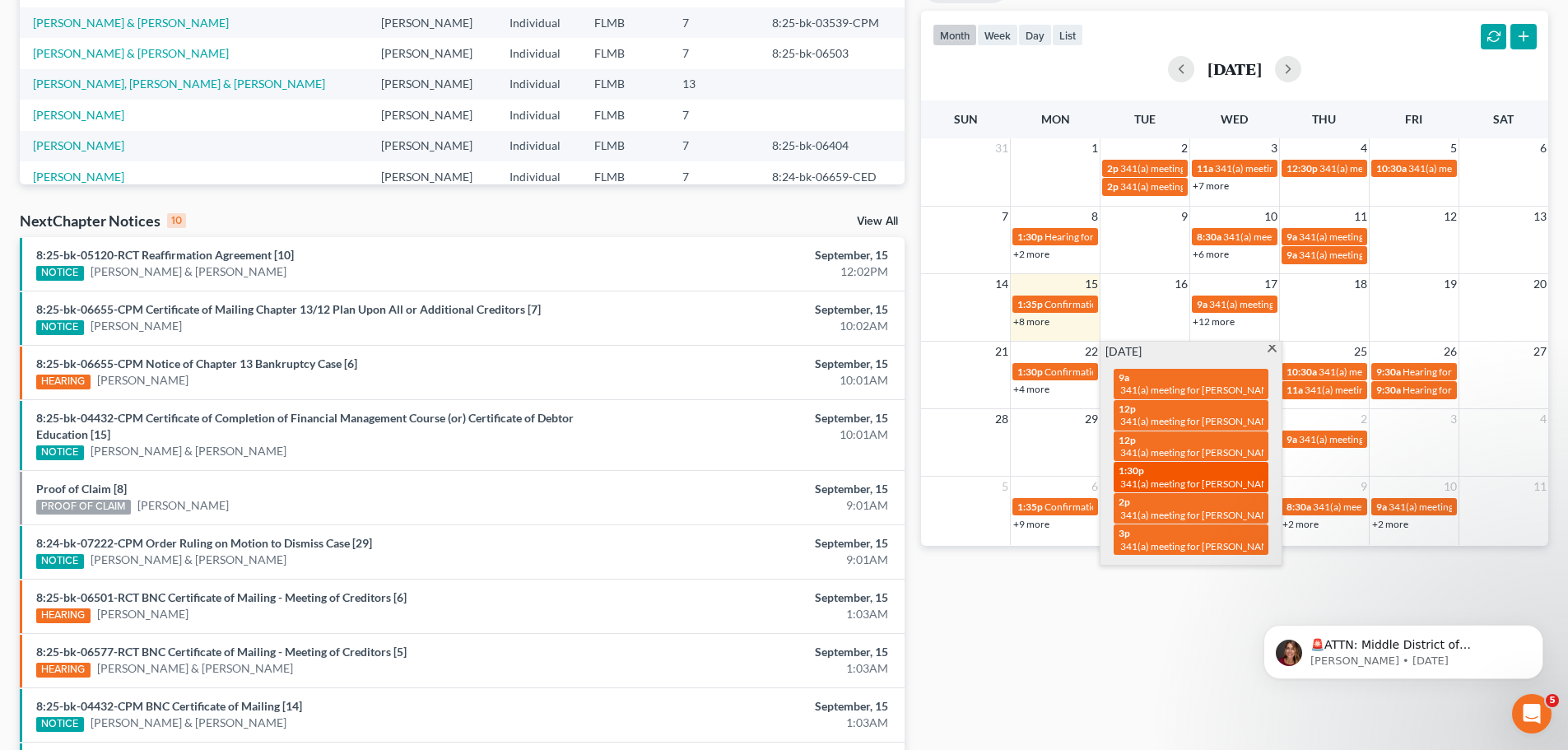
click at [1147, 479] on span "341(a) meeting for [PERSON_NAME] & [PERSON_NAME]" at bounding box center [1243, 483] width 246 height 12
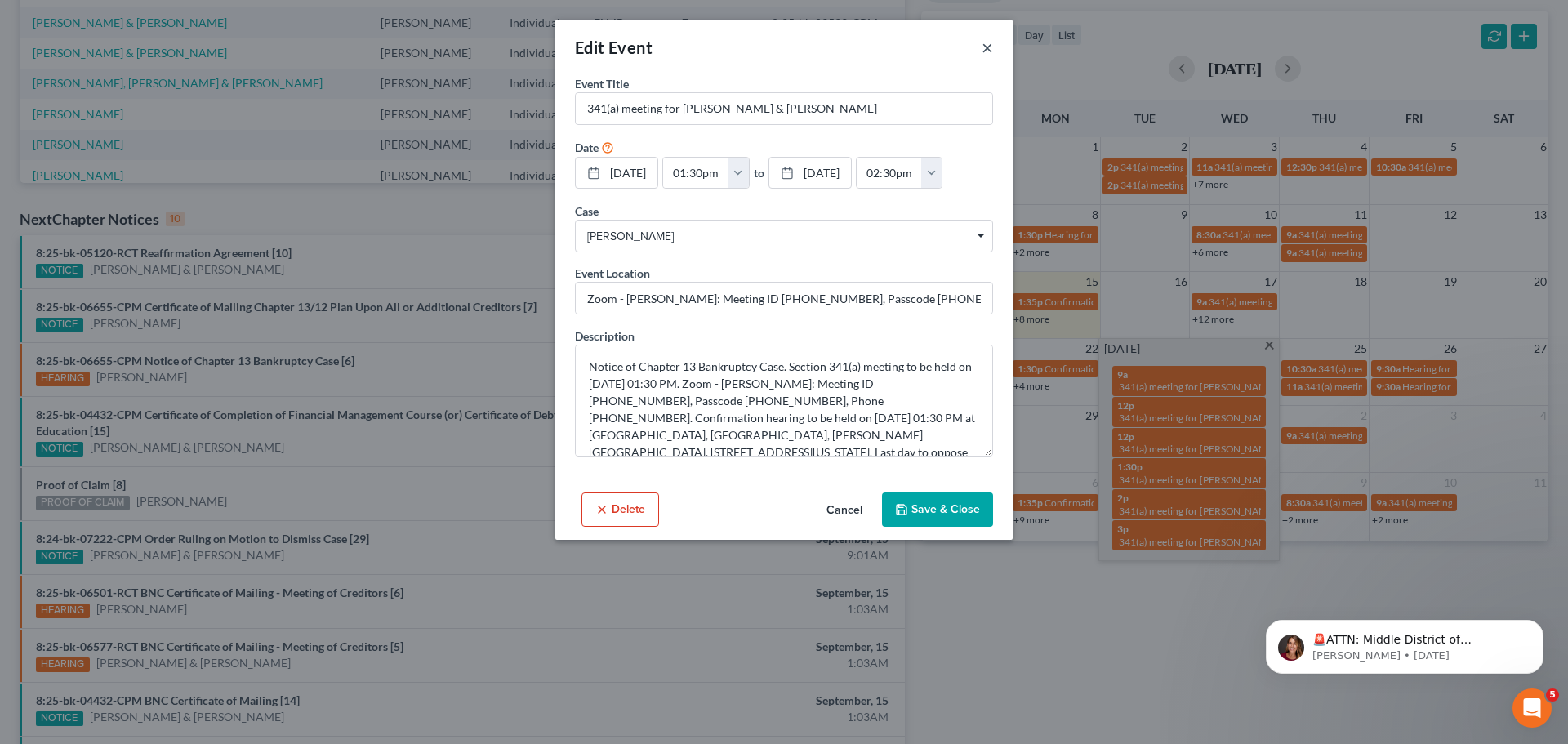
click at [983, 52] on button "×" at bounding box center [987, 47] width 11 height 19
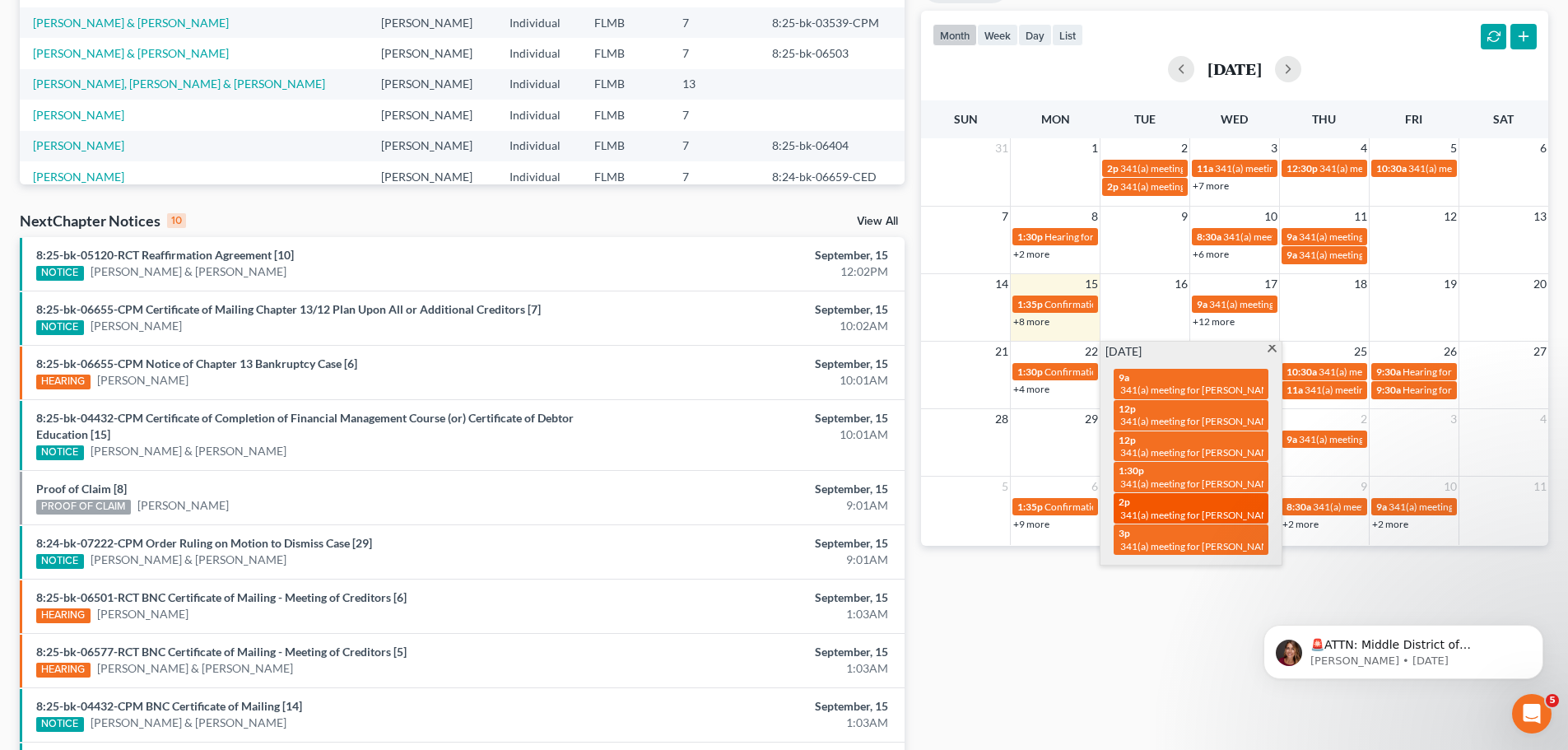
click at [1235, 514] on span "341(a) meeting for [PERSON_NAME] & [PERSON_NAME]" at bounding box center [1243, 515] width 246 height 12
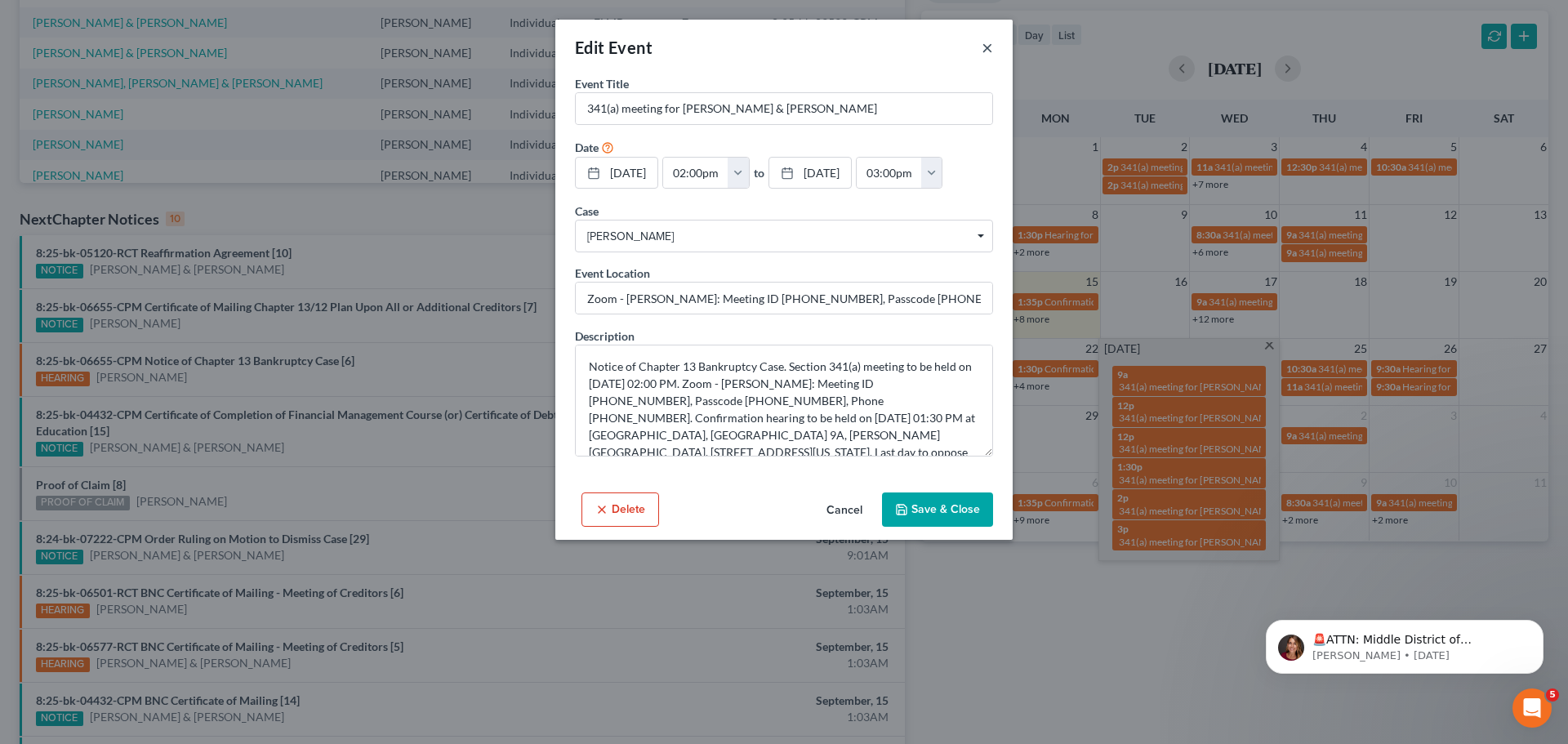
click at [984, 41] on button "×" at bounding box center [987, 47] width 11 height 19
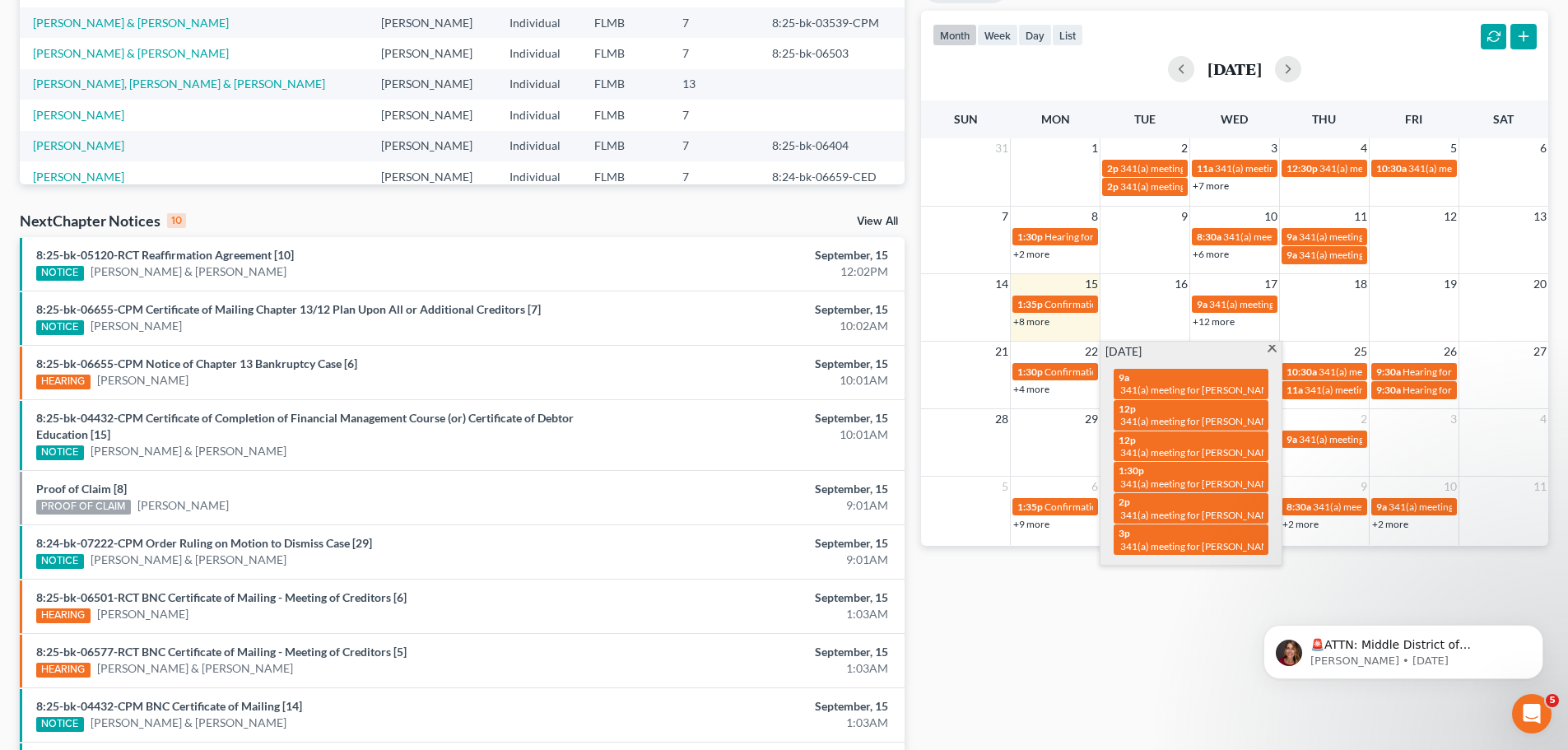
click at [1273, 343] on div "[DATE] 9a 341(a) meeting for [PERSON_NAME] 12p 341(a) meeting for [PERSON_NAME]…" at bounding box center [1191, 454] width 181 height 224
click at [1276, 354] on span at bounding box center [1272, 350] width 12 height 11
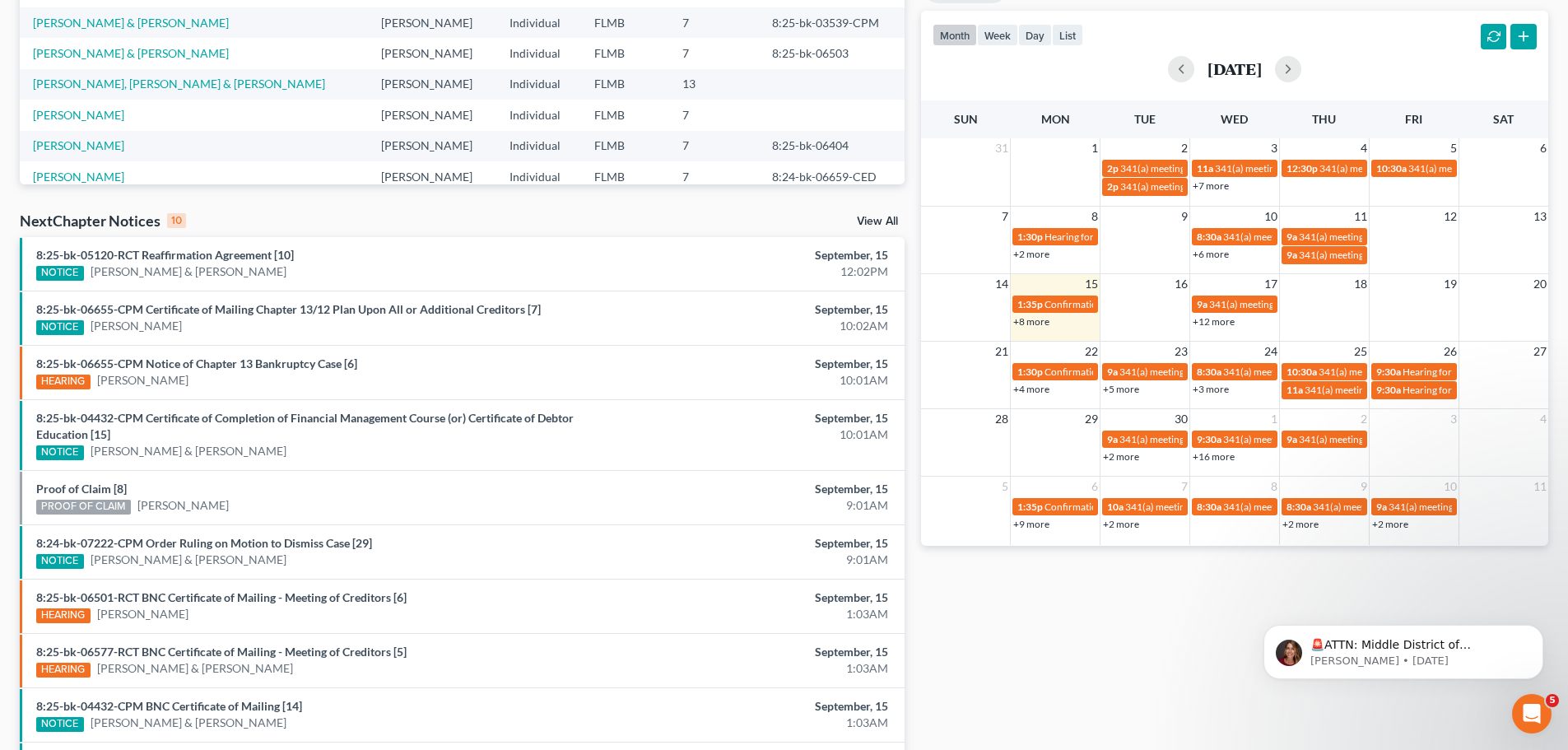
click at [1132, 391] on link "+5 more" at bounding box center [1121, 389] width 36 height 12
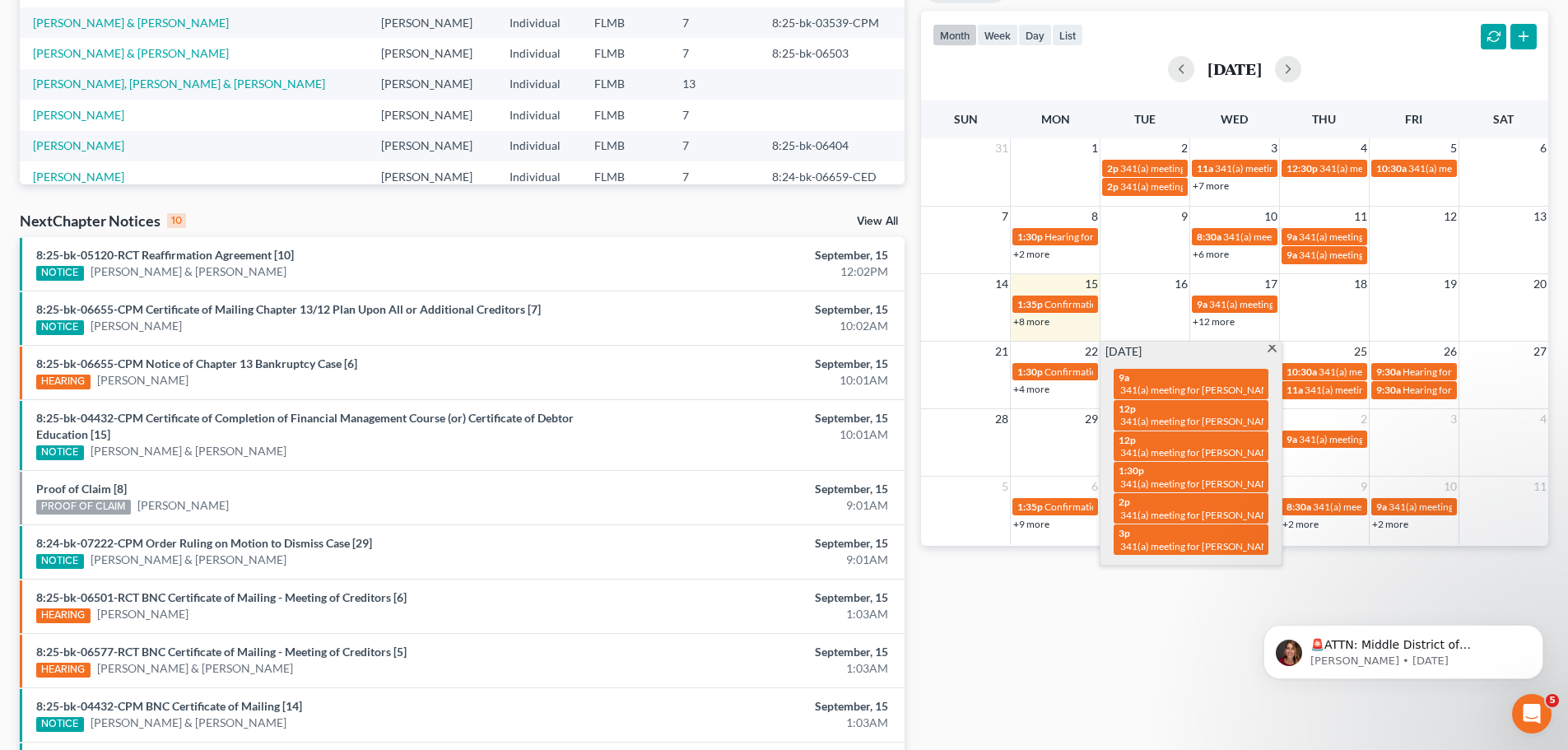
click at [1268, 347] on span at bounding box center [1272, 350] width 12 height 11
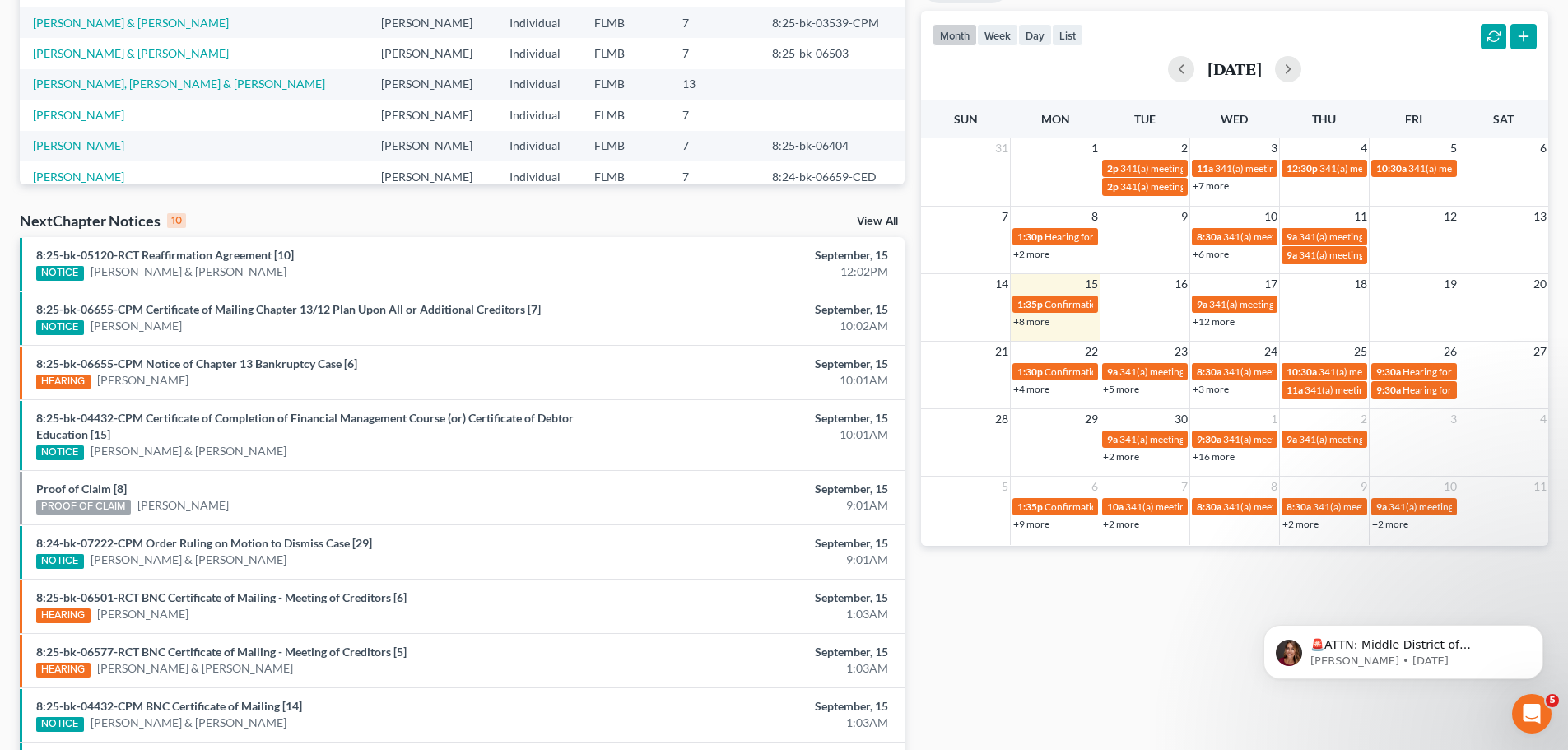
click at [1228, 389] on link "+3 more" at bounding box center [1211, 389] width 36 height 12
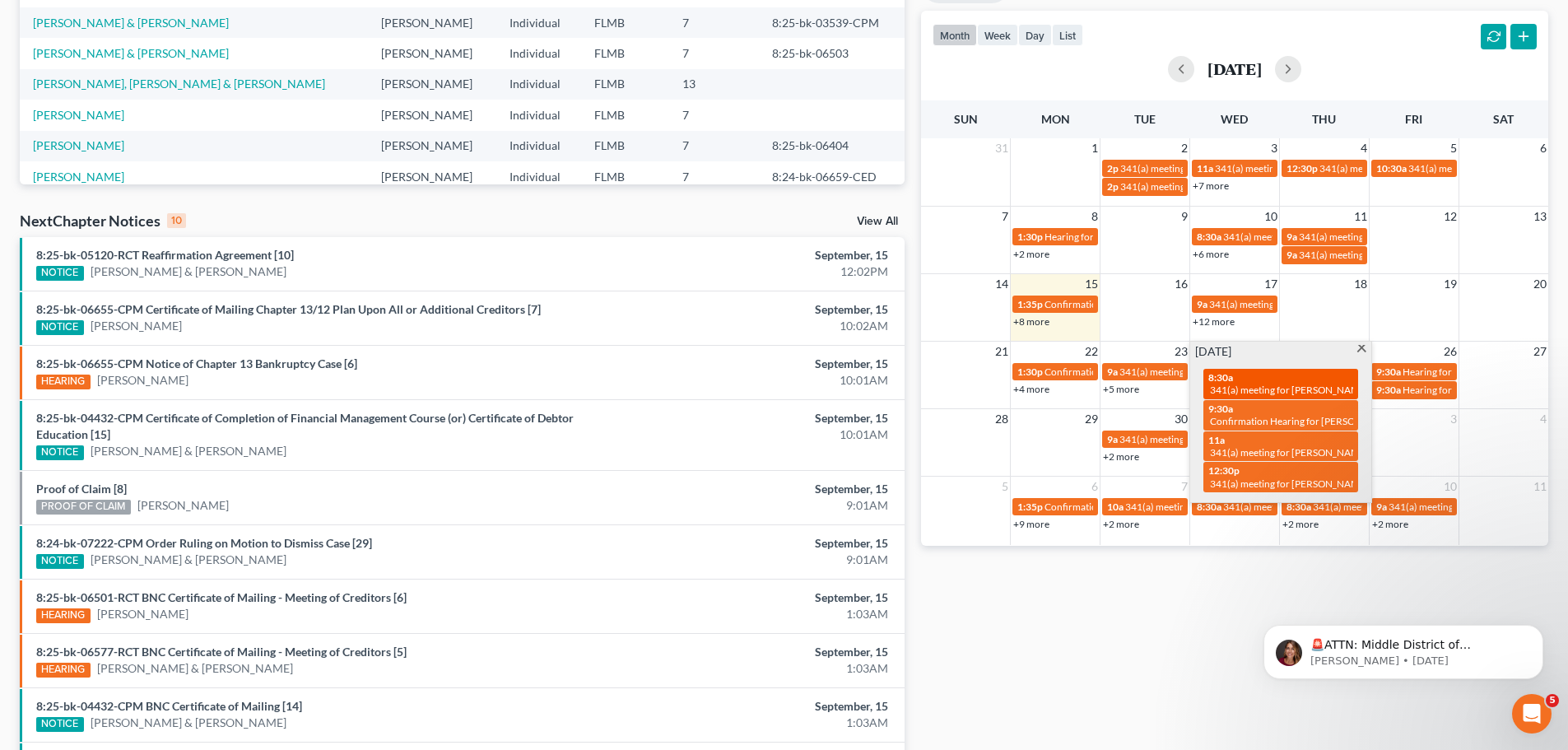
click at [1240, 391] on span "341(a) meeting for [PERSON_NAME]" at bounding box center [1290, 390] width 159 height 12
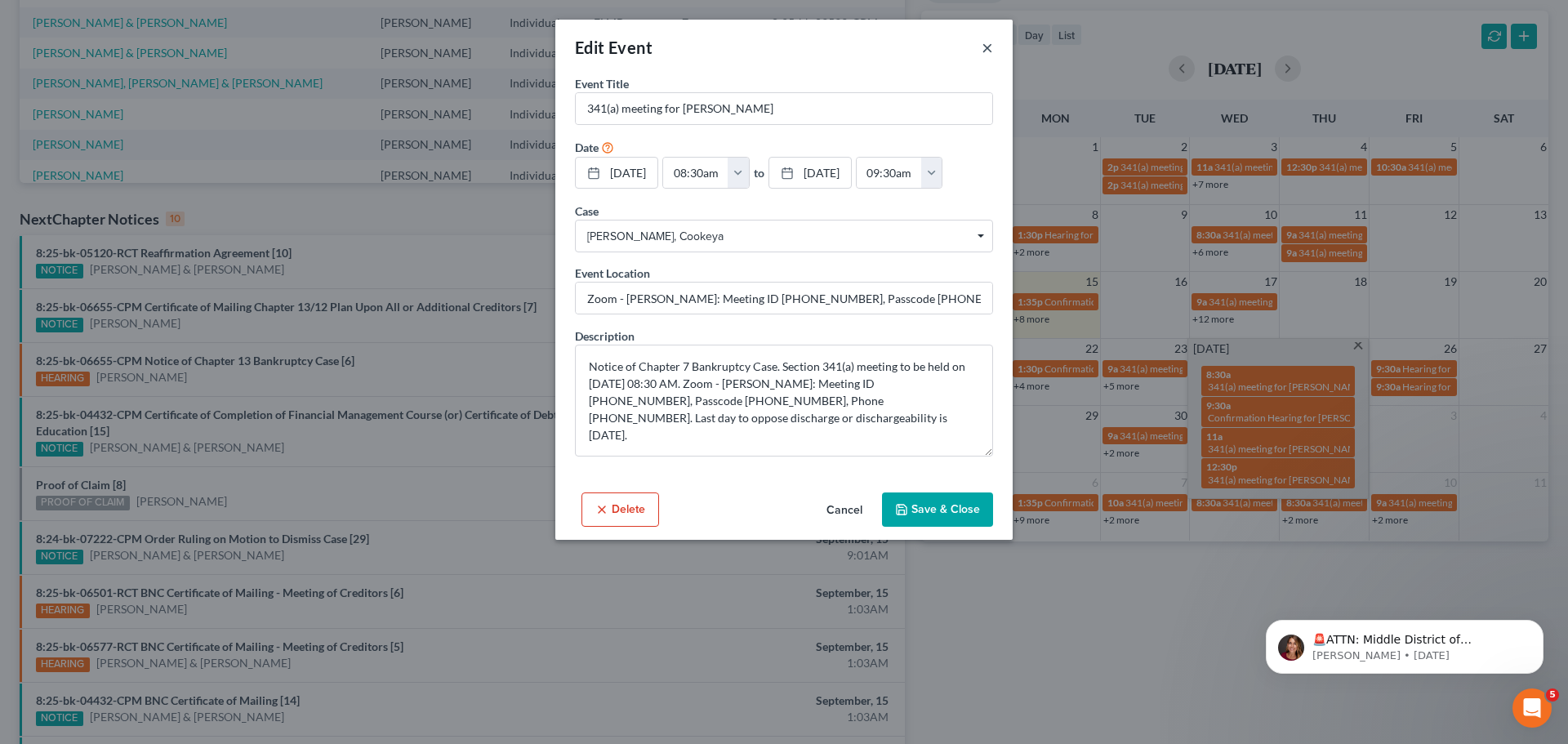
click at [989, 42] on button "×" at bounding box center [987, 47] width 11 height 19
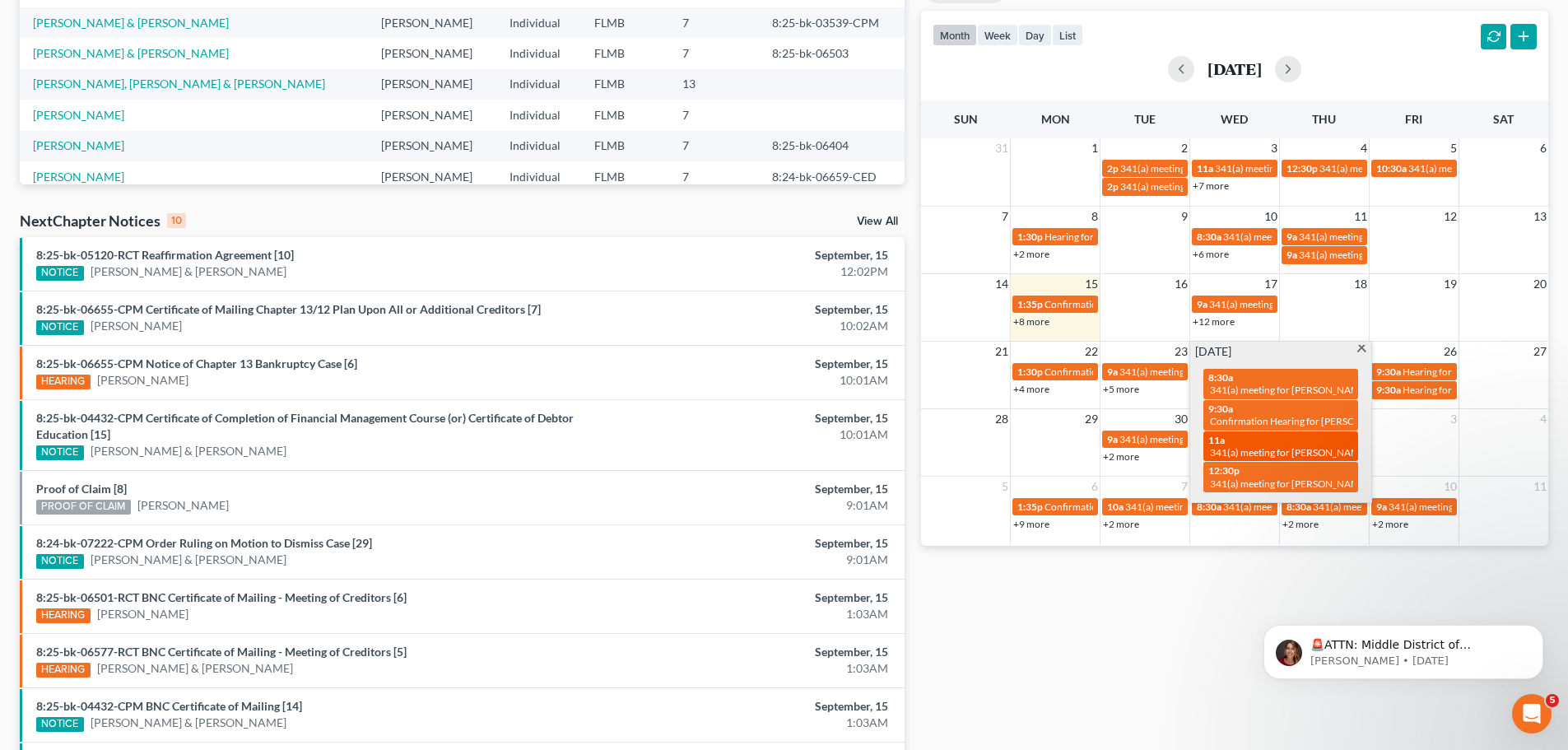
click at [1274, 447] on span "341(a) meeting for [PERSON_NAME] & [PERSON_NAME]" at bounding box center [1333, 452] width 246 height 12
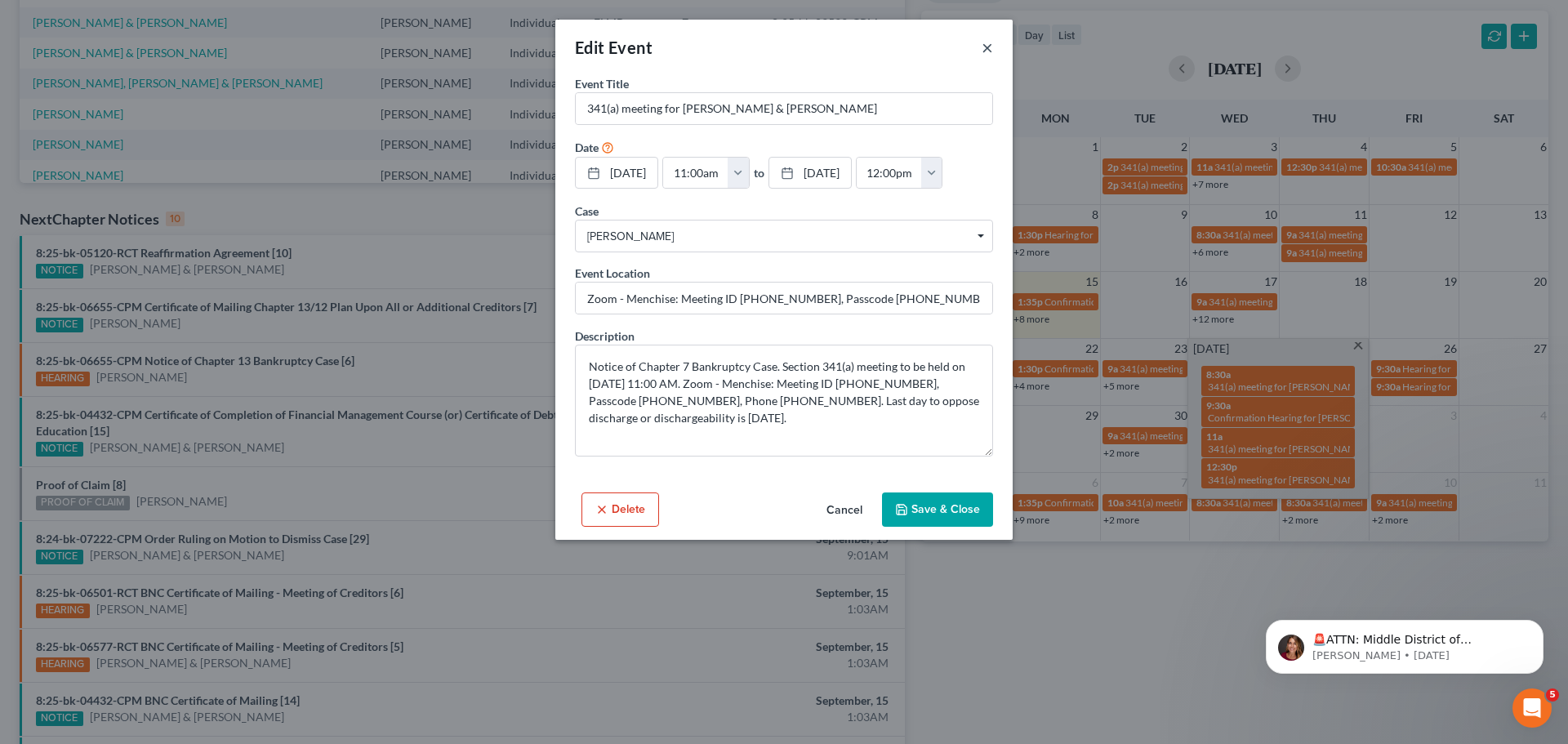
click at [992, 53] on button "×" at bounding box center [987, 47] width 11 height 19
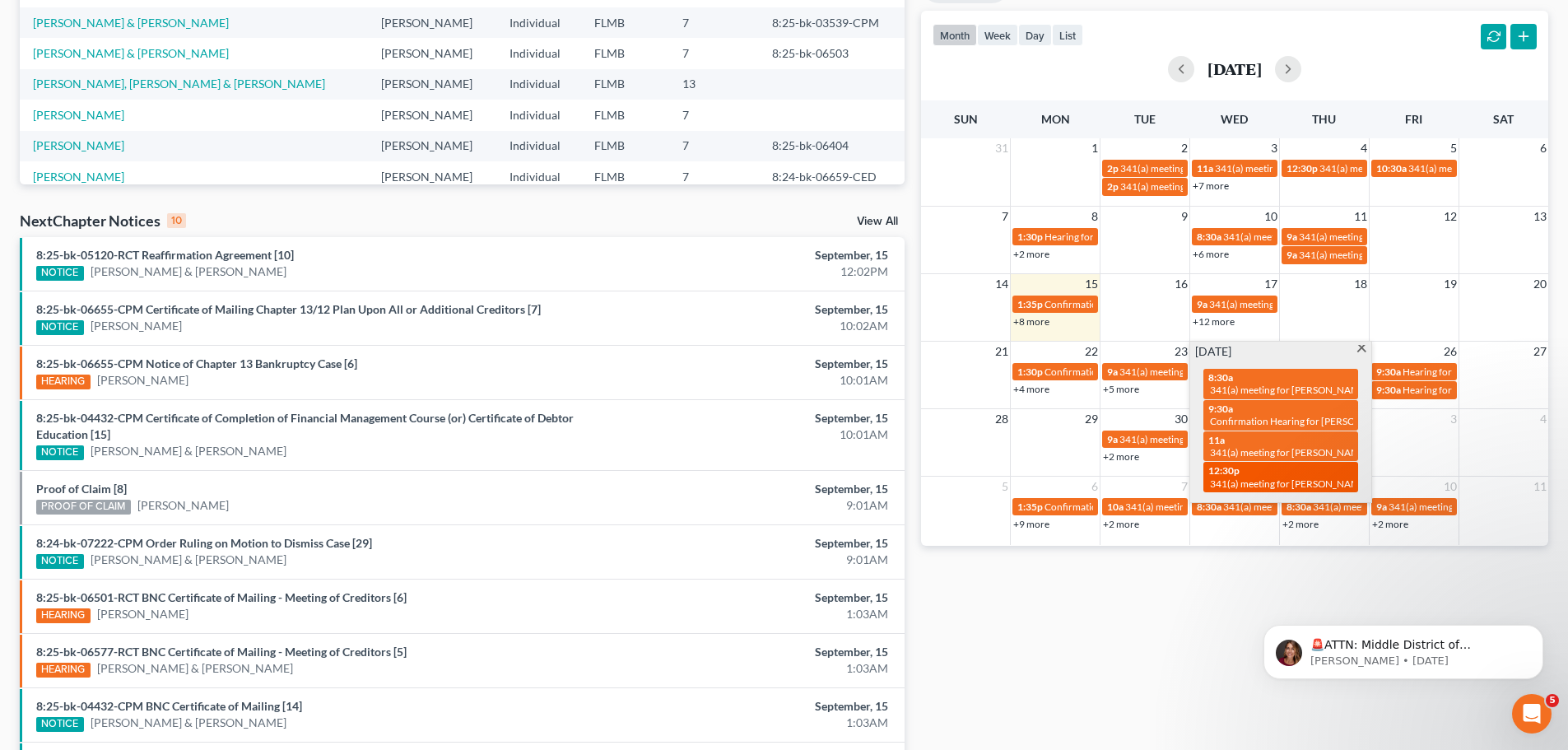
click at [1329, 490] on link "12:30p 341(a) meeting for [PERSON_NAME]" at bounding box center [1280, 478] width 155 height 31
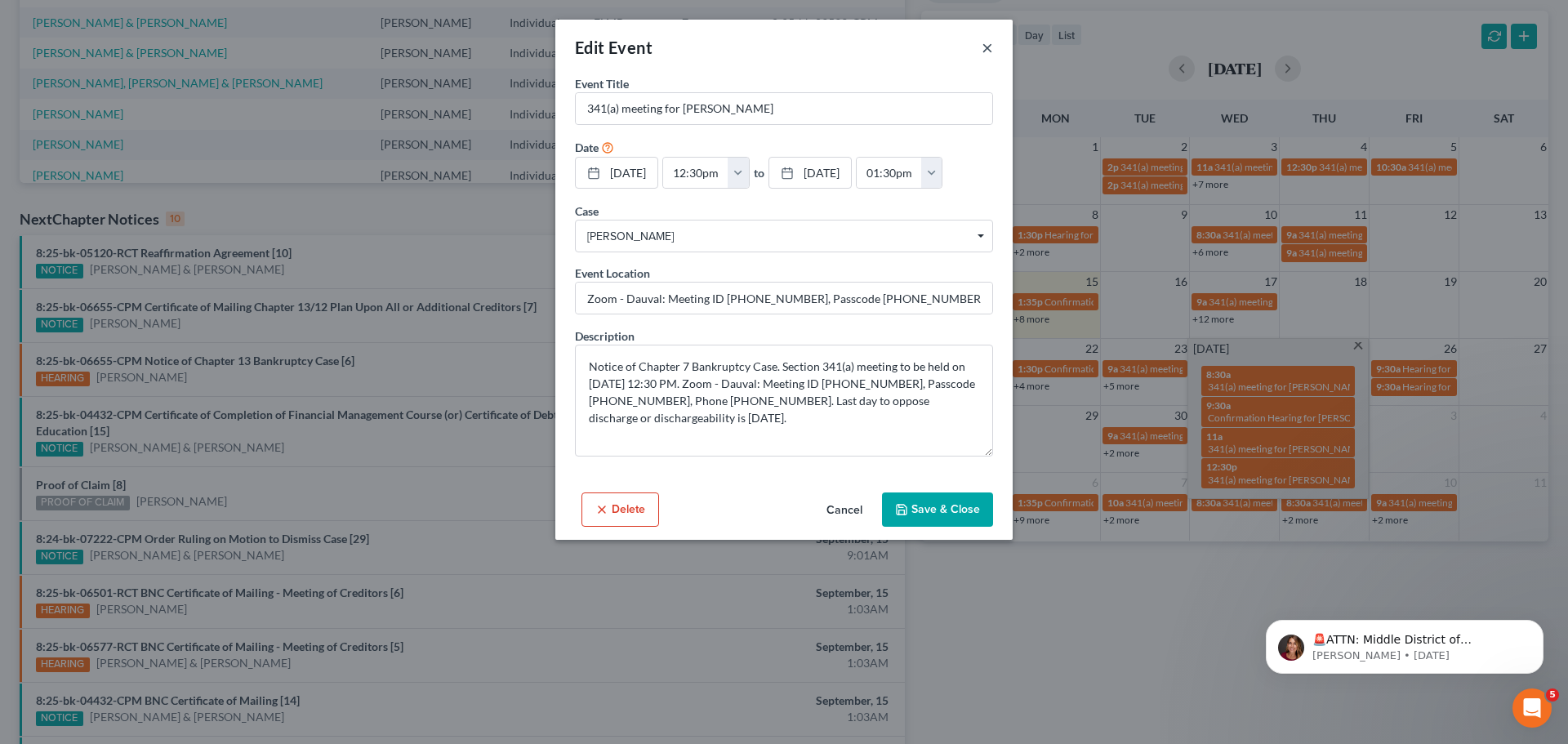
click at [983, 47] on button "×" at bounding box center [987, 47] width 11 height 19
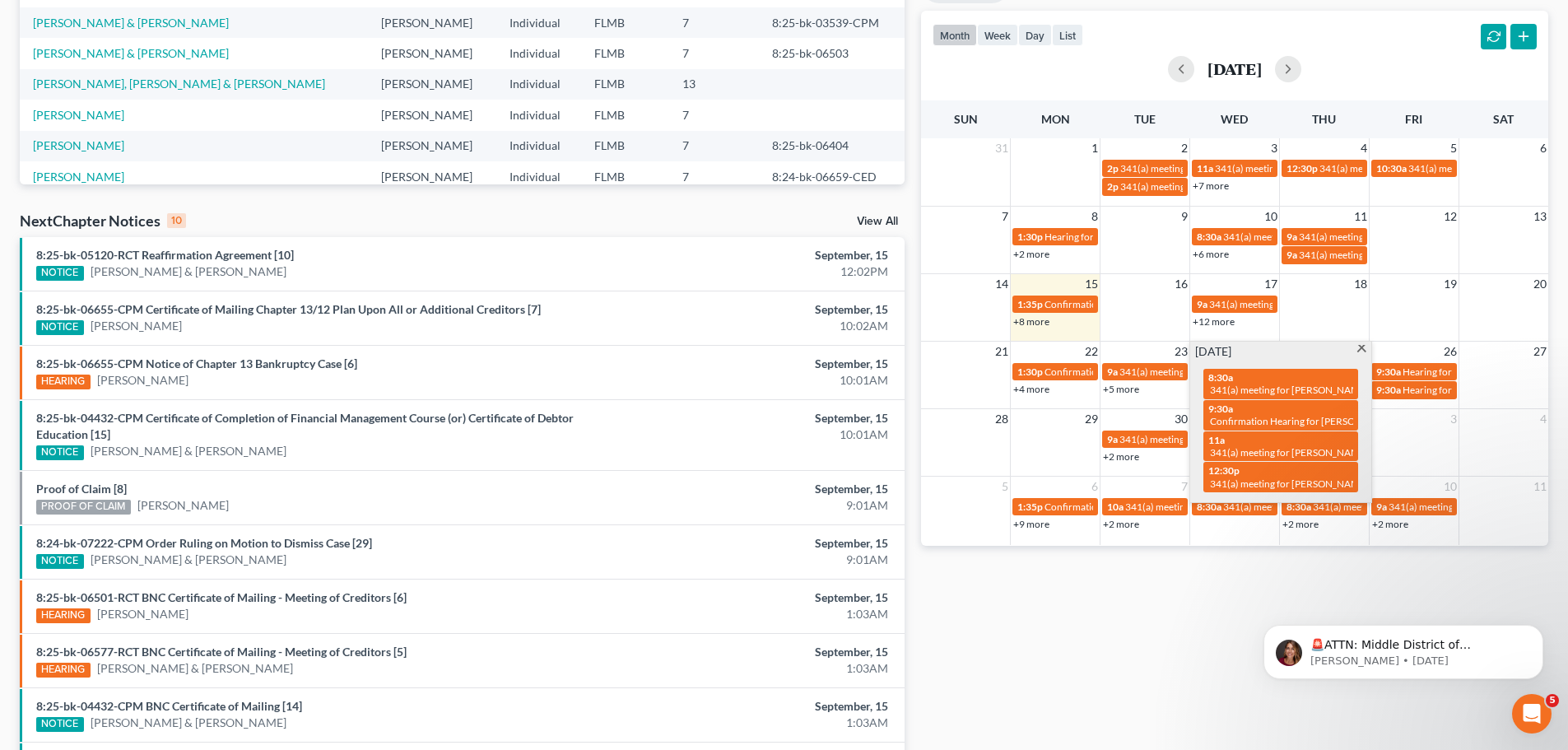
click at [1358, 354] on span at bounding box center [1361, 350] width 12 height 11
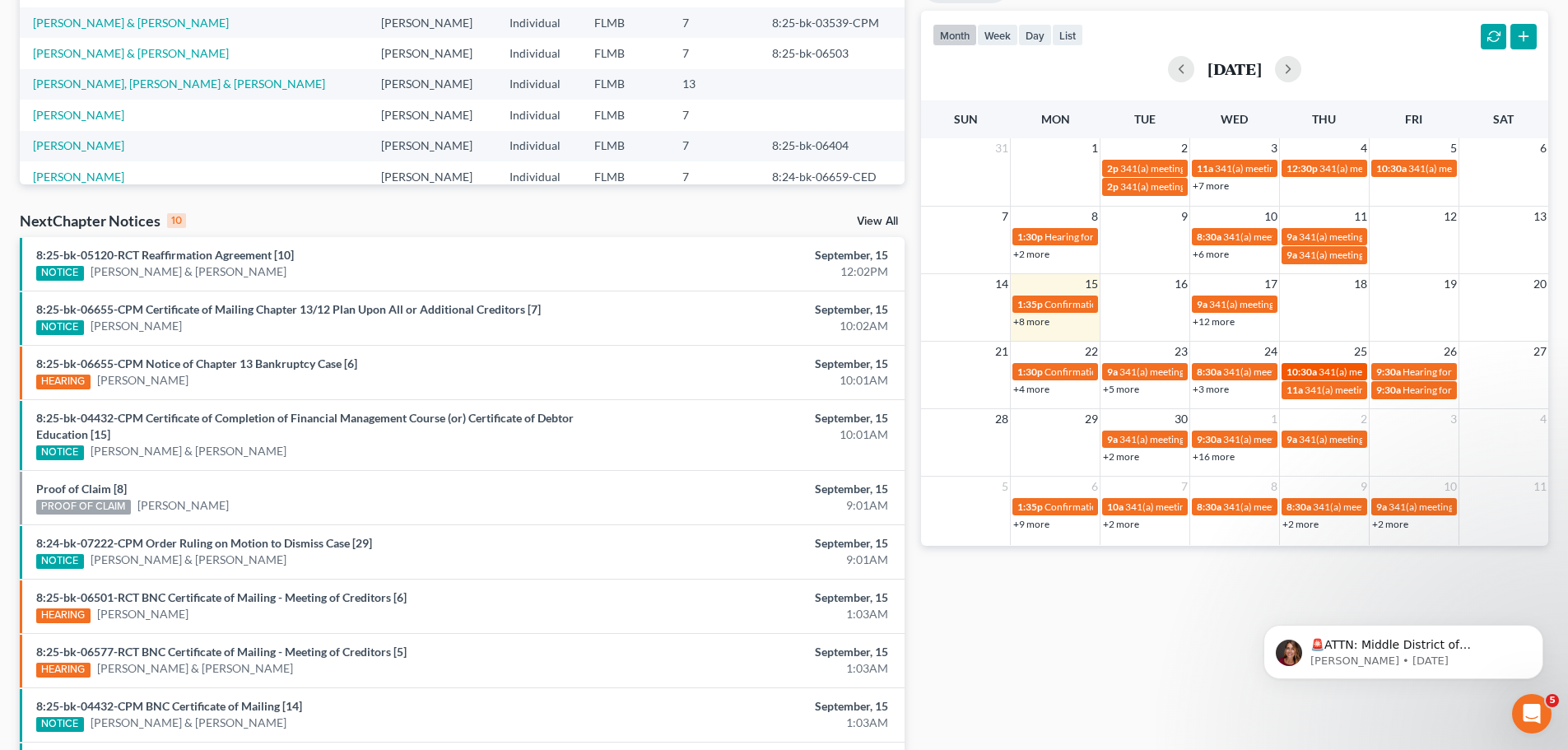
click at [1324, 371] on span "341(a) meeting for [PERSON_NAME]" at bounding box center [1398, 372] width 159 height 12
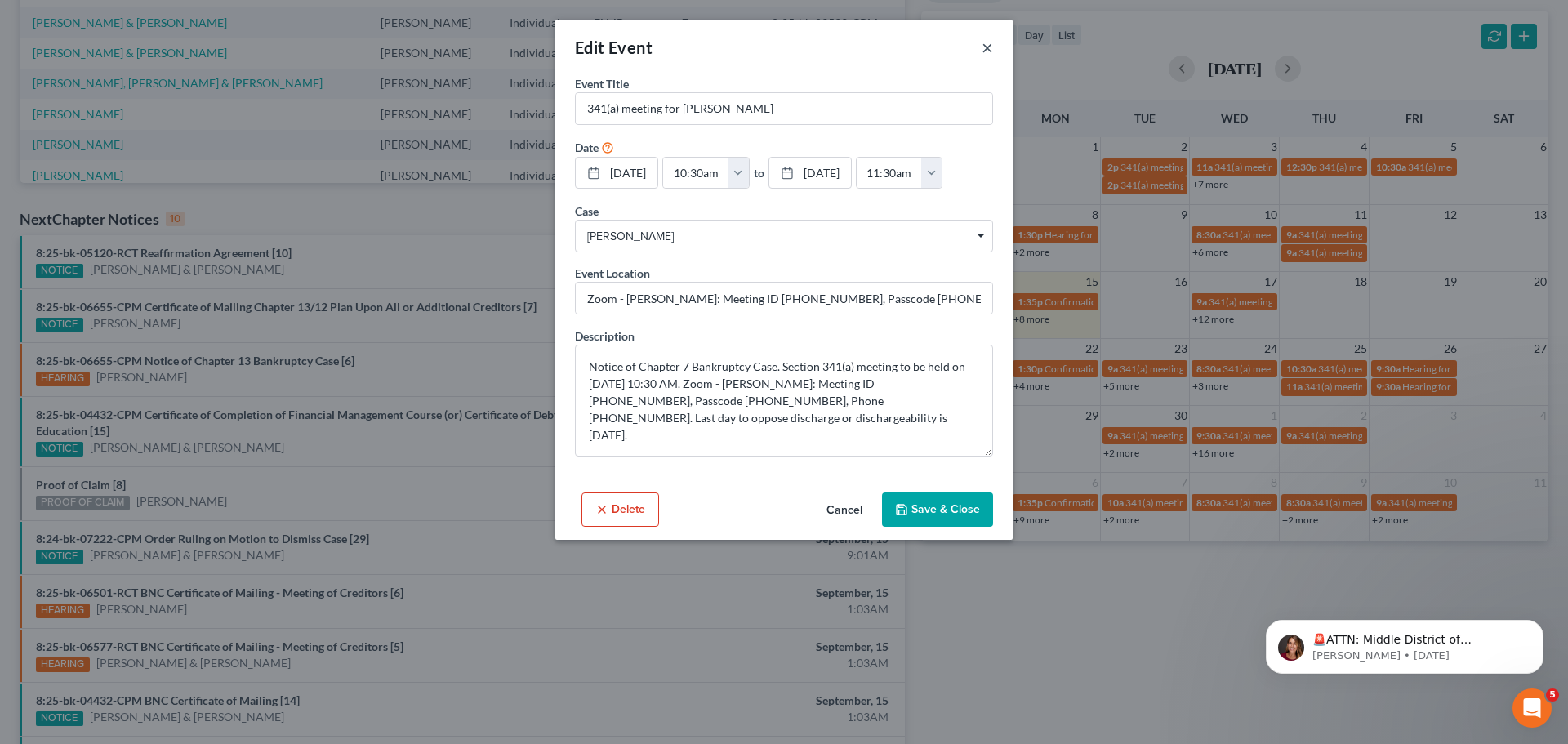
click at [989, 44] on button "×" at bounding box center [987, 47] width 11 height 19
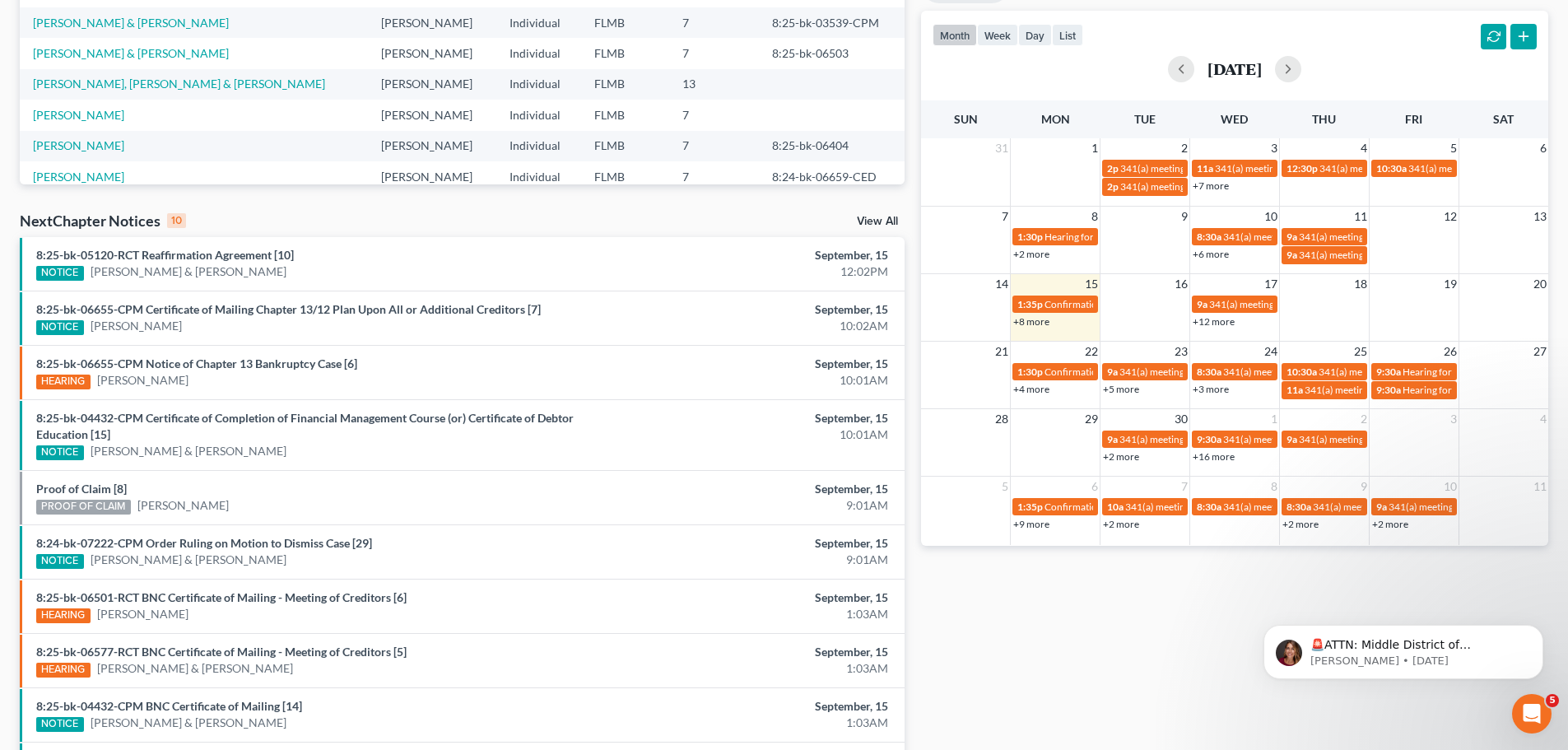
click at [1220, 391] on link "+3 more" at bounding box center [1211, 389] width 36 height 12
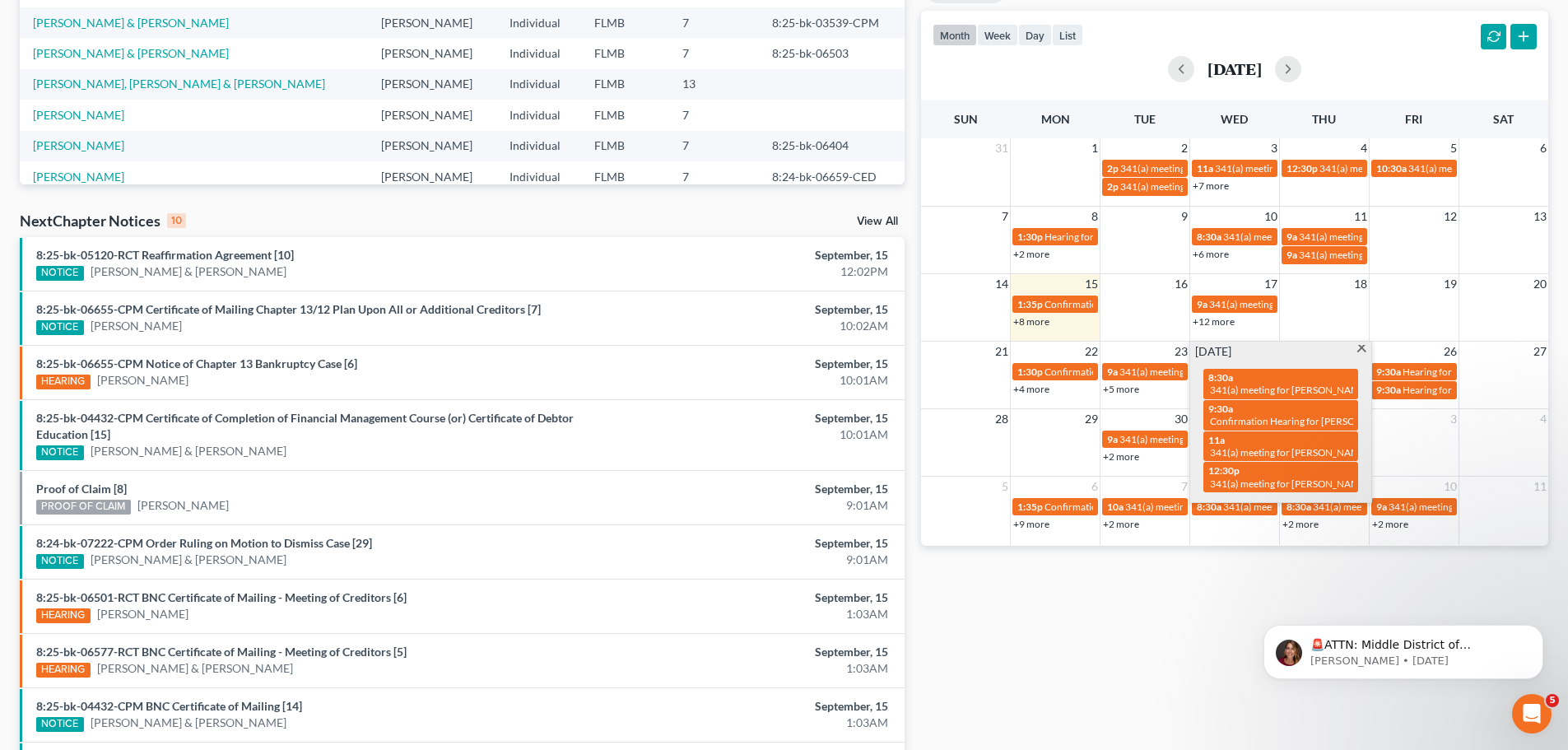
click at [1361, 347] on span at bounding box center [1361, 350] width 12 height 11
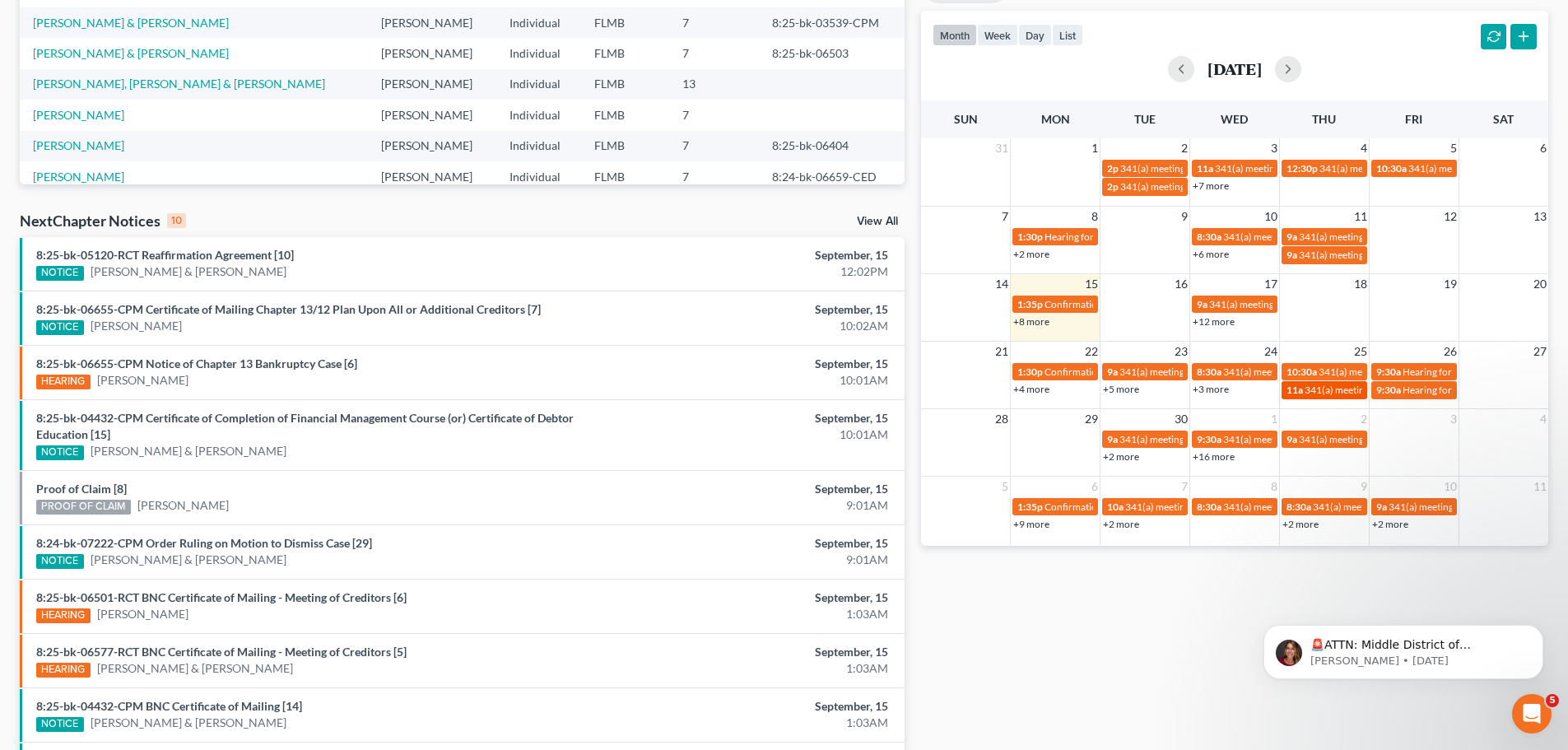
click at [1313, 386] on span "341(a) meeting for [PERSON_NAME]" at bounding box center [1384, 390] width 159 height 12
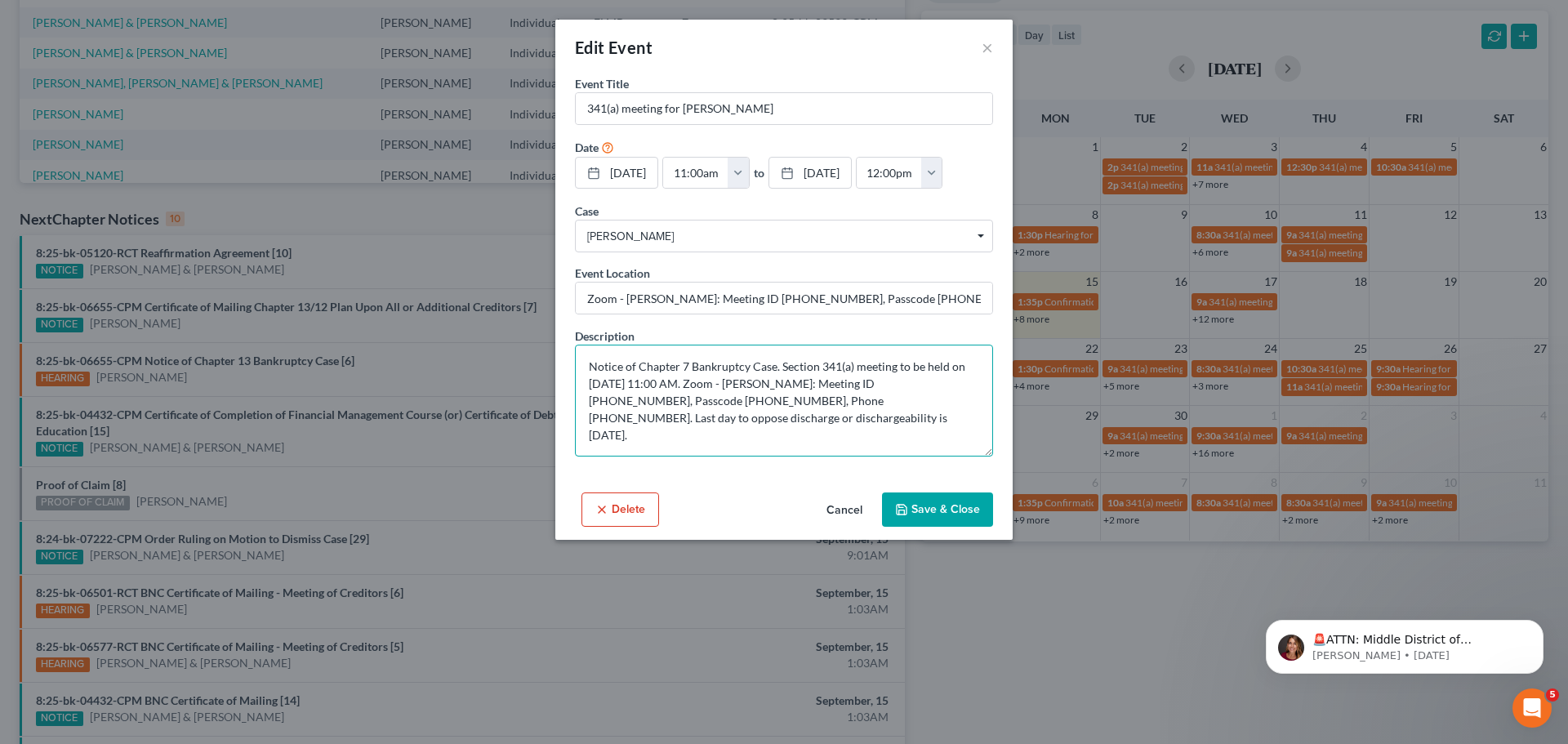
click at [862, 436] on textarea "Notice of Chapter 7 Bankruptcy Case. Section 341(a) meeting to be held on [DATE…" at bounding box center [784, 401] width 418 height 112
click at [989, 43] on button "×" at bounding box center [987, 47] width 11 height 19
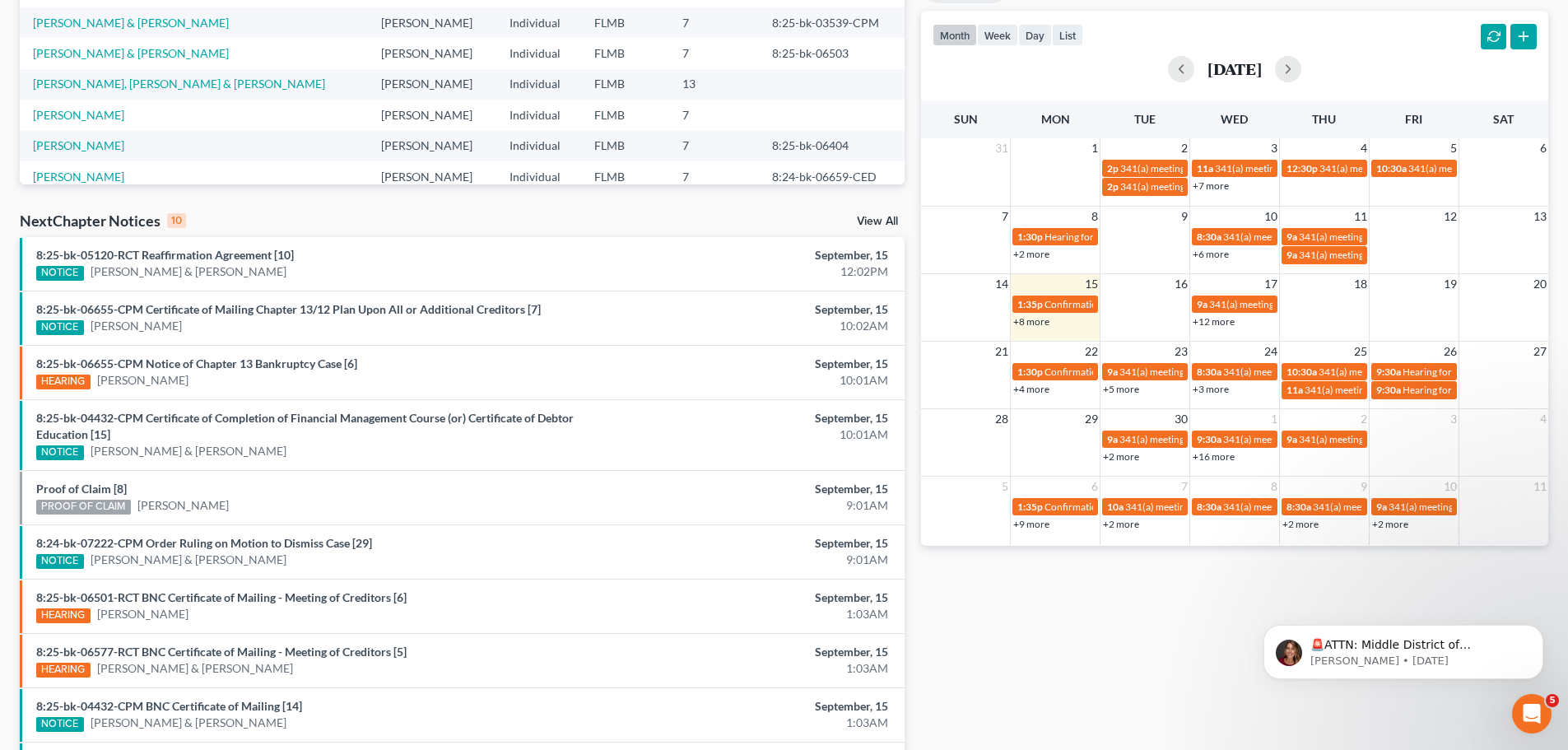
click at [1201, 394] on link "+3 more" at bounding box center [1211, 389] width 36 height 12
